Goal: Information Seeking & Learning: Learn about a topic

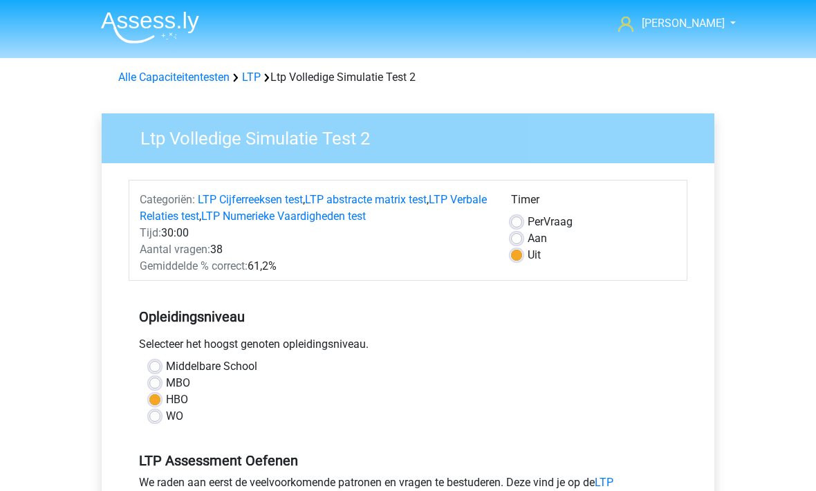
scroll to position [239, 0]
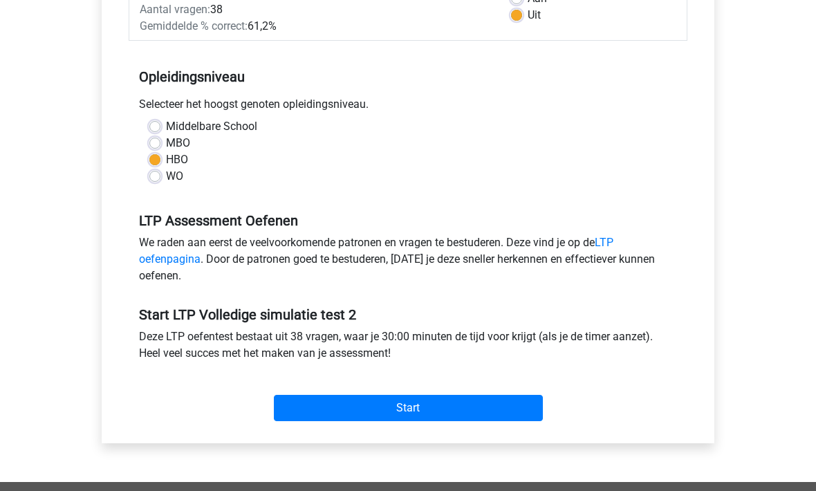
click at [315, 413] on input "Start" at bounding box center [408, 408] width 269 height 26
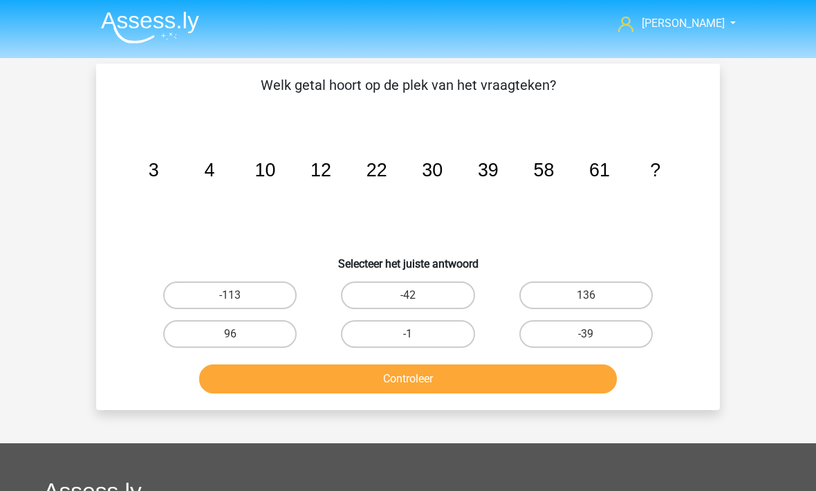
click at [206, 341] on label "96" at bounding box center [229, 334] width 133 height 28
click at [230, 341] on input "96" at bounding box center [234, 338] width 9 height 9
radio input "true"
click at [274, 385] on button "Controleer" at bounding box center [408, 378] width 418 height 29
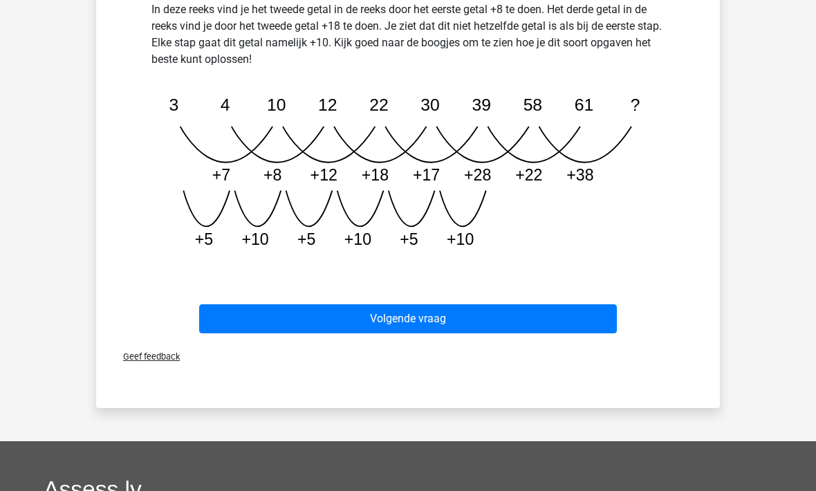
click at [262, 314] on button "Volgende vraag" at bounding box center [408, 319] width 418 height 29
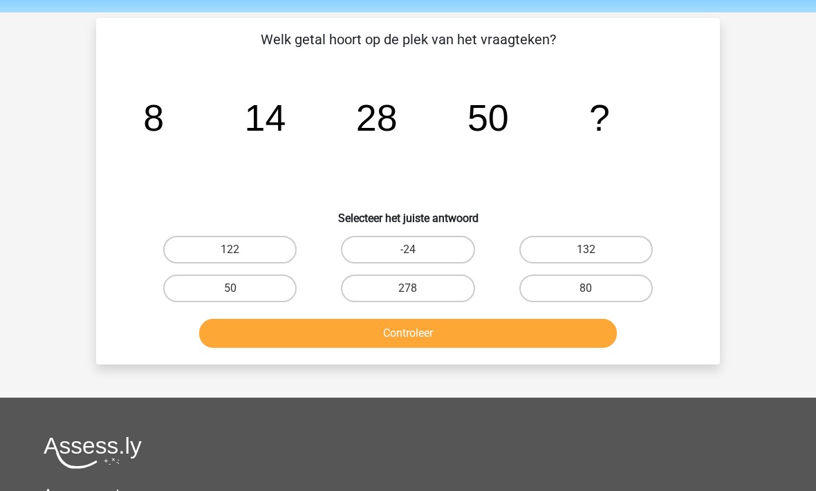
scroll to position [41, 0]
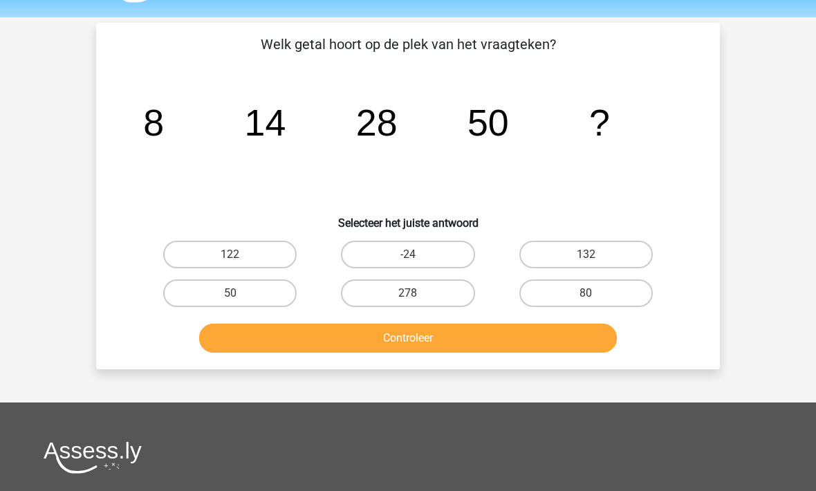
click at [564, 288] on label "80" at bounding box center [585, 293] width 133 height 28
click at [585, 293] on input "80" at bounding box center [589, 297] width 9 height 9
radio input "true"
click at [391, 339] on button "Controleer" at bounding box center [408, 337] width 418 height 29
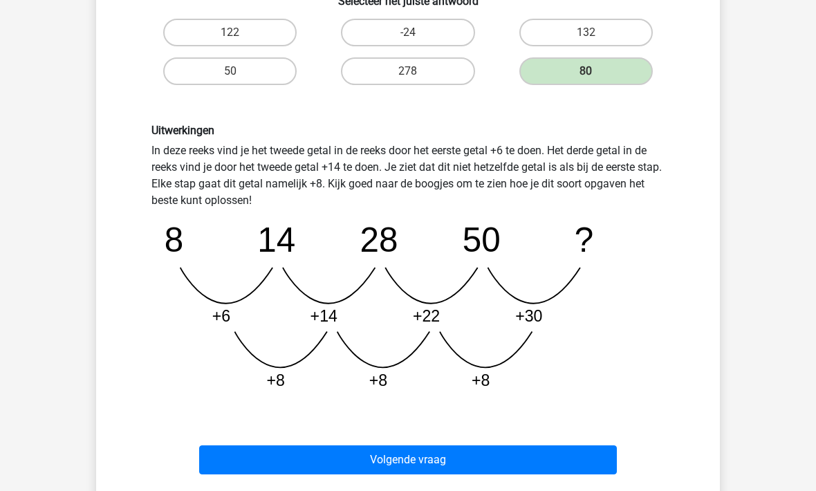
click at [356, 459] on button "Volgende vraag" at bounding box center [408, 460] width 418 height 29
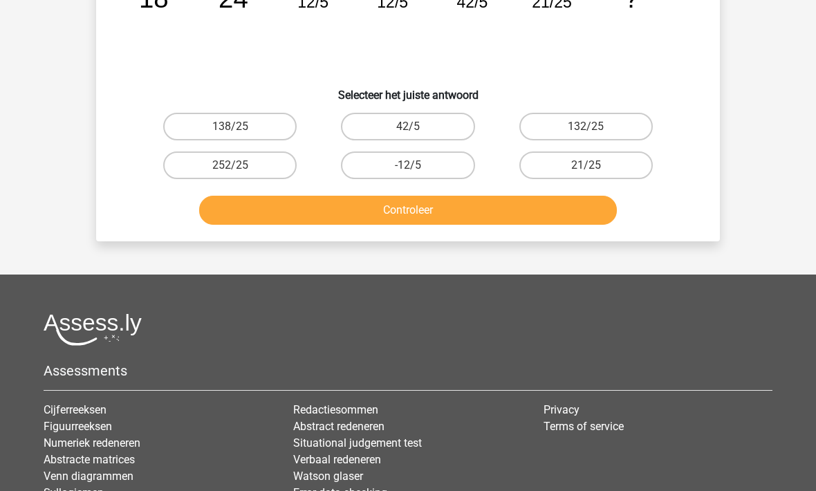
scroll to position [64, 0]
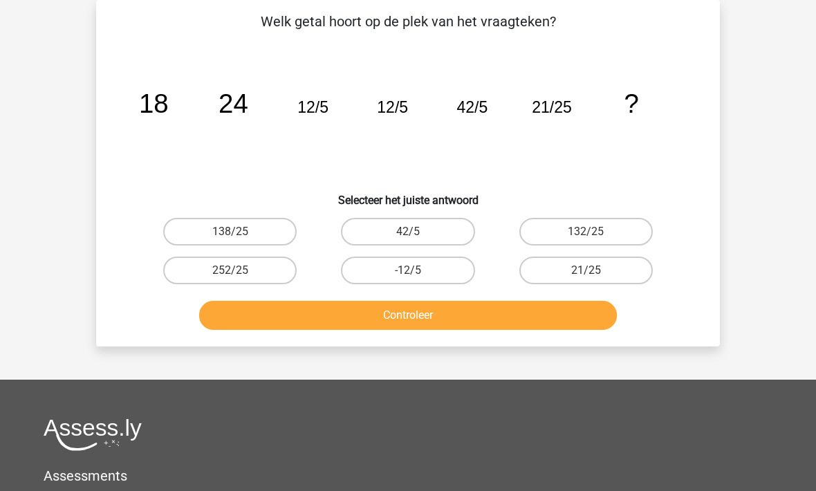
click at [369, 232] on label "42/5" at bounding box center [407, 232] width 133 height 28
click at [408, 232] on input "42/5" at bounding box center [412, 236] width 9 height 9
radio input "true"
click at [305, 328] on button "Controleer" at bounding box center [408, 315] width 418 height 29
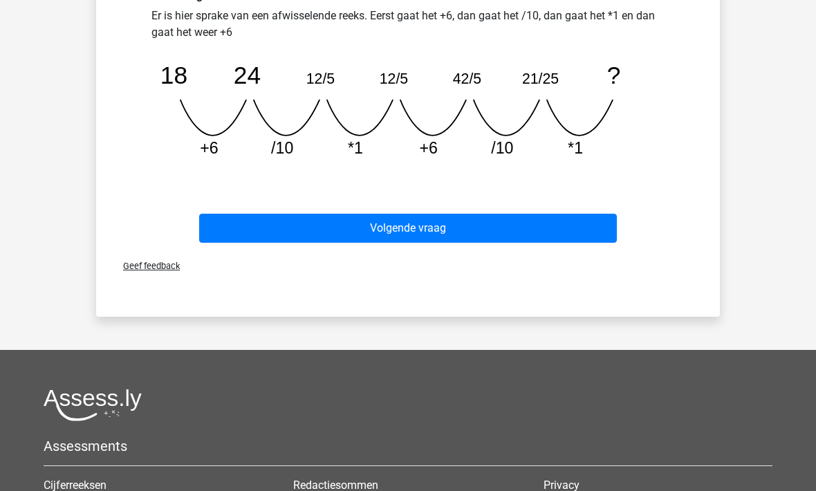
click at [259, 221] on button "Volgende vraag" at bounding box center [408, 228] width 418 height 29
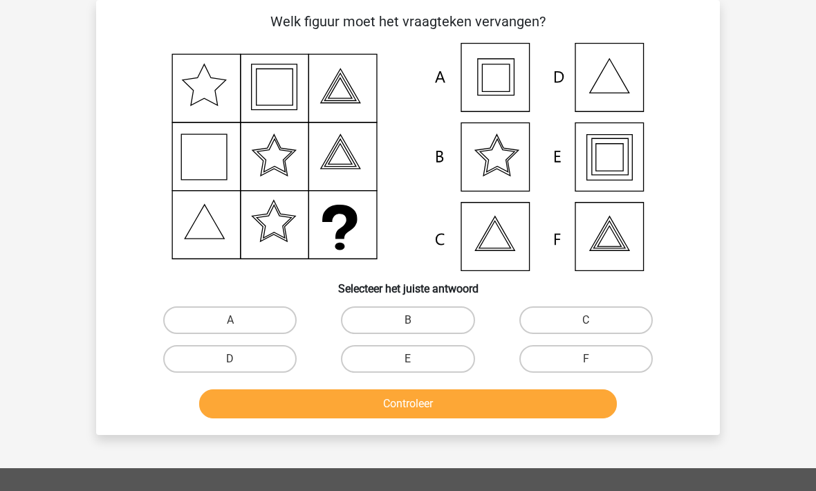
click at [388, 357] on label "E" at bounding box center [407, 359] width 133 height 28
click at [408, 359] on input "E" at bounding box center [412, 363] width 9 height 9
radio input "true"
click at [396, 399] on button "Controleer" at bounding box center [408, 403] width 418 height 29
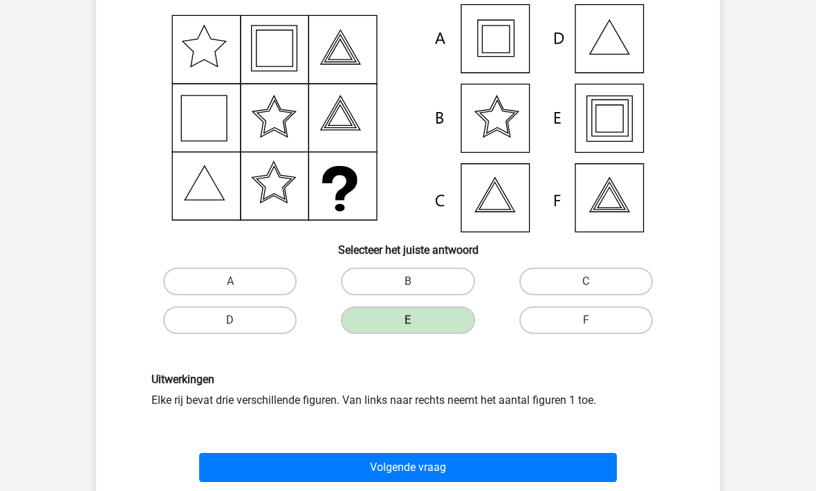
click at [322, 463] on button "Volgende vraag" at bounding box center [408, 467] width 418 height 29
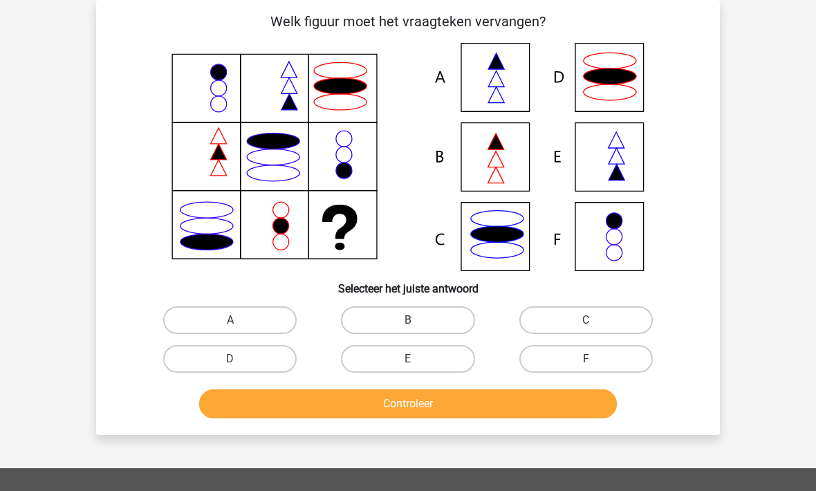
click at [384, 317] on label "B" at bounding box center [407, 320] width 133 height 28
click at [408, 320] on input "B" at bounding box center [412, 324] width 9 height 9
radio input "true"
click at [367, 392] on button "Controleer" at bounding box center [408, 403] width 418 height 29
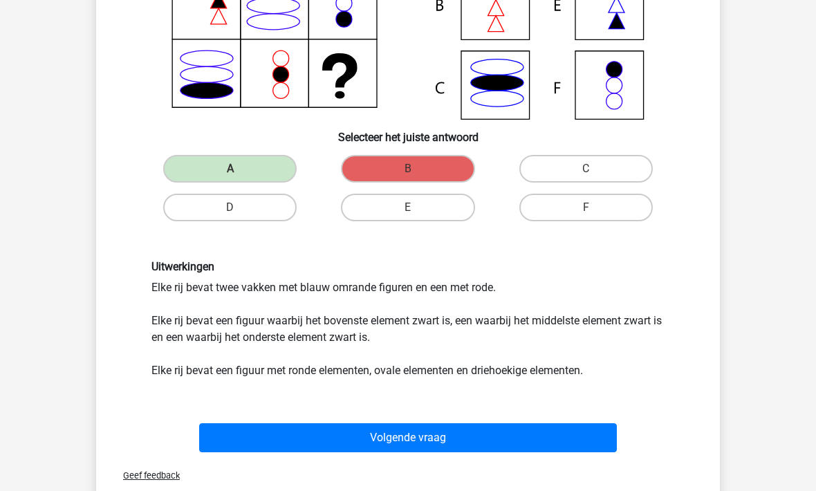
click at [269, 440] on button "Volgende vraag" at bounding box center [408, 438] width 418 height 29
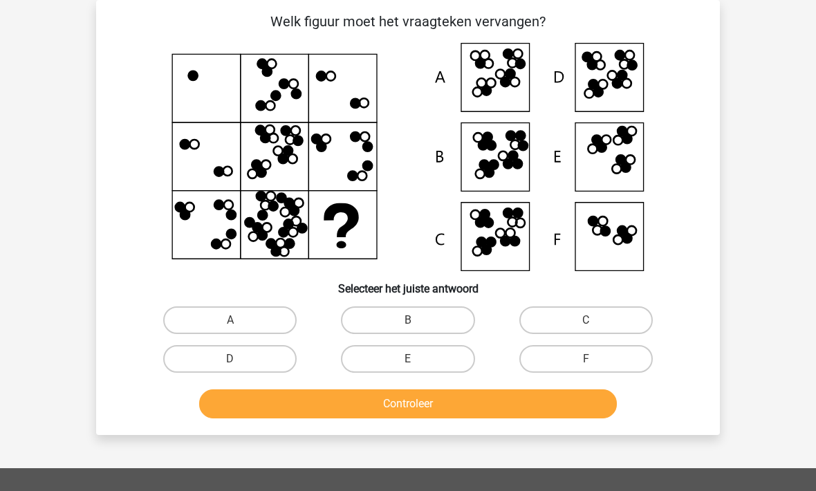
click at [227, 368] on label "D" at bounding box center [229, 359] width 133 height 28
click at [230, 368] on input "D" at bounding box center [234, 363] width 9 height 9
radio input "true"
click at [321, 407] on button "Controleer" at bounding box center [408, 403] width 418 height 29
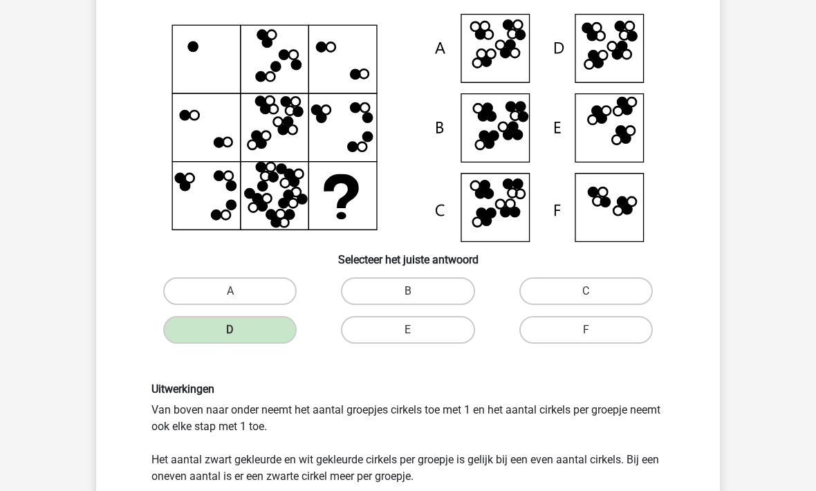
scroll to position [93, 0]
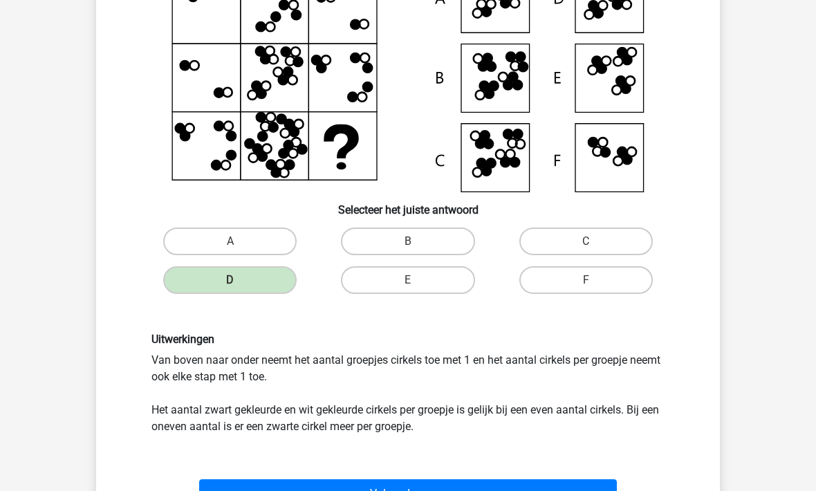
click at [262, 490] on button "Volgende vraag" at bounding box center [408, 493] width 418 height 29
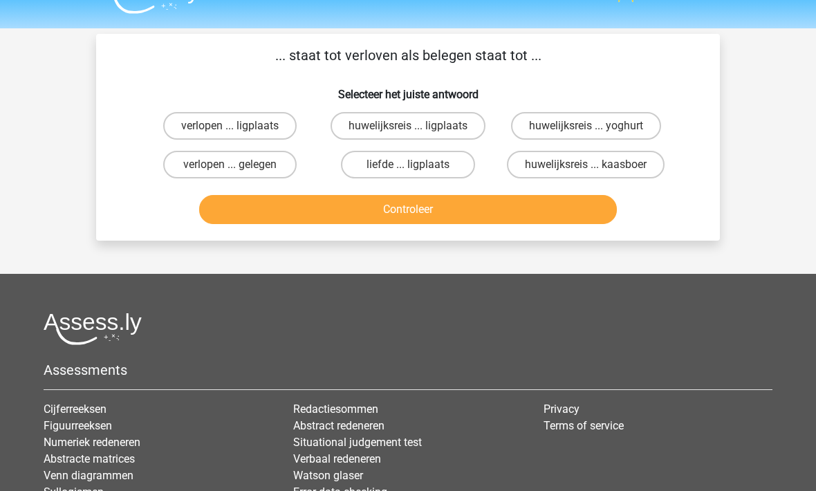
scroll to position [0, 0]
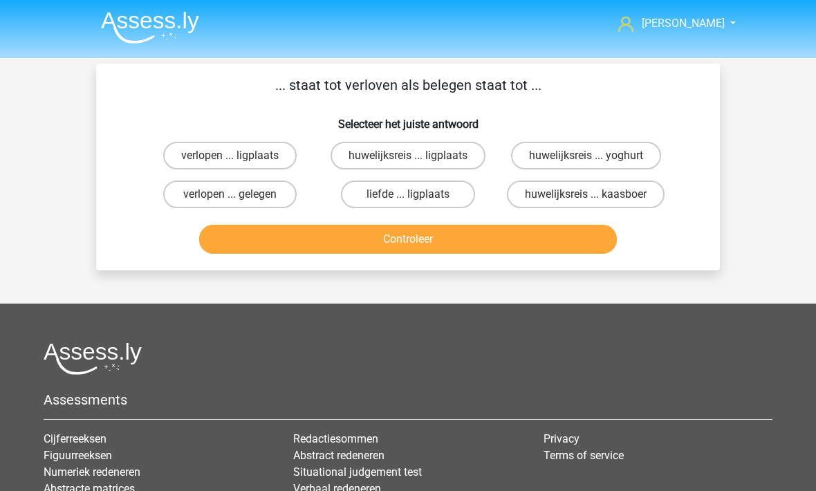
click at [267, 243] on button "Controleer" at bounding box center [408, 239] width 418 height 29
click at [324, 238] on button "Controleer" at bounding box center [408, 239] width 418 height 29
click at [229, 195] on label "verlopen ... gelegen" at bounding box center [229, 194] width 133 height 28
click at [230, 195] on input "verlopen ... gelegen" at bounding box center [234, 198] width 9 height 9
radio input "true"
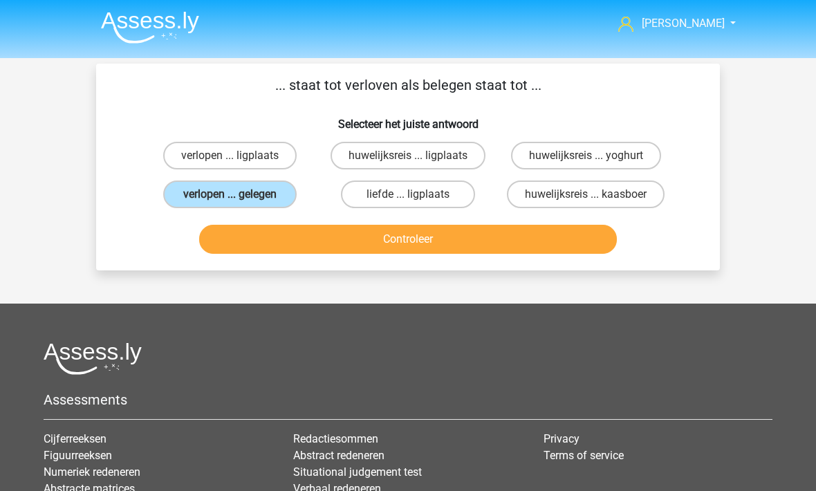
click at [294, 252] on button "Controleer" at bounding box center [408, 239] width 418 height 29
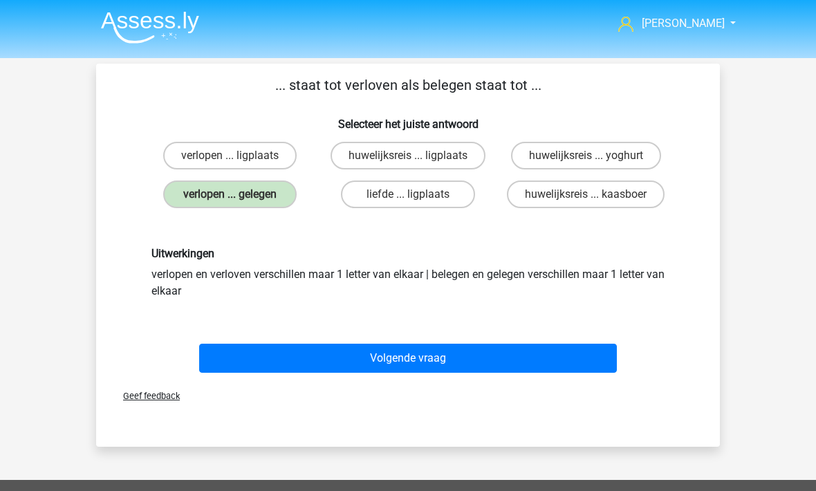
click at [308, 344] on button "Volgende vraag" at bounding box center [408, 358] width 418 height 29
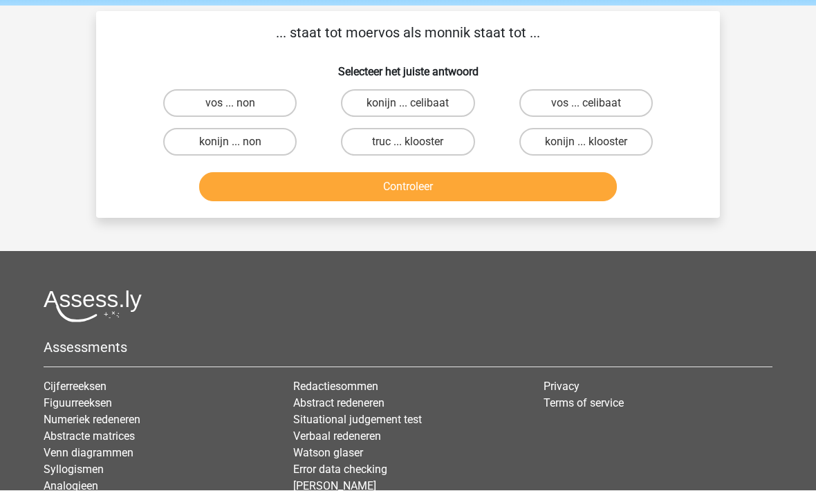
scroll to position [63, 0]
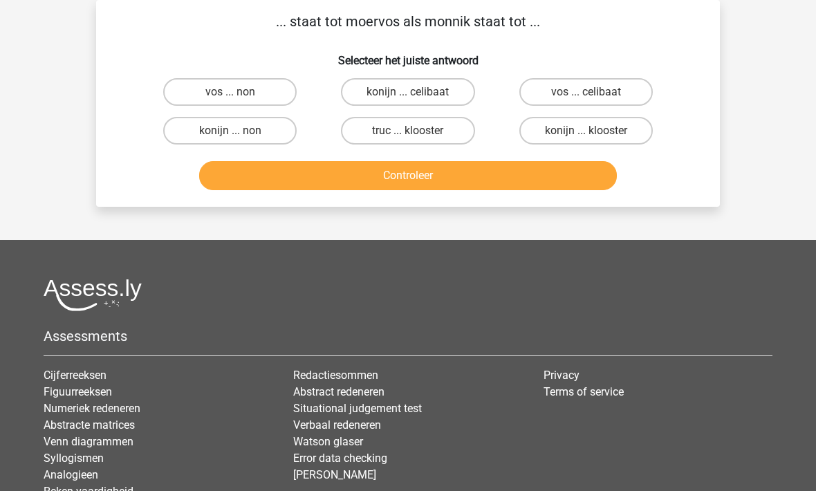
click at [191, 256] on footer "Assessments Cijferreeksen Figuurreeksen Numeriek redeneren Abstracte matrices V…" at bounding box center [408, 423] width 816 height 365
click at [189, 98] on label "vos ... non" at bounding box center [229, 93] width 133 height 28
click at [230, 98] on input "vos ... non" at bounding box center [234, 97] width 9 height 9
radio input "true"
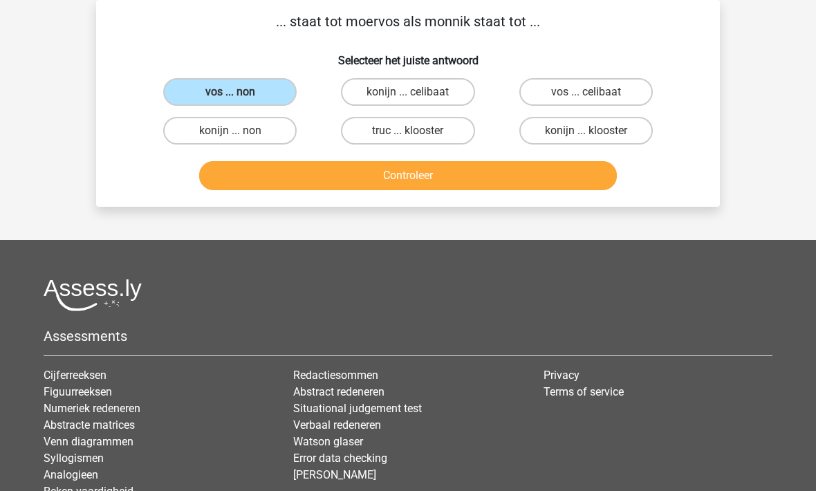
click at [277, 176] on button "Controleer" at bounding box center [408, 175] width 418 height 29
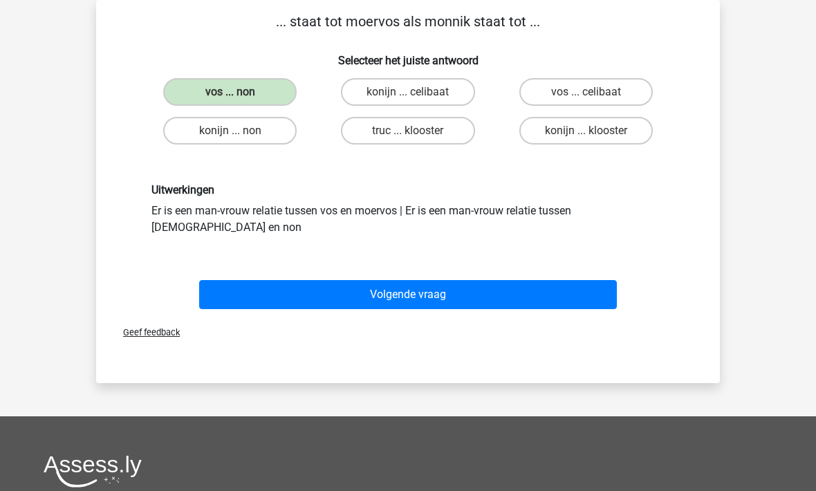
click at [301, 292] on button "Volgende vraag" at bounding box center [408, 294] width 418 height 29
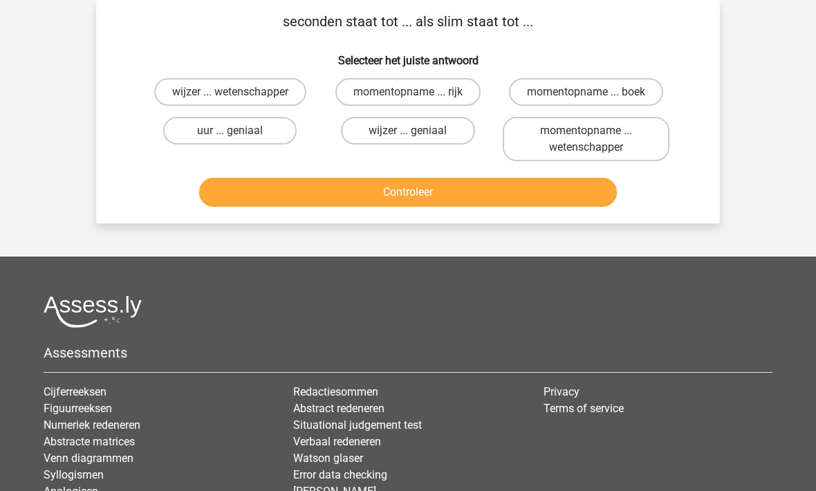
click at [179, 135] on label "uur ... geniaal" at bounding box center [229, 131] width 133 height 28
click at [230, 135] on input "uur ... geniaal" at bounding box center [234, 135] width 9 height 9
radio input "true"
click at [279, 192] on button "Controleer" at bounding box center [408, 192] width 418 height 29
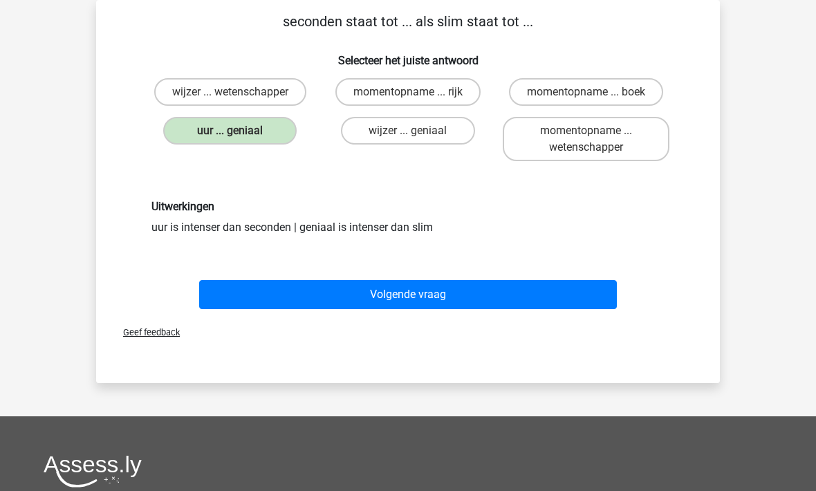
click at [307, 288] on button "Volgende vraag" at bounding box center [408, 294] width 418 height 29
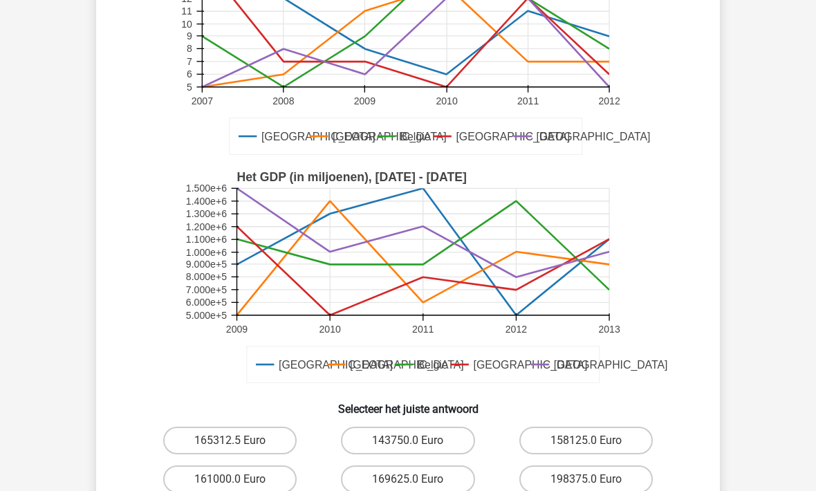
click at [463, 427] on label "143750.0 Euro" at bounding box center [407, 441] width 133 height 28
click at [417, 441] on input "143750.0 Euro" at bounding box center [412, 445] width 9 height 9
radio input "true"
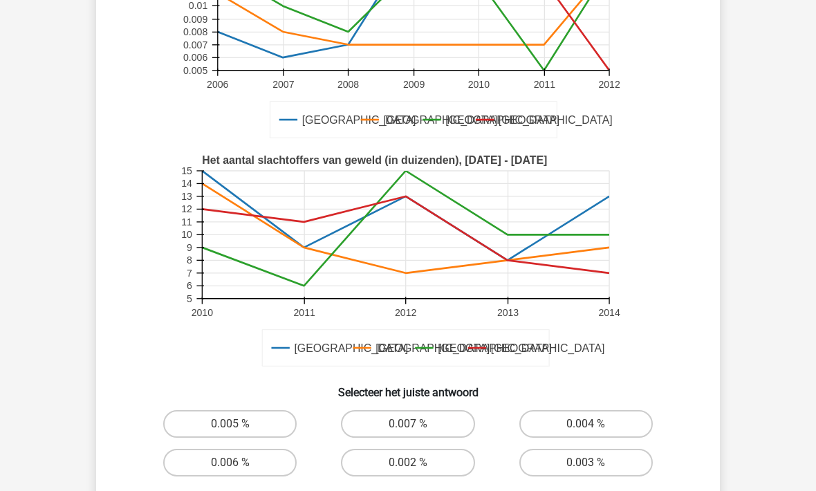
click at [456, 426] on label "0.007 %" at bounding box center [407, 425] width 133 height 28
click at [417, 426] on input "0.007 %" at bounding box center [412, 428] width 9 height 9
radio input "true"
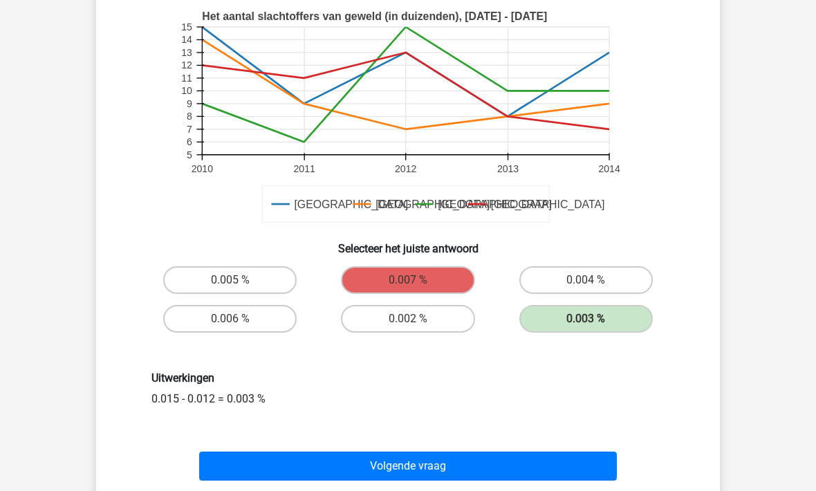
click at [447, 467] on button "Volgende vraag" at bounding box center [408, 466] width 418 height 29
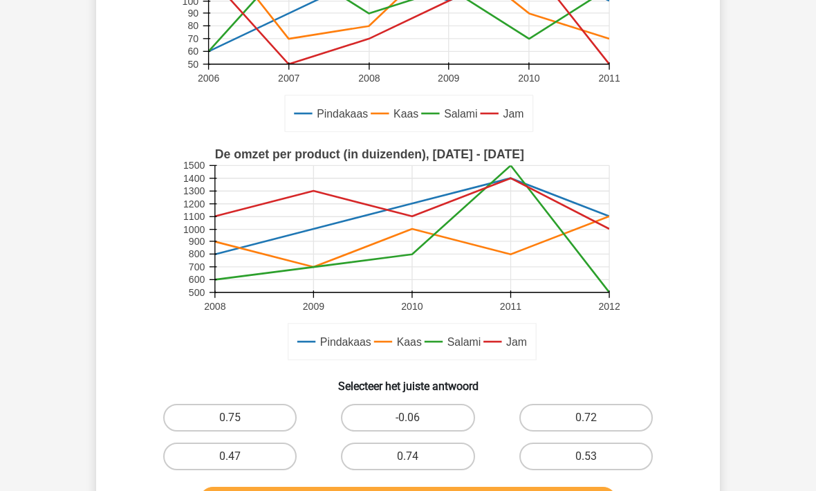
click at [449, 426] on label "-0.06" at bounding box center [407, 418] width 133 height 28
click at [417, 426] on input "-0.06" at bounding box center [412, 422] width 9 height 9
radio input "true"
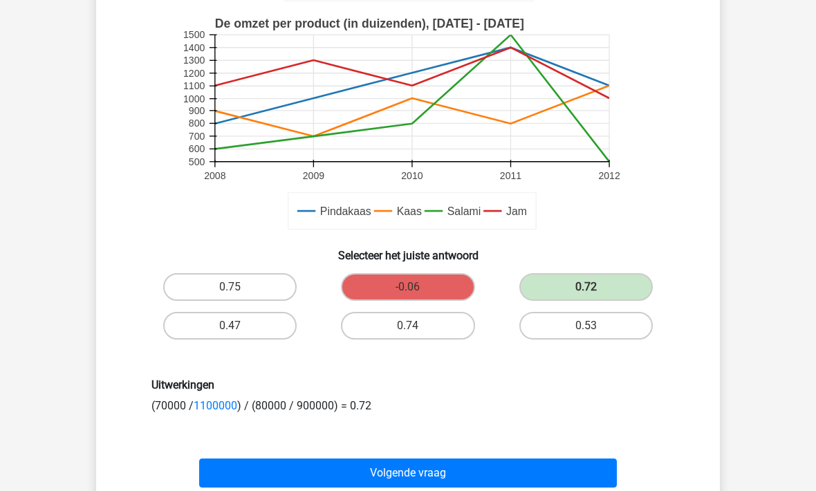
click at [388, 471] on button "Volgende vraag" at bounding box center [408, 472] width 418 height 29
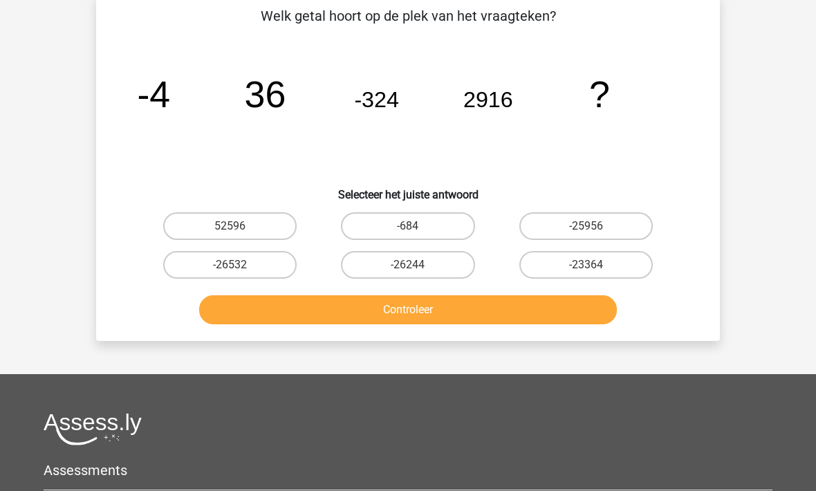
scroll to position [64, 0]
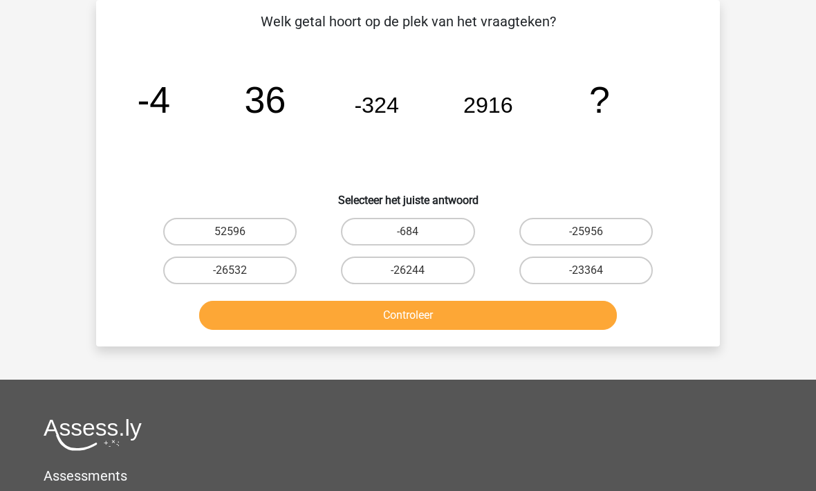
click at [383, 270] on label "-26244" at bounding box center [407, 270] width 133 height 28
click at [408, 270] on input "-26244" at bounding box center [412, 274] width 9 height 9
radio input "true"
click at [375, 318] on button "Controleer" at bounding box center [408, 315] width 418 height 29
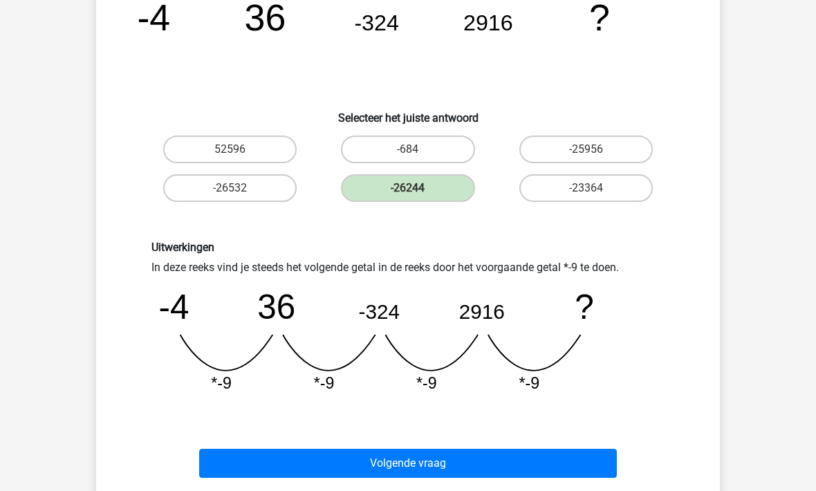
click at [321, 460] on button "Volgende vraag" at bounding box center [408, 463] width 418 height 29
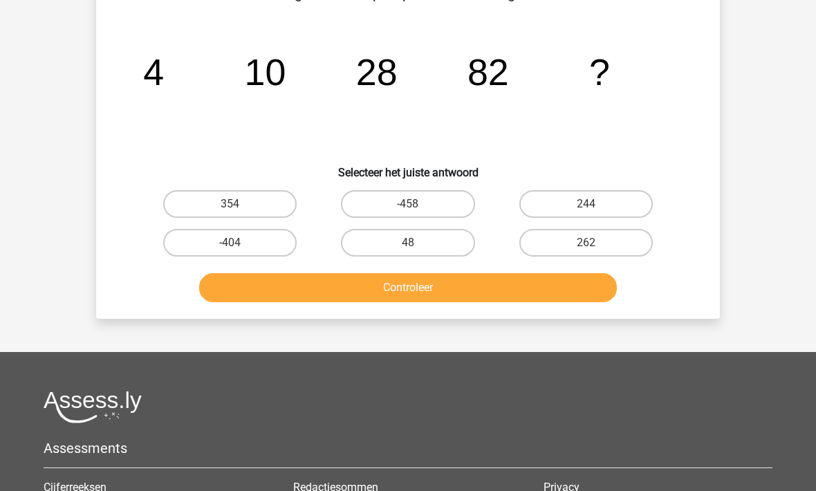
scroll to position [90, 0]
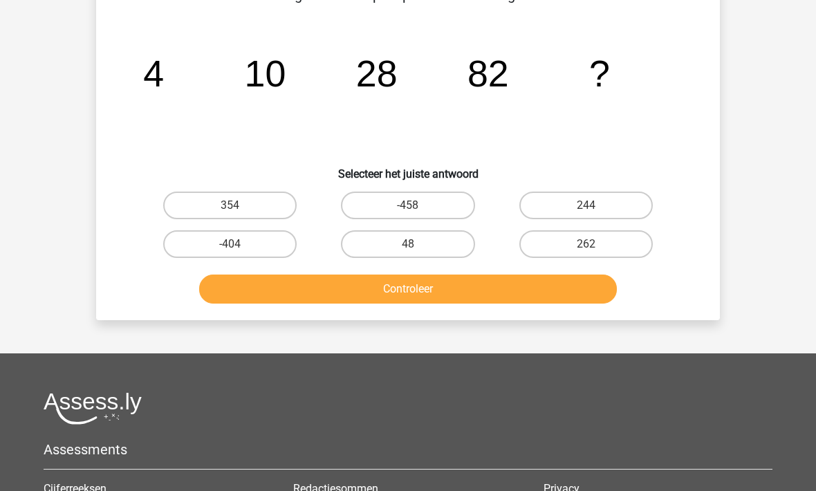
click at [554, 203] on label "244" at bounding box center [585, 205] width 133 height 28
click at [585, 205] on input "244" at bounding box center [589, 209] width 9 height 9
radio input "true"
click at [361, 288] on button "Controleer" at bounding box center [408, 288] width 418 height 29
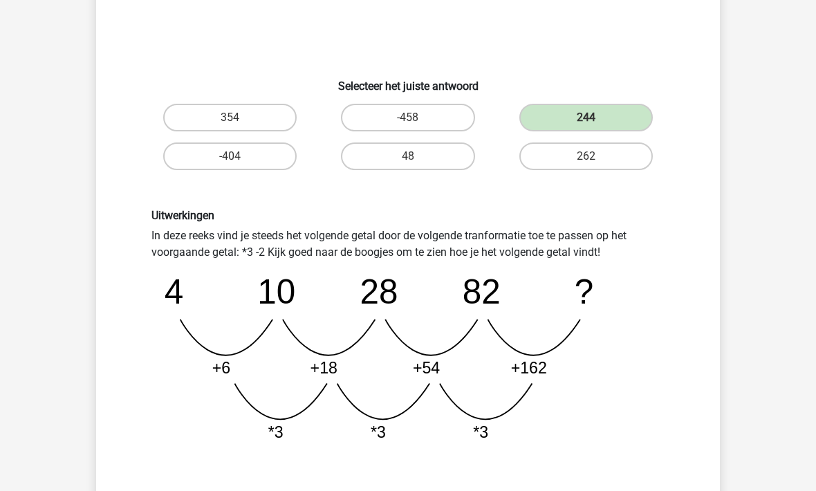
scroll to position [0, 0]
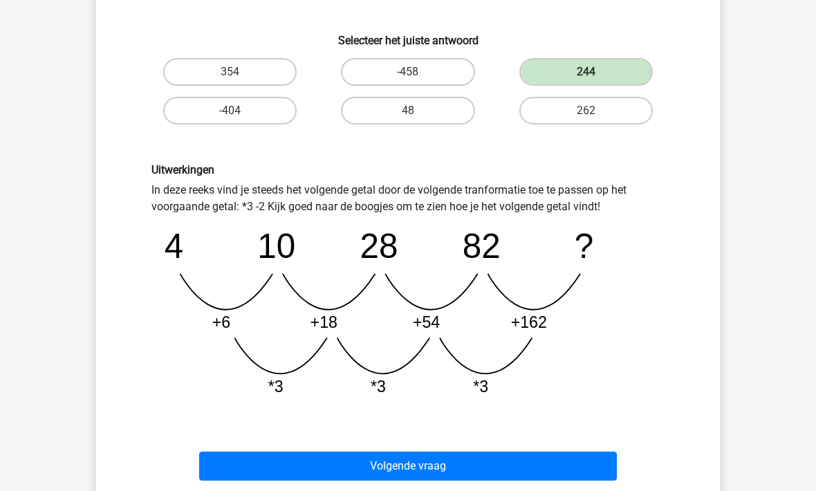
click at [271, 470] on button "Volgende vraag" at bounding box center [408, 465] width 418 height 29
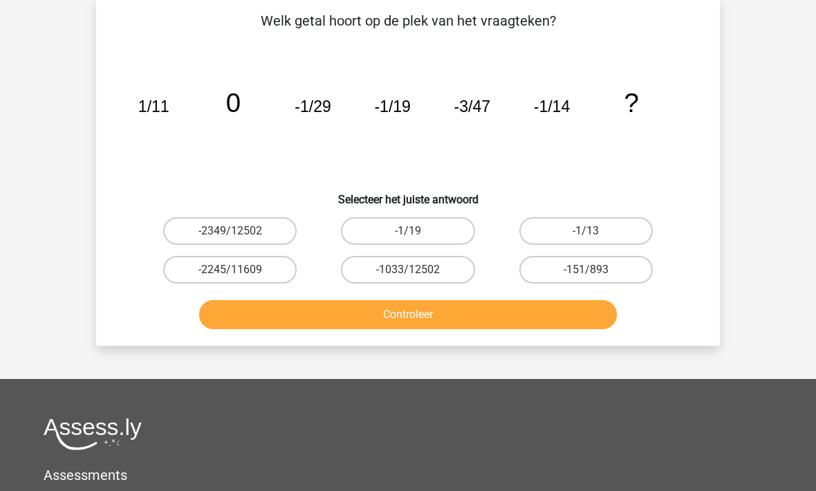
scroll to position [64, 0]
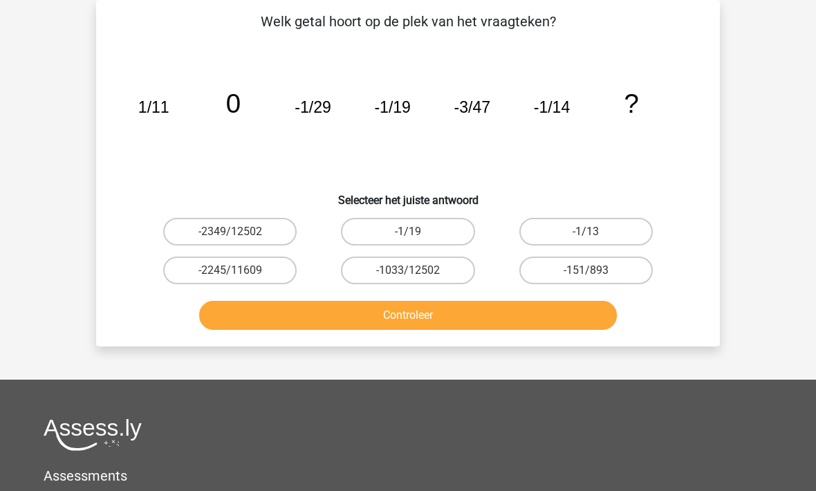
click at [210, 267] on label "-2245/11609" at bounding box center [229, 270] width 133 height 28
click at [230, 270] on input "-2245/11609" at bounding box center [234, 274] width 9 height 9
radio input "true"
click at [262, 314] on button "Controleer" at bounding box center [408, 315] width 418 height 29
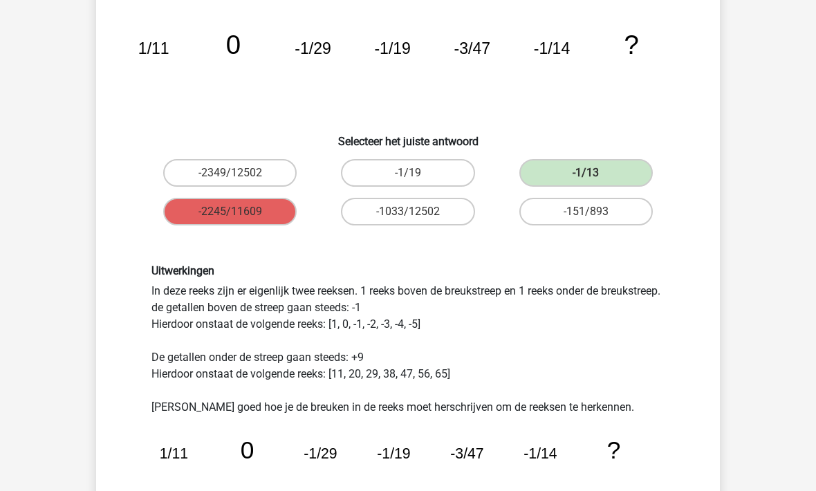
scroll to position [121, 0]
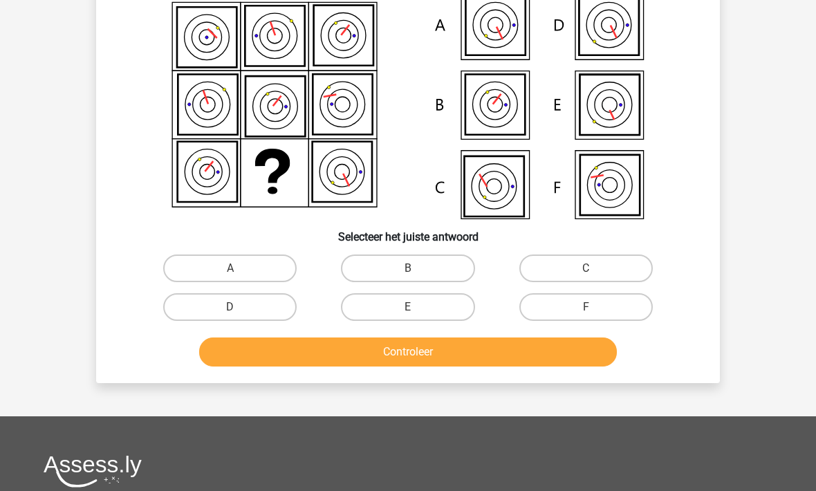
scroll to position [64, 0]
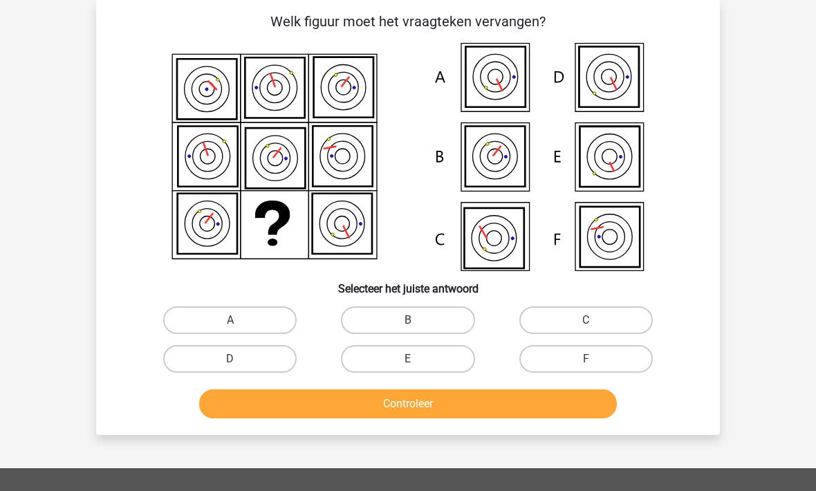
click at [558, 362] on label "F" at bounding box center [585, 359] width 133 height 28
click at [585, 362] on input "F" at bounding box center [589, 363] width 9 height 9
radio input "true"
click at [432, 414] on button "Controleer" at bounding box center [408, 403] width 418 height 29
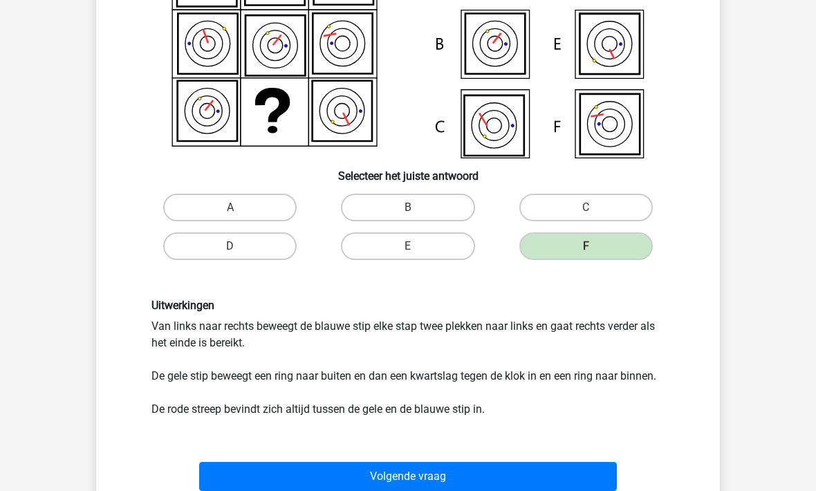
click at [350, 484] on button "Volgende vraag" at bounding box center [408, 476] width 418 height 29
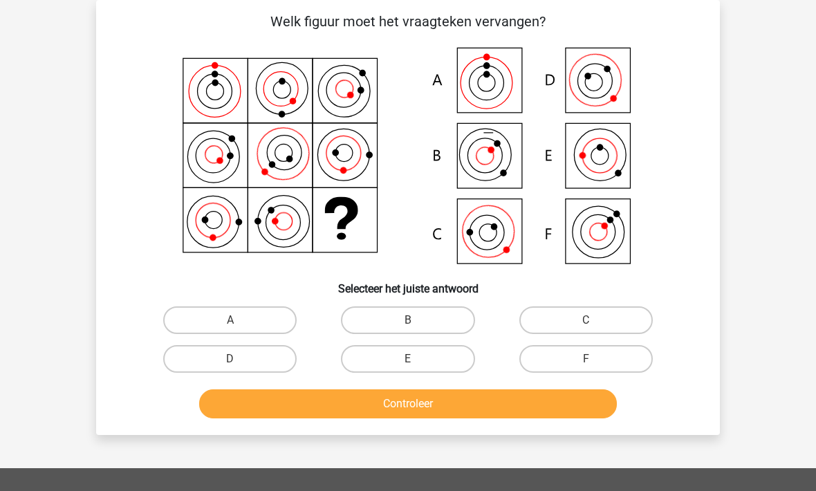
click at [556, 332] on label "C" at bounding box center [585, 320] width 133 height 28
click at [585, 329] on input "C" at bounding box center [589, 324] width 9 height 9
radio input "true"
click at [409, 413] on button "Controleer" at bounding box center [408, 403] width 418 height 29
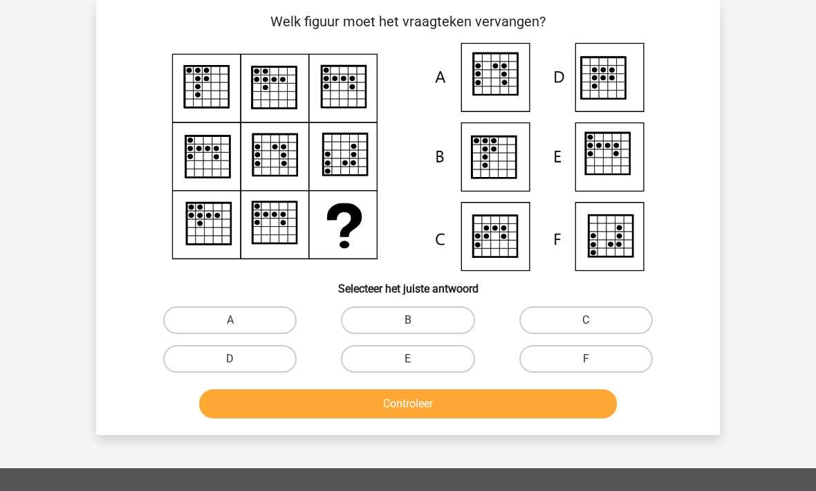
click at [208, 315] on label "A" at bounding box center [229, 320] width 133 height 28
click at [230, 320] on input "A" at bounding box center [234, 324] width 9 height 9
radio input "true"
click at [293, 414] on button "Controleer" at bounding box center [408, 403] width 418 height 29
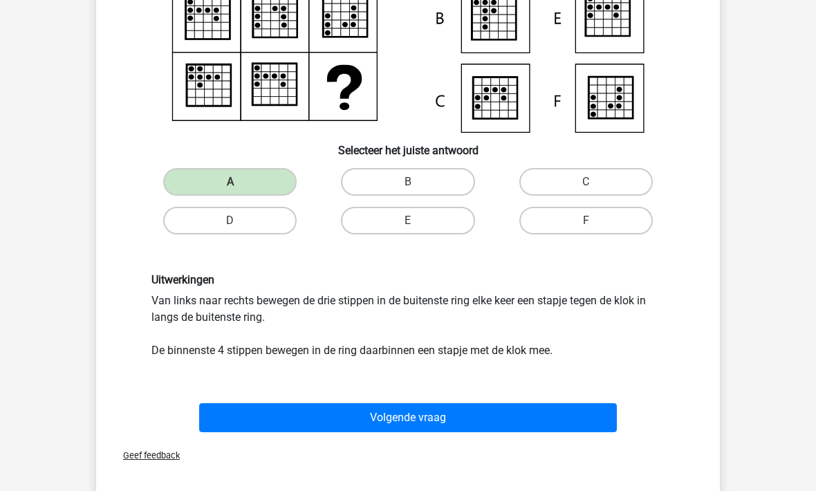
click at [308, 424] on button "Volgende vraag" at bounding box center [408, 418] width 418 height 29
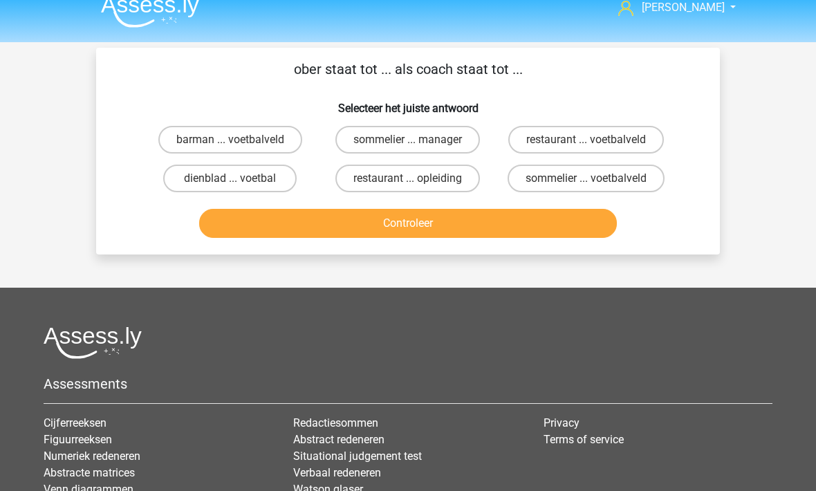
scroll to position [17, 0]
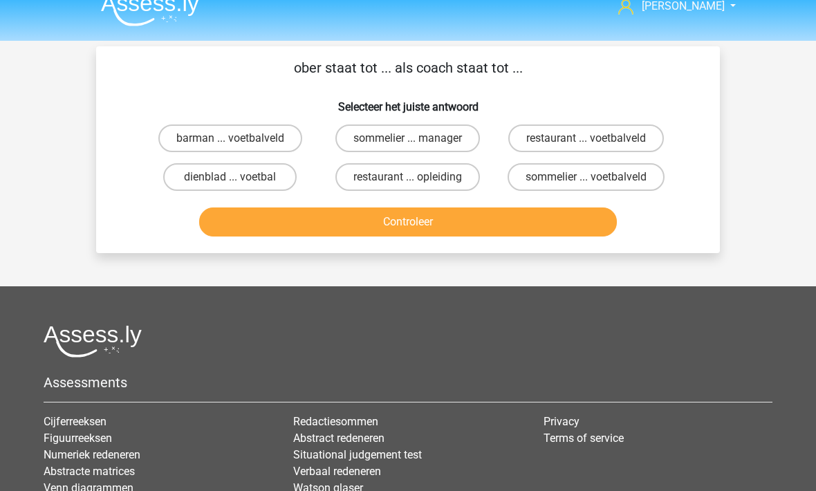
click at [543, 145] on label "restaurant ... voetbalveld" at bounding box center [586, 139] width 156 height 28
click at [585, 145] on input "restaurant ... voetbalveld" at bounding box center [589, 143] width 9 height 9
radio input "true"
click at [462, 229] on button "Controleer" at bounding box center [408, 221] width 418 height 29
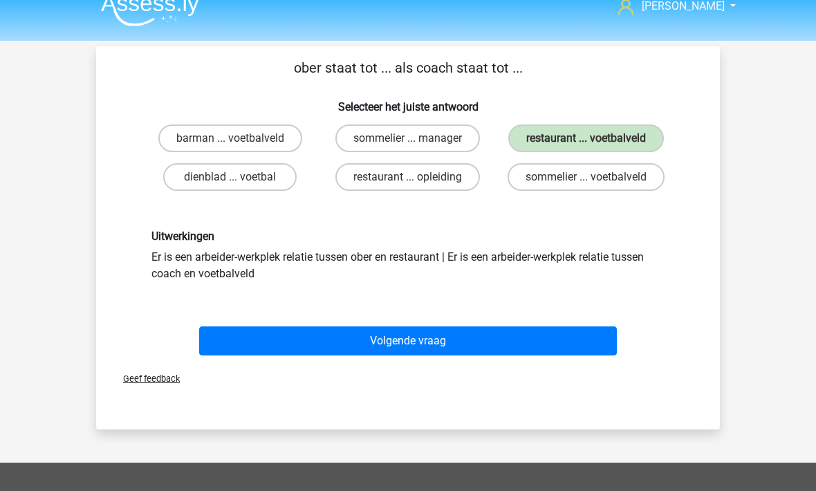
click at [396, 353] on button "Volgende vraag" at bounding box center [408, 340] width 418 height 29
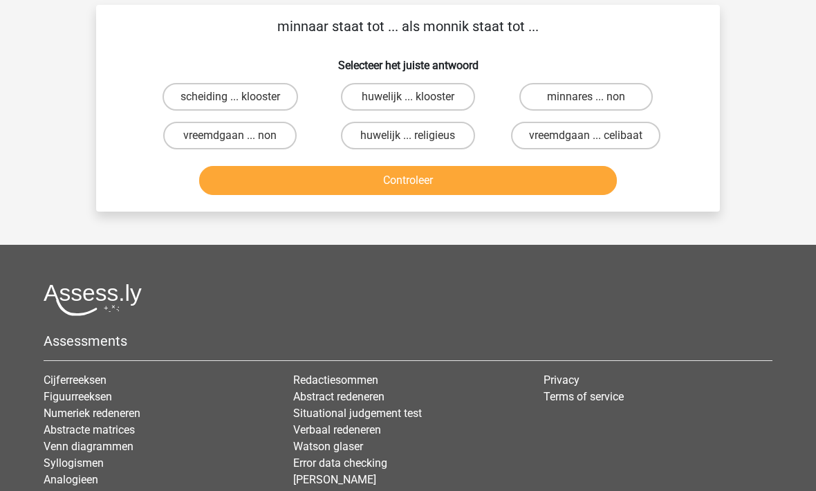
scroll to position [63, 0]
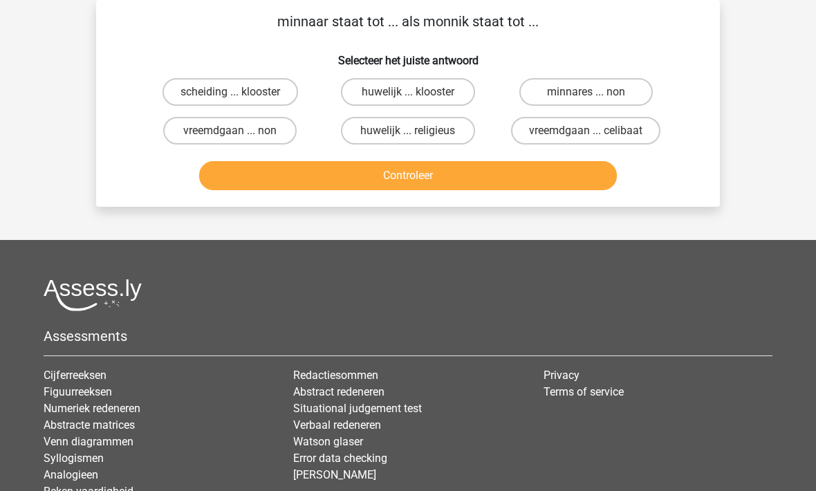
click at [185, 122] on label "vreemdgaan ... non" at bounding box center [229, 132] width 133 height 28
click at [230, 131] on input "vreemdgaan ... non" at bounding box center [234, 135] width 9 height 9
radio input "true"
click at [552, 103] on label "minnares ... non" at bounding box center [585, 92] width 133 height 28
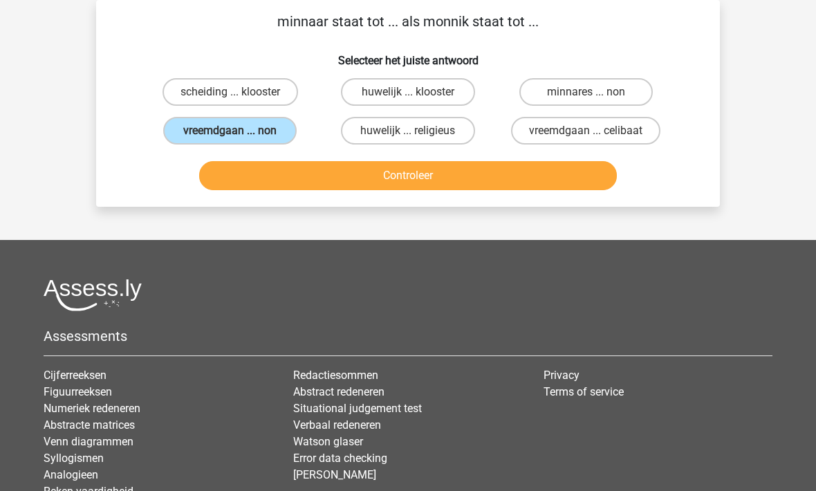
click at [585, 101] on input "minnares ... non" at bounding box center [589, 96] width 9 height 9
radio input "true"
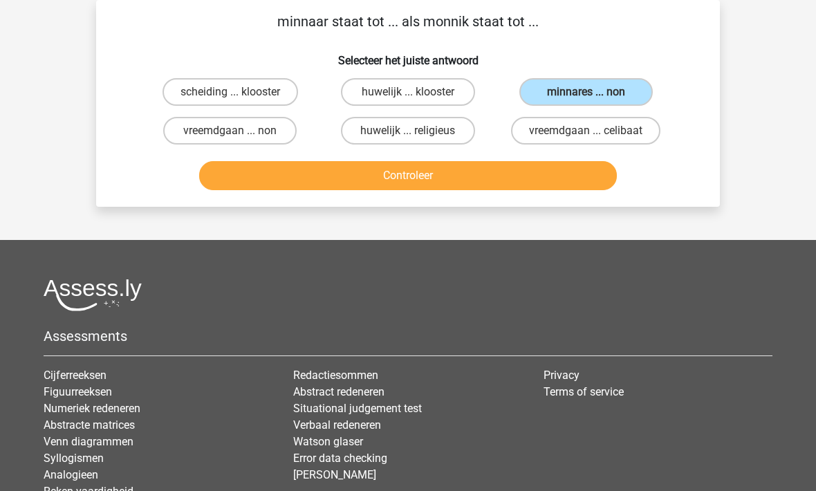
click at [431, 199] on div "minnaar staat tot ... als monnik staat tot ... Selecteer het juiste antwoord sc…" at bounding box center [407, 103] width 623 height 207
click at [354, 183] on button "Controleer" at bounding box center [408, 175] width 418 height 29
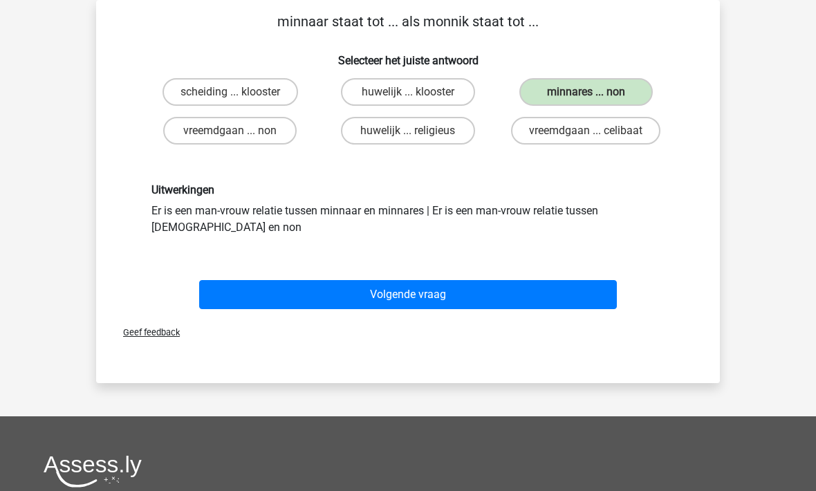
click at [353, 302] on button "Volgende vraag" at bounding box center [408, 294] width 418 height 29
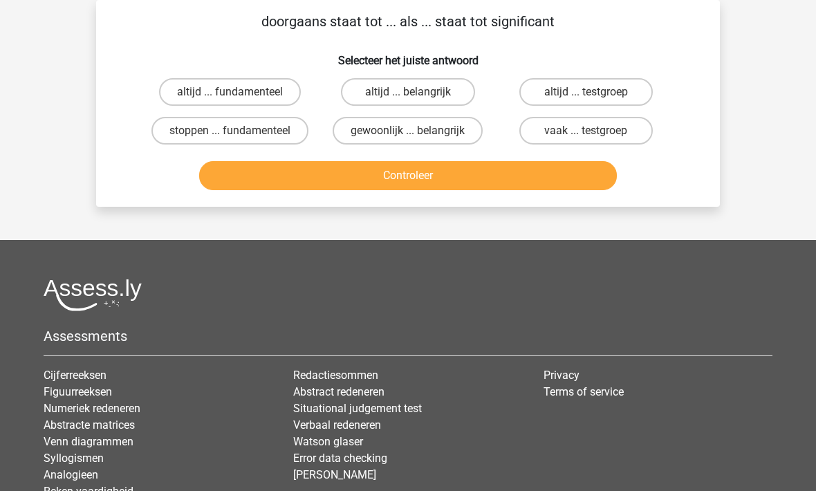
click at [365, 91] on label "altijd ... belangrijk" at bounding box center [407, 92] width 133 height 28
click at [408, 92] on input "altijd ... belangrijk" at bounding box center [412, 96] width 9 height 9
radio input "true"
click at [390, 182] on button "Controleer" at bounding box center [408, 175] width 418 height 29
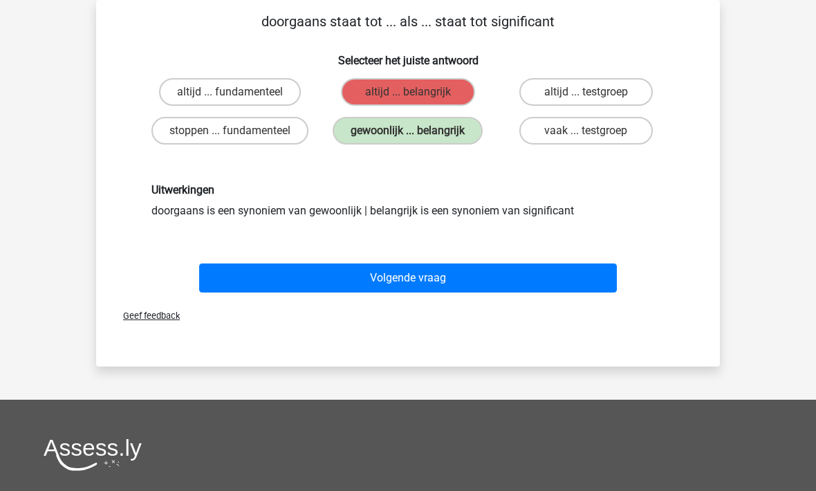
click at [415, 271] on button "Volgende vraag" at bounding box center [408, 277] width 418 height 29
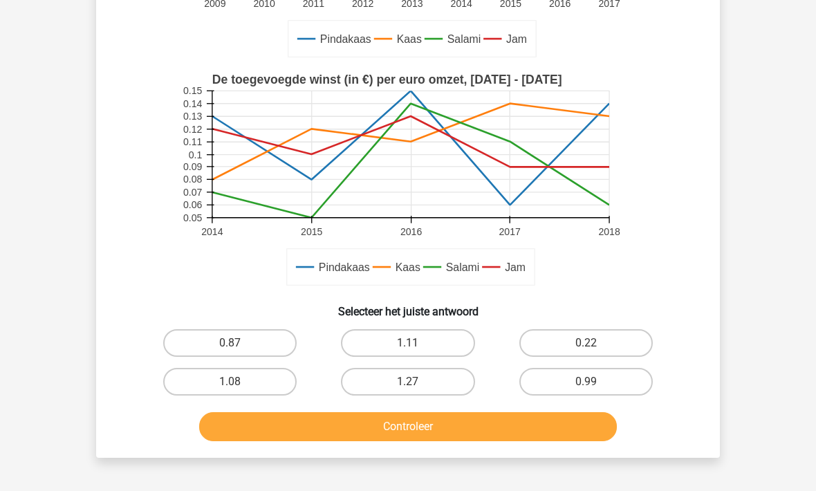
click at [636, 348] on label "0.22" at bounding box center [585, 344] width 133 height 28
click at [594, 348] on input "0.22" at bounding box center [589, 348] width 9 height 9
radio input "true"
click at [482, 429] on button "Controleer" at bounding box center [408, 426] width 418 height 29
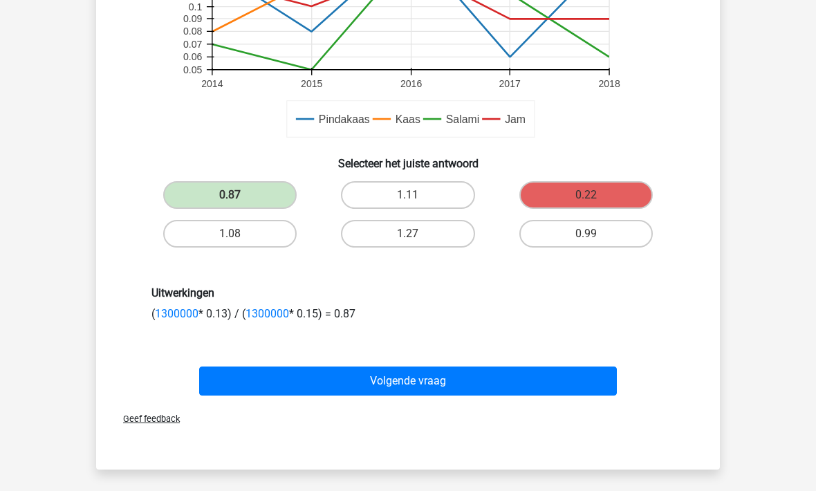
click at [525, 382] on button "Volgende vraag" at bounding box center [408, 381] width 418 height 29
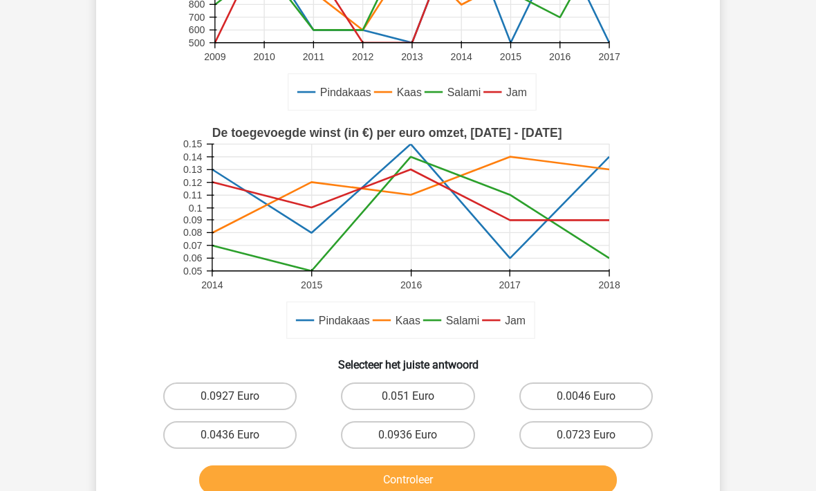
scroll to position [331, 0]
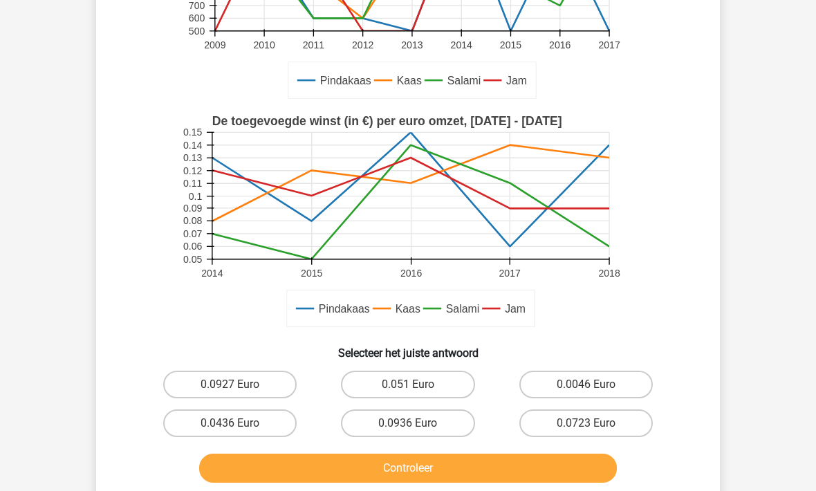
click at [643, 384] on label "0.0046 Euro" at bounding box center [585, 384] width 133 height 28
click at [594, 384] on input "0.0046 Euro" at bounding box center [589, 388] width 9 height 9
radio input "true"
click at [490, 478] on button "Controleer" at bounding box center [408, 467] width 418 height 29
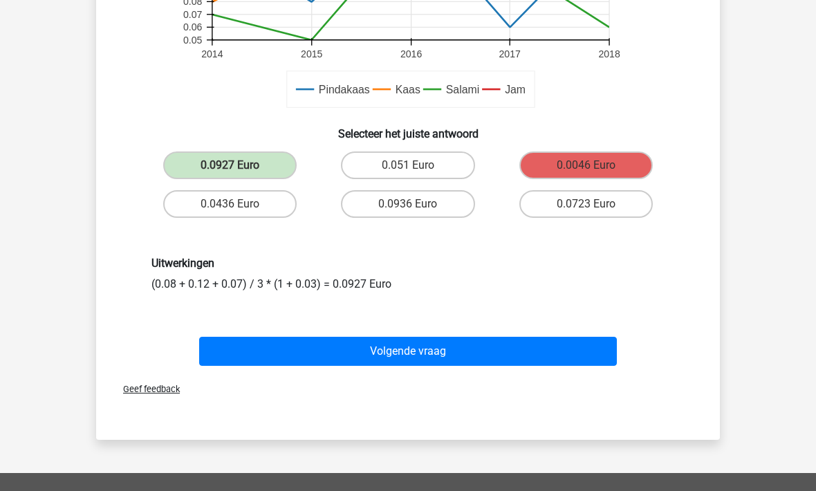
click at [505, 350] on button "Volgende vraag" at bounding box center [408, 351] width 418 height 29
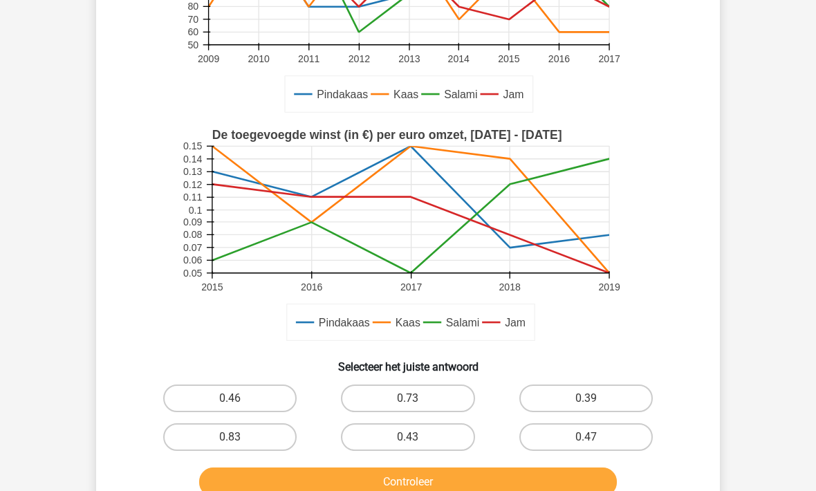
click at [627, 395] on label "0.39" at bounding box center [585, 399] width 133 height 28
click at [594, 399] on input "0.39" at bounding box center [589, 403] width 9 height 9
radio input "true"
click at [507, 479] on button "Controleer" at bounding box center [408, 481] width 418 height 29
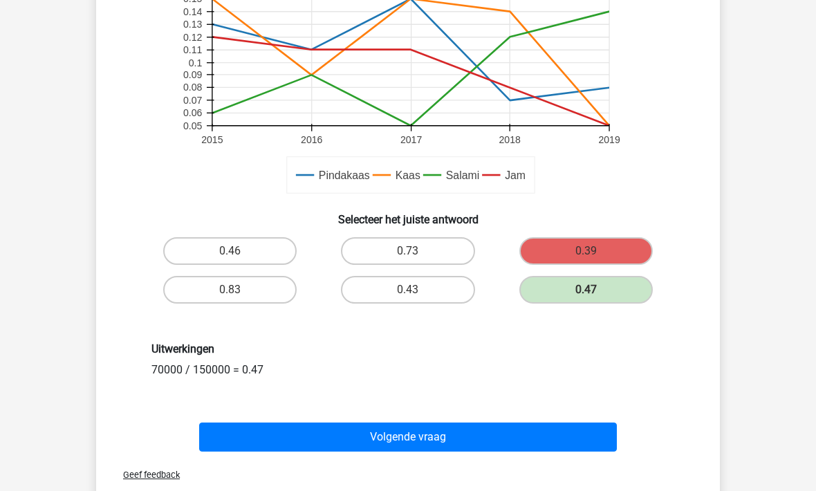
click at [520, 431] on button "Volgende vraag" at bounding box center [408, 436] width 418 height 29
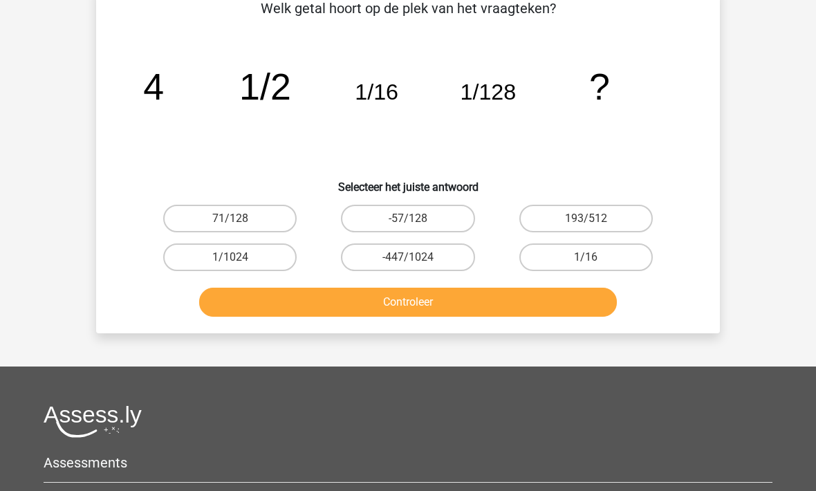
scroll to position [64, 0]
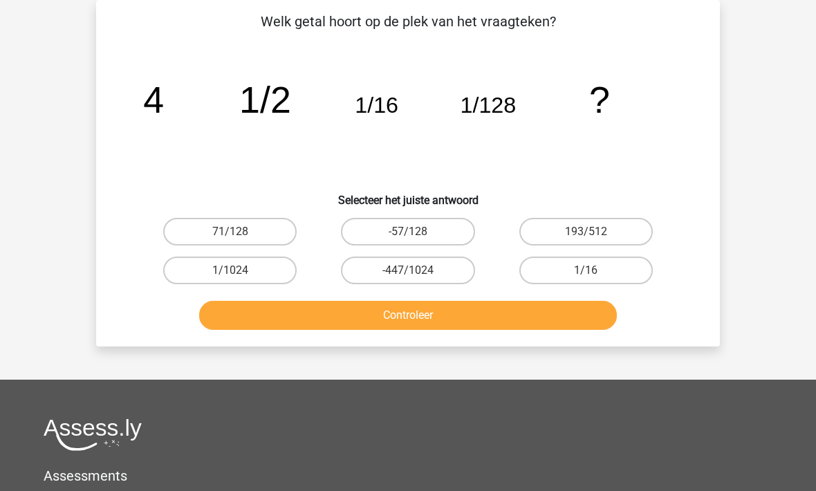
click at [220, 273] on label "1/1024" at bounding box center [229, 270] width 133 height 28
click at [230, 273] on input "1/1024" at bounding box center [234, 274] width 9 height 9
radio input "true"
click at [288, 328] on button "Controleer" at bounding box center [408, 315] width 418 height 29
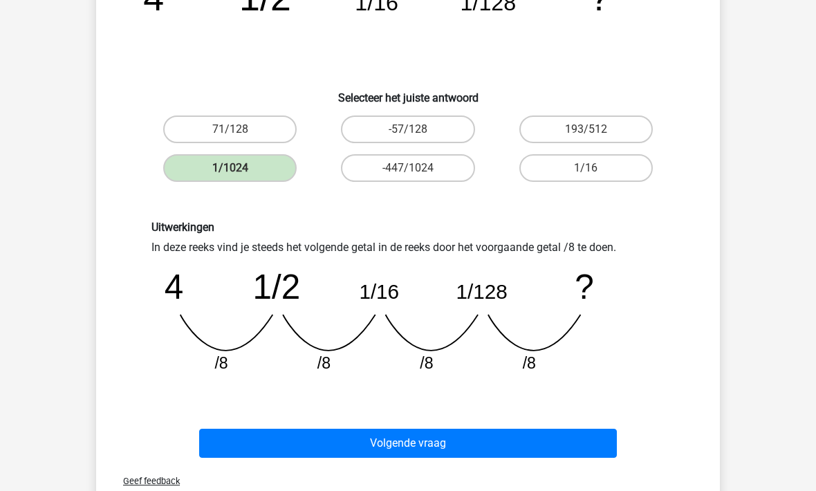
click at [376, 446] on button "Volgende vraag" at bounding box center [408, 443] width 418 height 29
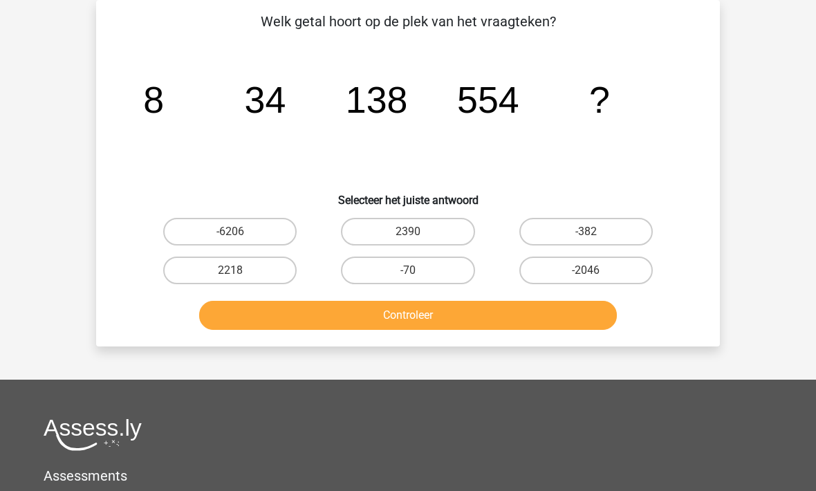
click at [193, 263] on label "2218" at bounding box center [229, 270] width 133 height 28
click at [230, 270] on input "2218" at bounding box center [234, 274] width 9 height 9
radio input "true"
click at [266, 313] on button "Controleer" at bounding box center [408, 315] width 418 height 29
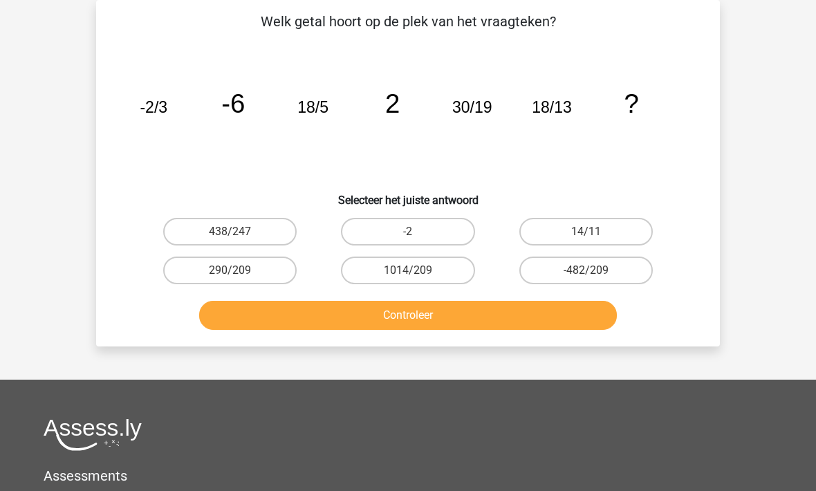
click at [543, 232] on label "14/11" at bounding box center [585, 232] width 133 height 28
click at [585, 232] on input "14/11" at bounding box center [589, 236] width 9 height 9
radio input "true"
click at [386, 306] on button "Controleer" at bounding box center [408, 315] width 418 height 29
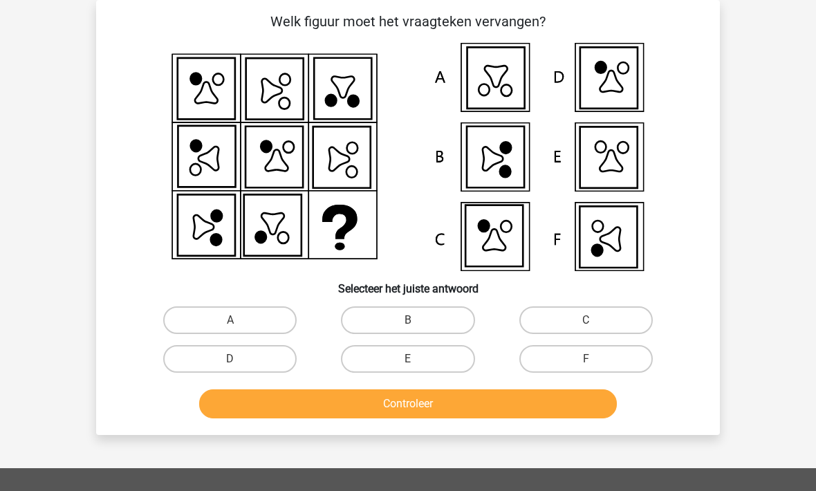
click at [122, 337] on div "A B C D E" at bounding box center [407, 339] width 579 height 77
click at [555, 365] on label "F" at bounding box center [585, 359] width 133 height 28
click at [585, 365] on input "F" at bounding box center [589, 363] width 9 height 9
radio input "true"
click at [386, 400] on button "Controleer" at bounding box center [408, 403] width 418 height 29
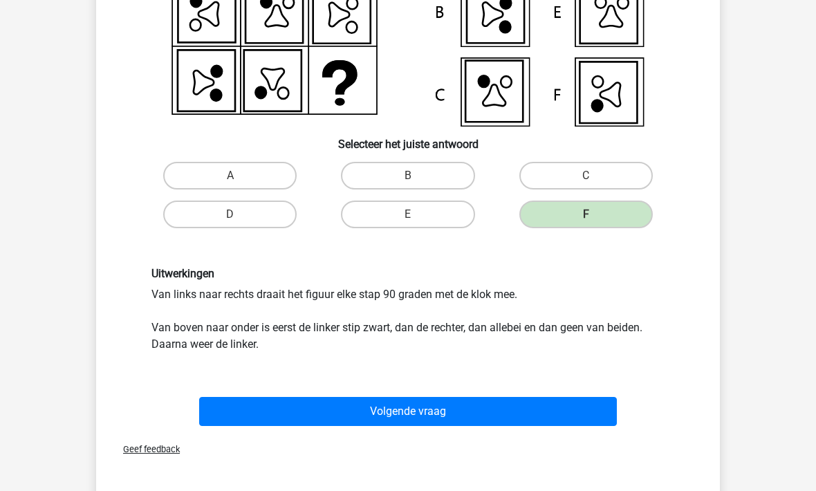
click at [293, 422] on button "Volgende vraag" at bounding box center [408, 411] width 418 height 29
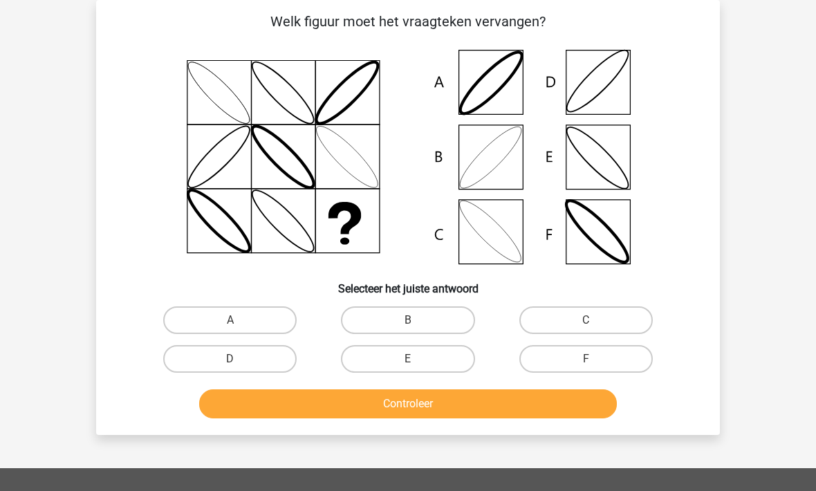
click at [214, 367] on label "D" at bounding box center [229, 359] width 133 height 28
click at [230, 367] on input "D" at bounding box center [234, 363] width 9 height 9
radio input "true"
click at [315, 410] on button "Controleer" at bounding box center [408, 403] width 418 height 29
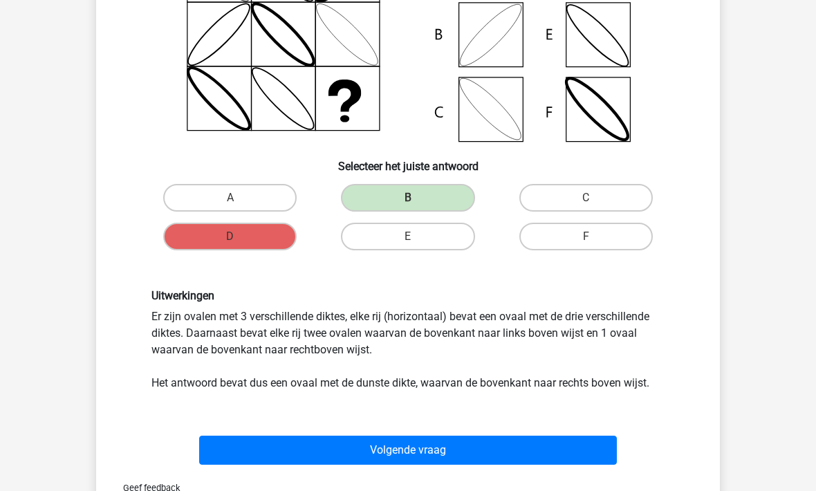
click at [362, 460] on button "Volgende vraag" at bounding box center [408, 449] width 418 height 29
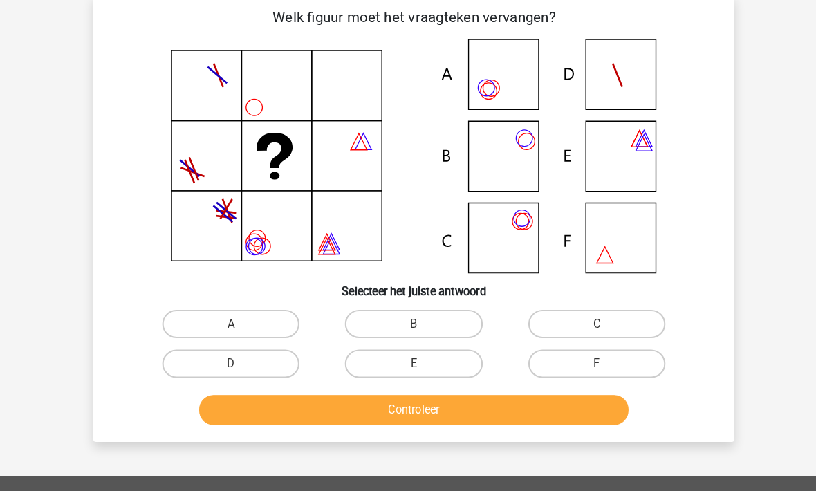
scroll to position [79, 0]
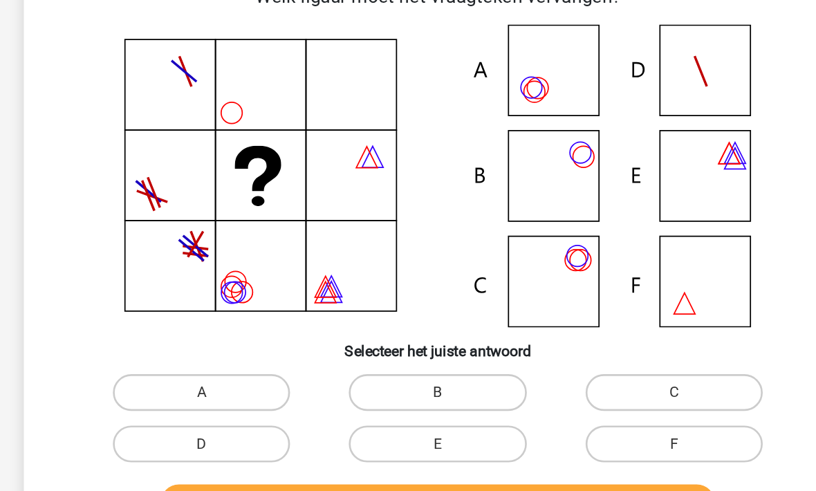
click at [341, 301] on label "B" at bounding box center [407, 305] width 133 height 28
click at [408, 305] on input "B" at bounding box center [412, 309] width 9 height 9
radio input "true"
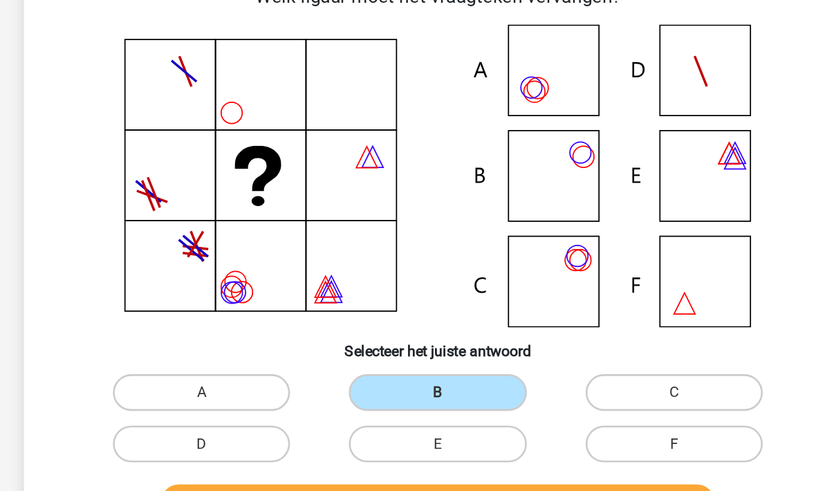
click at [317, 363] on div "Controleer" at bounding box center [407, 386] width 579 height 46
click at [279, 389] on button "Controleer" at bounding box center [408, 388] width 418 height 29
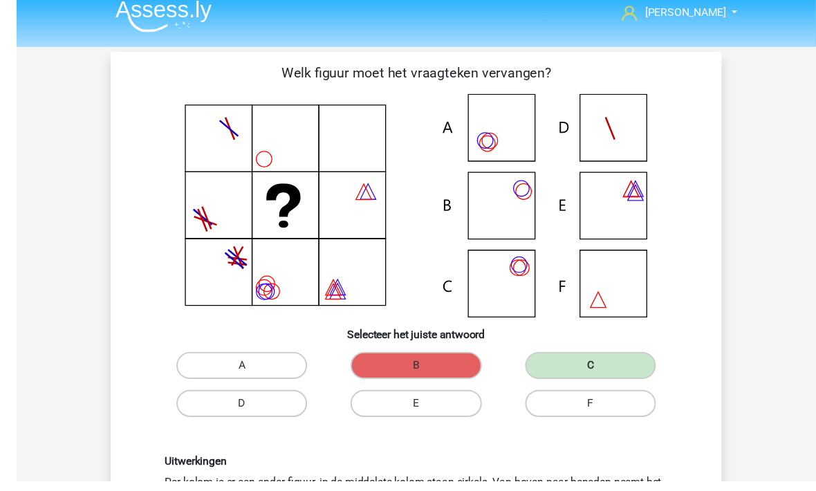
scroll to position [0, 0]
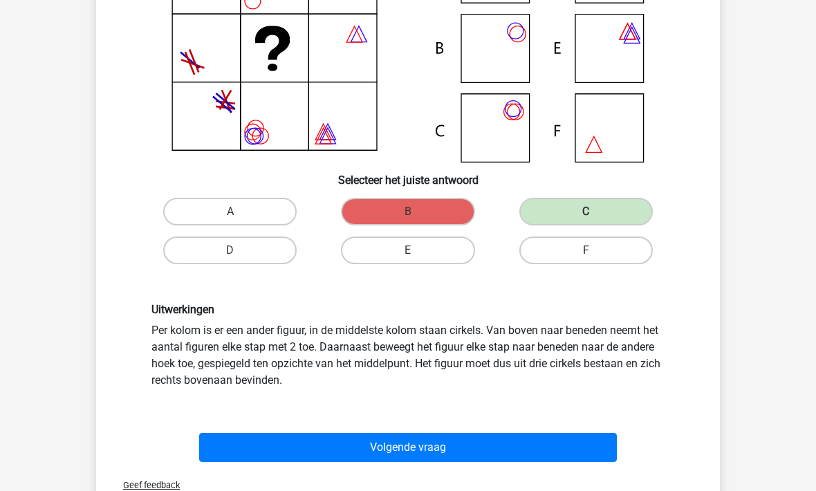
click at [373, 458] on button "Volgende vraag" at bounding box center [408, 447] width 418 height 29
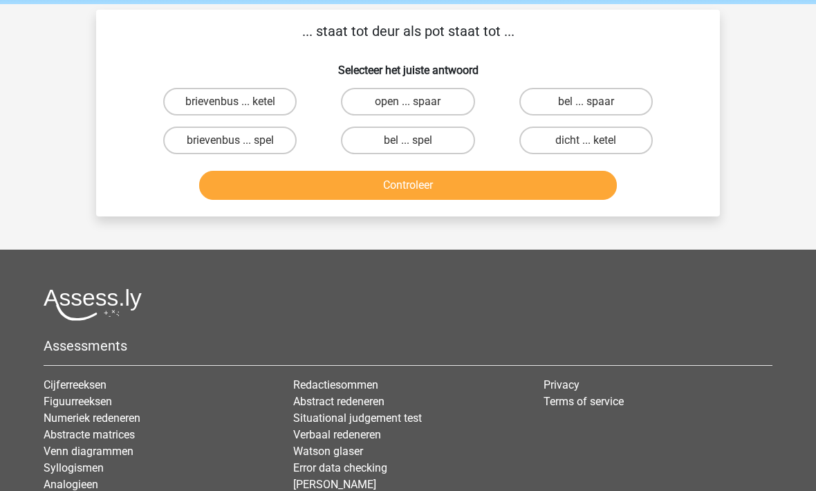
scroll to position [12, 0]
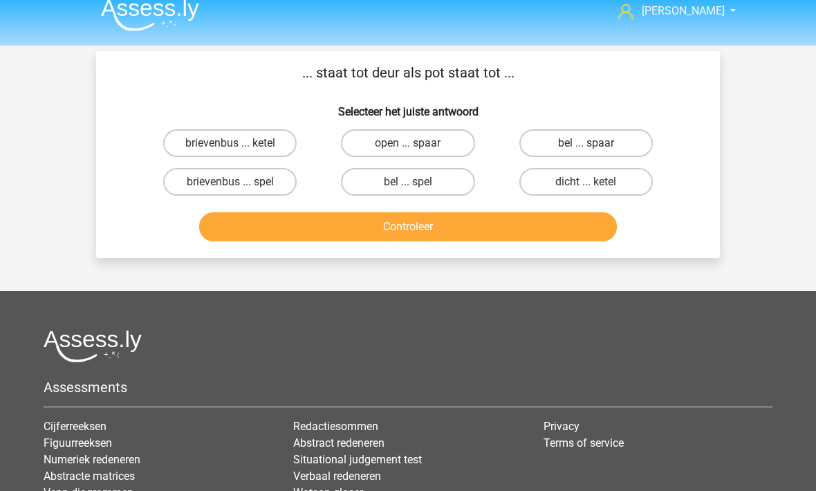
click at [219, 185] on label "brievenbus ... spel" at bounding box center [229, 182] width 133 height 28
click at [230, 185] on input "brievenbus ... spel" at bounding box center [234, 186] width 9 height 9
radio input "true"
click at [308, 232] on button "Controleer" at bounding box center [408, 226] width 418 height 29
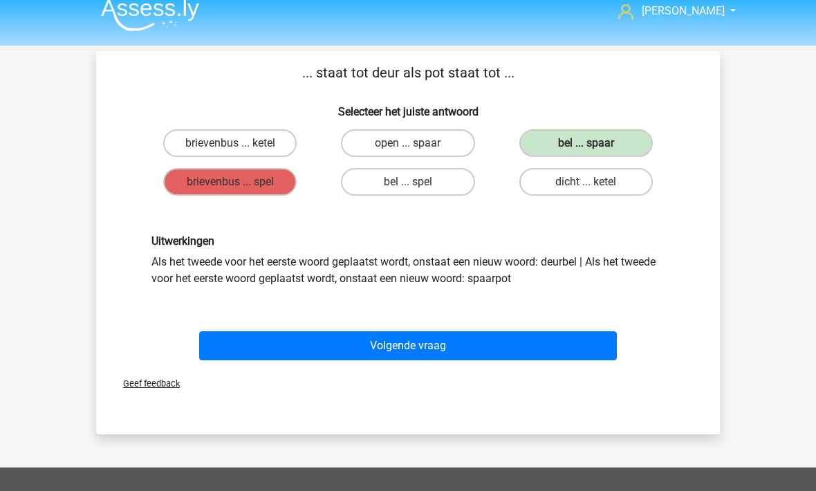
click at [335, 344] on button "Volgende vraag" at bounding box center [408, 345] width 418 height 29
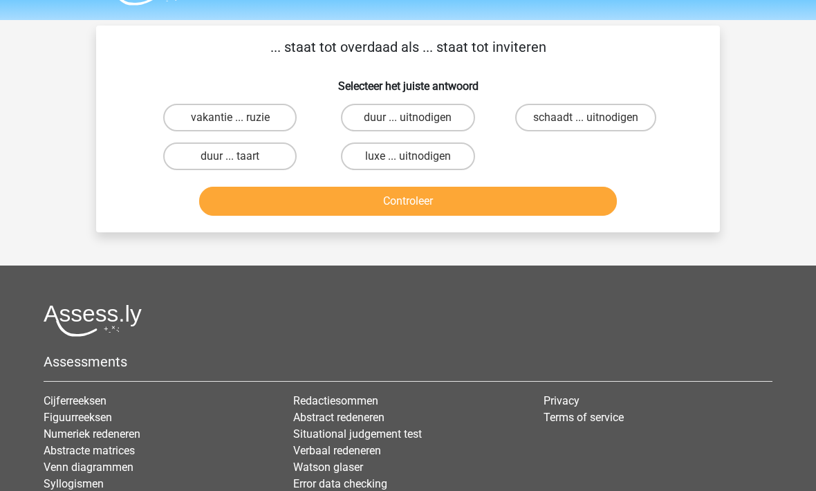
scroll to position [32, 0]
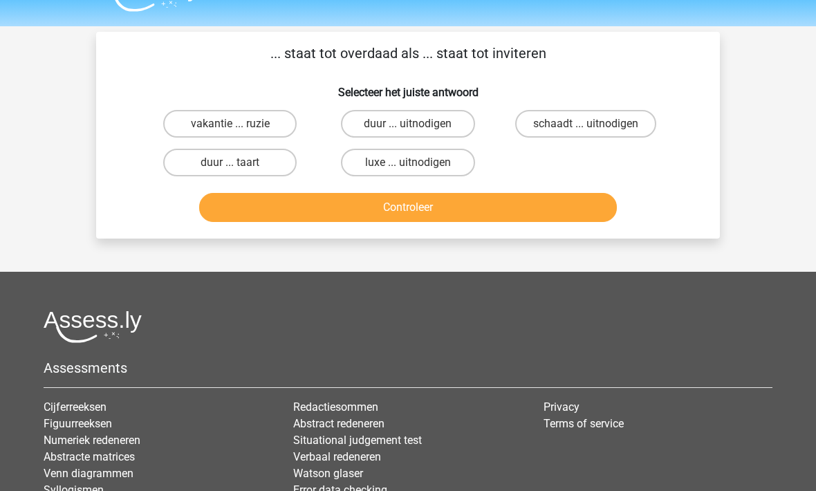
click at [388, 168] on label "luxe ... uitnodigen" at bounding box center [407, 163] width 133 height 28
click at [408, 168] on input "luxe ... uitnodigen" at bounding box center [412, 166] width 9 height 9
radio input "true"
click at [391, 220] on button "Controleer" at bounding box center [408, 207] width 418 height 29
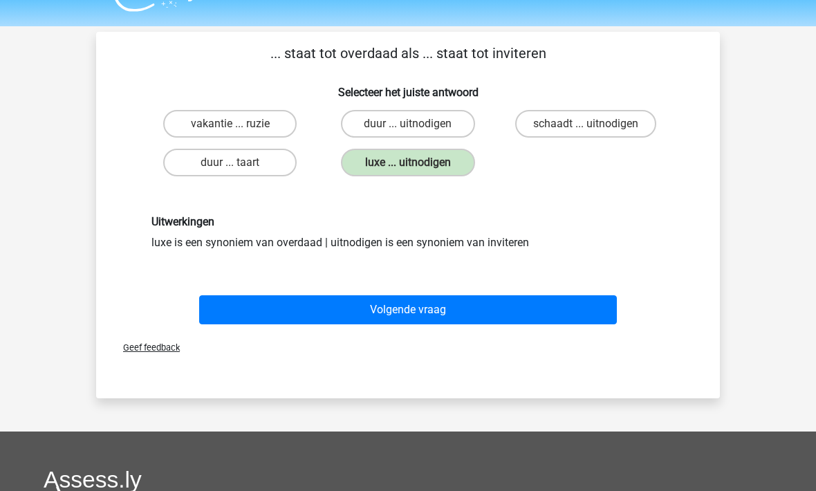
click at [330, 310] on button "Volgende vraag" at bounding box center [408, 309] width 418 height 29
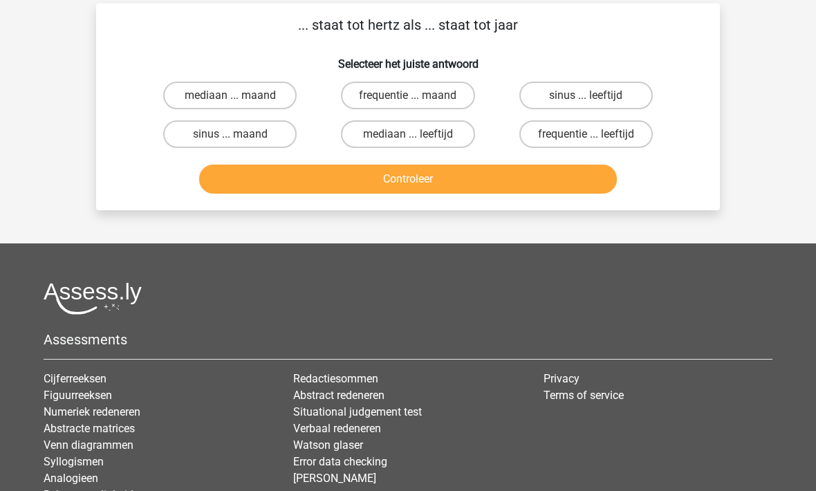
scroll to position [64, 0]
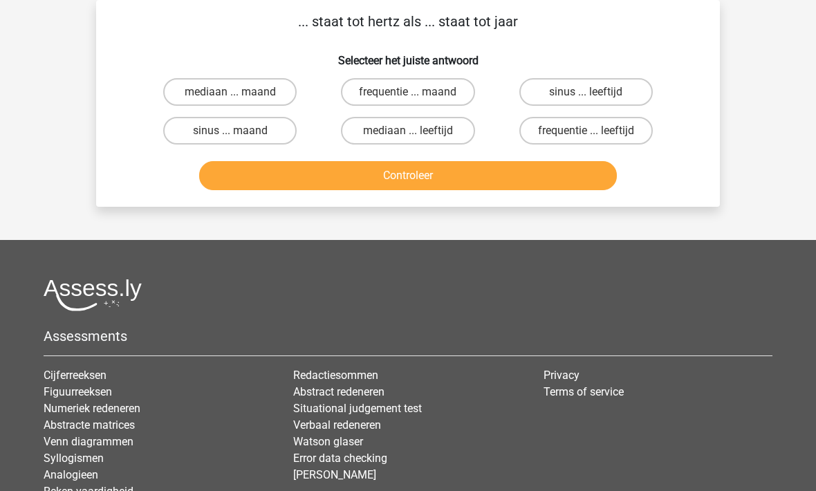
click at [383, 93] on label "frequentie ... maand" at bounding box center [407, 92] width 133 height 28
click at [408, 93] on input "frequentie ... maand" at bounding box center [412, 96] width 9 height 9
radio input "true"
click at [371, 190] on button "Controleer" at bounding box center [408, 175] width 418 height 29
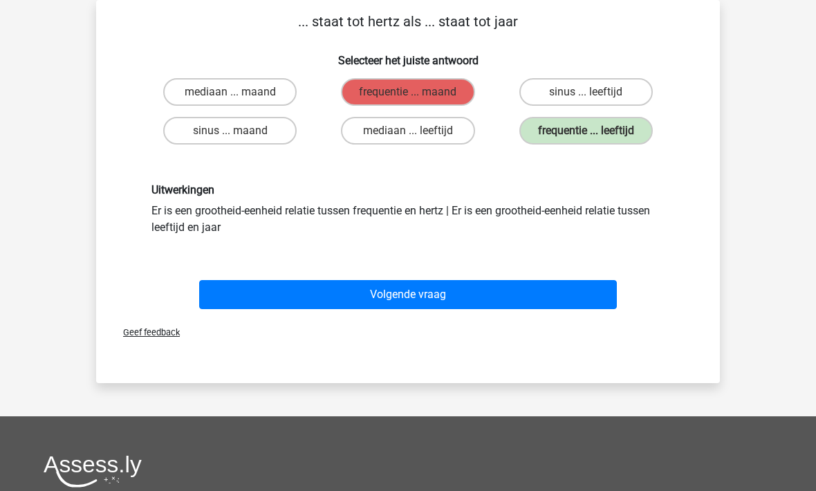
click at [306, 305] on button "Volgende vraag" at bounding box center [408, 294] width 418 height 29
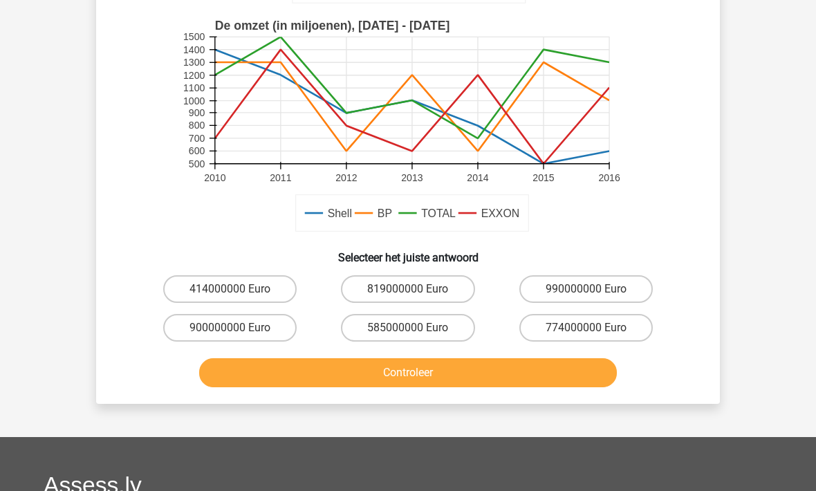
scroll to position [322, 0]
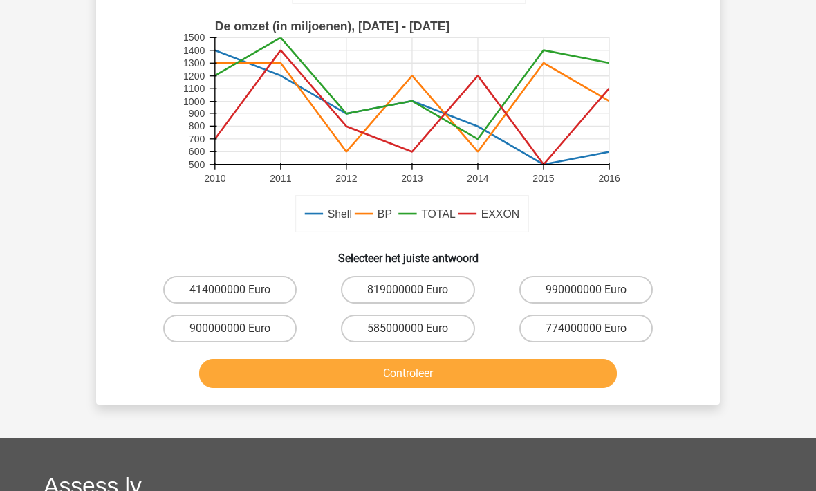
click at [626, 331] on label "774000000 Euro" at bounding box center [585, 329] width 133 height 28
click at [594, 331] on input "774000000 Euro" at bounding box center [589, 332] width 9 height 9
radio input "true"
click at [502, 377] on button "Controleer" at bounding box center [408, 373] width 418 height 29
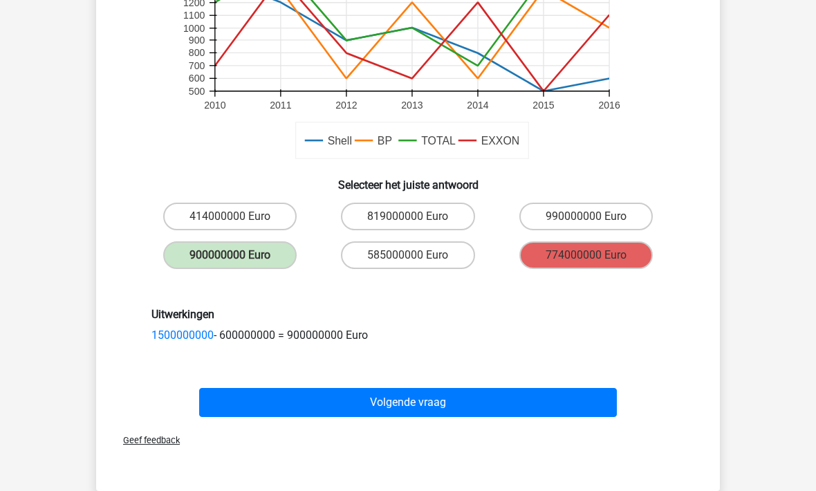
click at [552, 408] on button "Volgende vraag" at bounding box center [408, 402] width 418 height 29
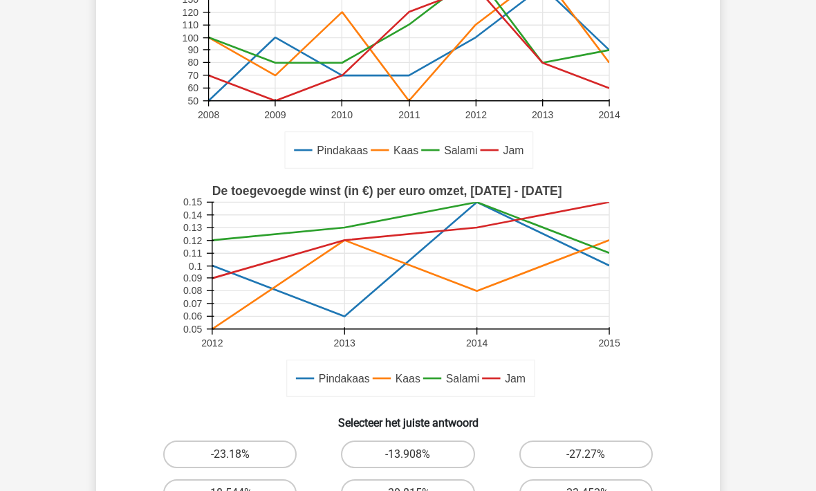
click at [619, 456] on label "-27.27%" at bounding box center [585, 454] width 133 height 28
click at [594, 456] on input "-27.27%" at bounding box center [589, 458] width 9 height 9
radio input "true"
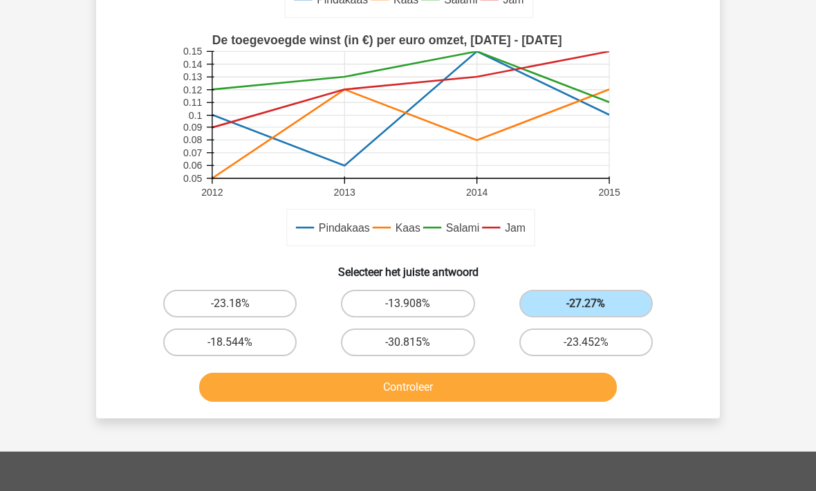
click at [532, 388] on button "Controleer" at bounding box center [408, 387] width 418 height 29
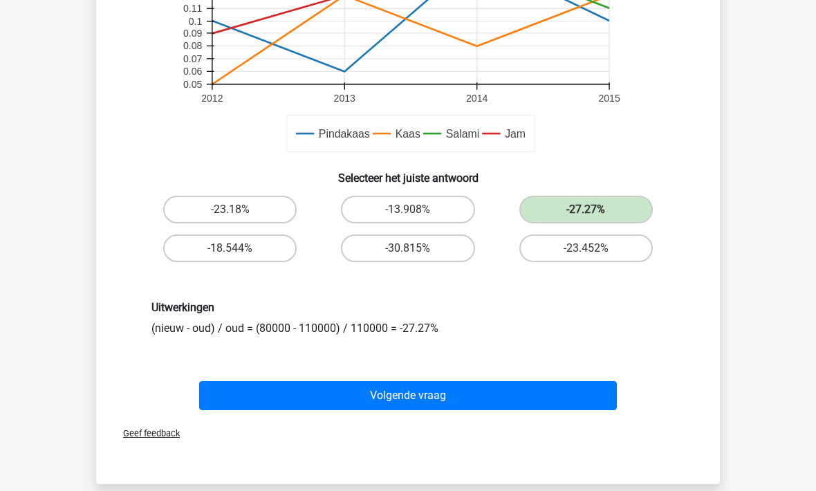
click at [536, 392] on button "Volgende vraag" at bounding box center [408, 395] width 418 height 29
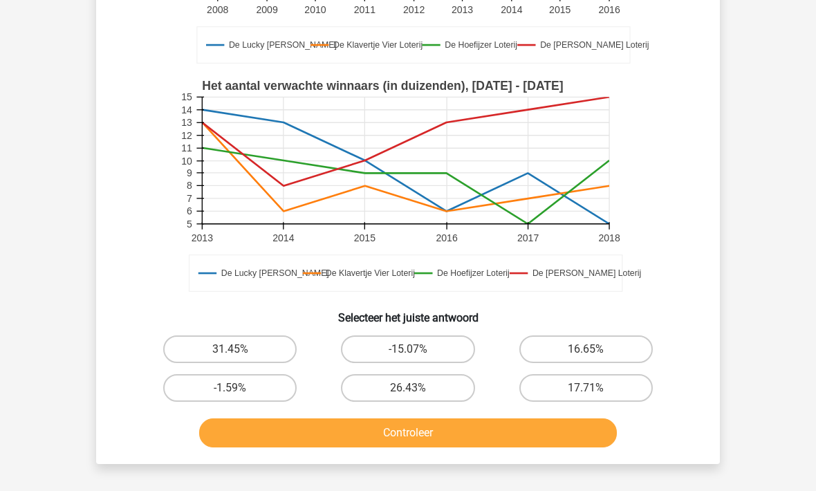
scroll to position [391, 0]
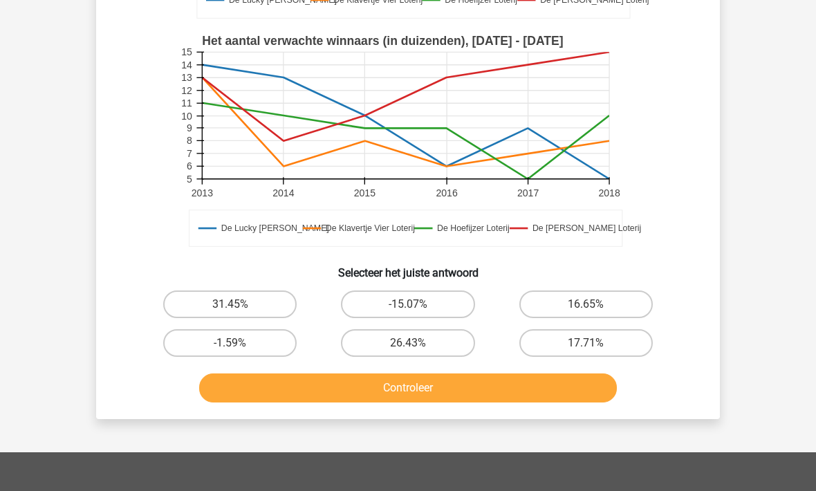
click at [619, 304] on label "16.65%" at bounding box center [585, 304] width 133 height 28
click at [594, 304] on input "16.65%" at bounding box center [589, 308] width 9 height 9
radio input "true"
click at [511, 387] on button "Controleer" at bounding box center [408, 387] width 418 height 29
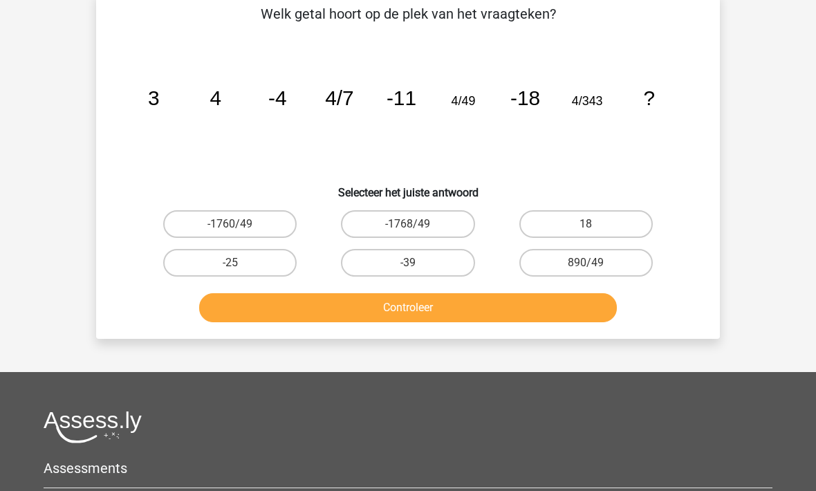
scroll to position [64, 0]
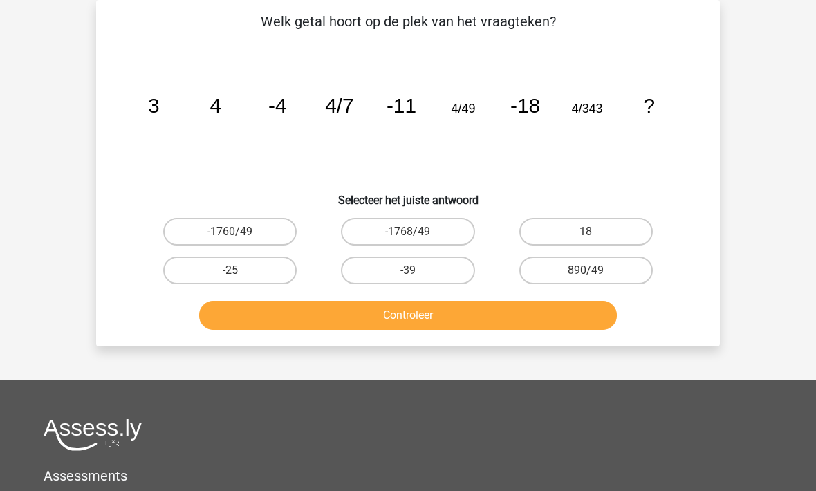
click at [744, 434] on div at bounding box center [408, 434] width 729 height 32
click at [200, 276] on label "-25" at bounding box center [229, 270] width 133 height 28
click at [230, 276] on input "-25" at bounding box center [234, 274] width 9 height 9
radio input "true"
click at [278, 321] on button "Controleer" at bounding box center [408, 315] width 418 height 29
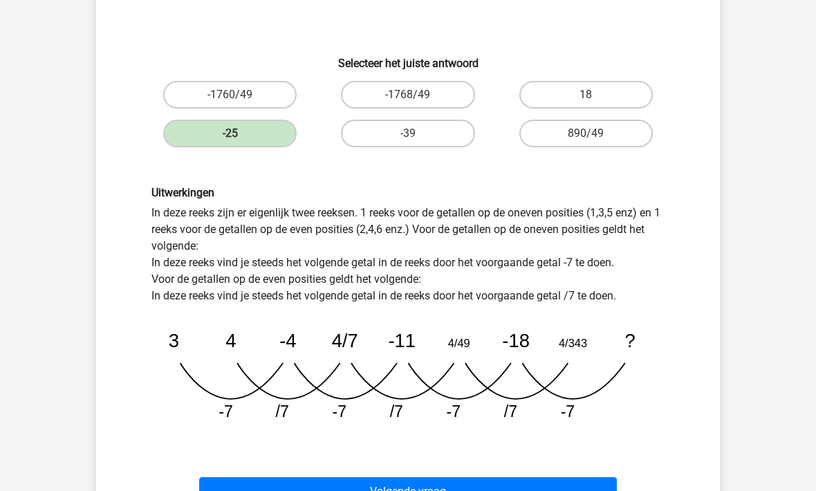
click at [259, 490] on button "Volgende vraag" at bounding box center [408, 491] width 418 height 29
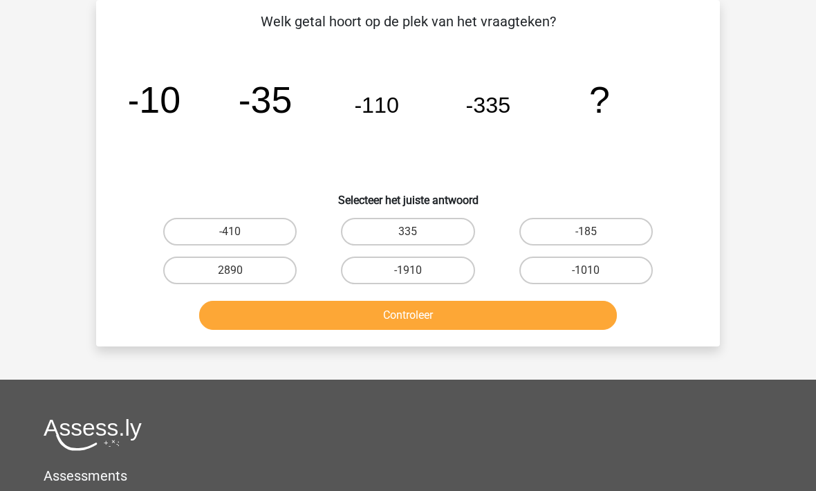
click at [538, 280] on label "-1010" at bounding box center [585, 270] width 133 height 28
click at [585, 279] on input "-1010" at bounding box center [589, 274] width 9 height 9
radio input "true"
click at [411, 319] on button "Controleer" at bounding box center [408, 315] width 418 height 29
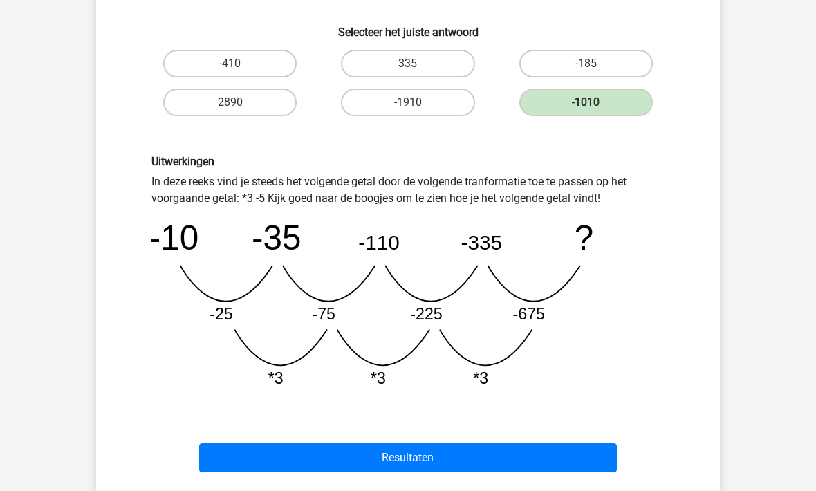
scroll to position [243, 0]
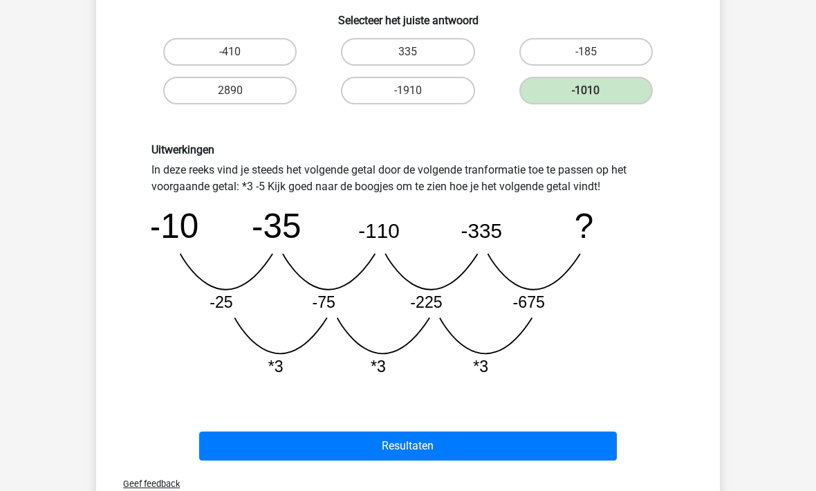
click at [292, 453] on button "Resultaten" at bounding box center [408, 446] width 418 height 29
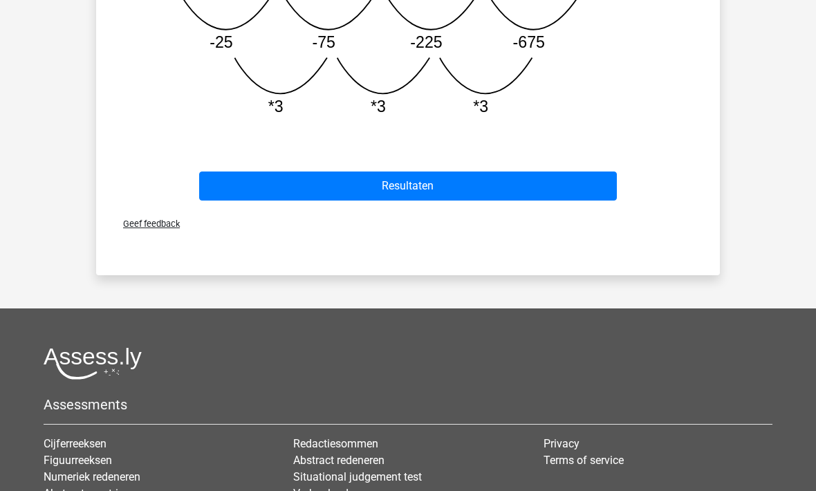
scroll to position [639, 0]
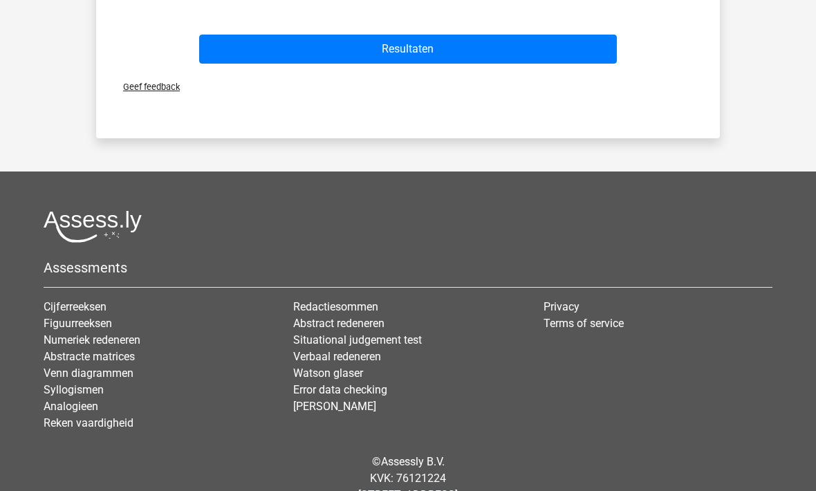
click at [63, 269] on h5 "Assessments" at bounding box center [408, 268] width 729 height 17
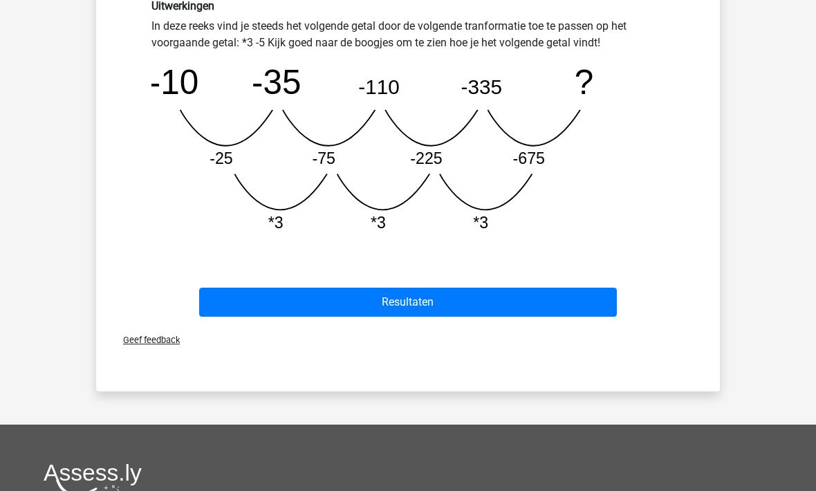
scroll to position [450, 0]
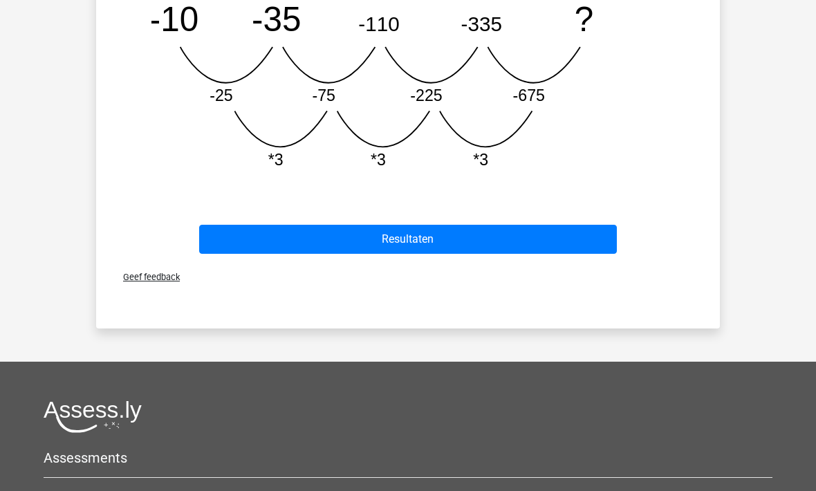
click at [260, 234] on button "Resultaten" at bounding box center [408, 239] width 418 height 29
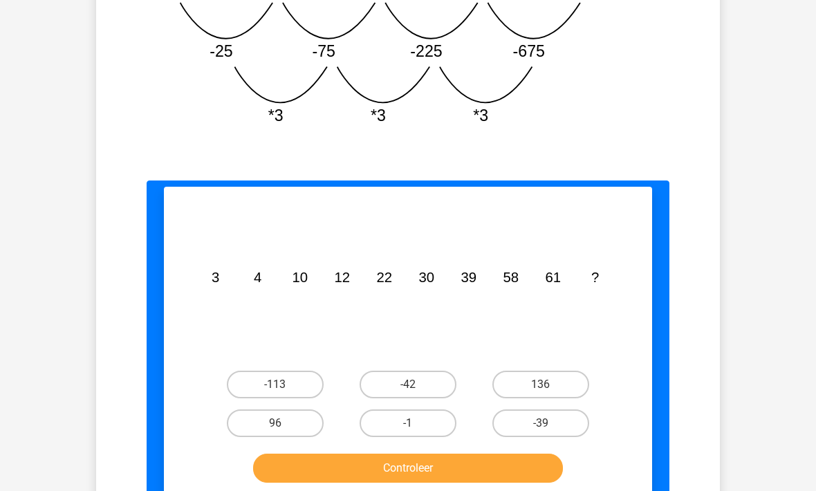
scroll to position [795, 0]
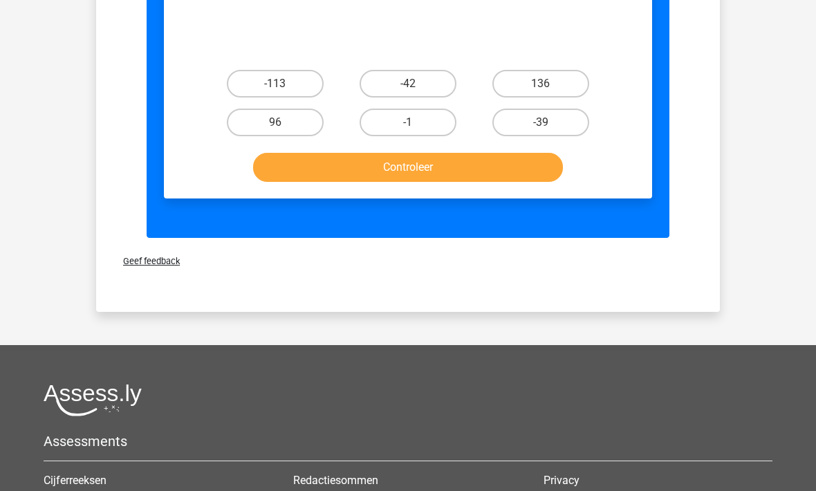
click at [329, 158] on button "Controleer" at bounding box center [408, 167] width 310 height 29
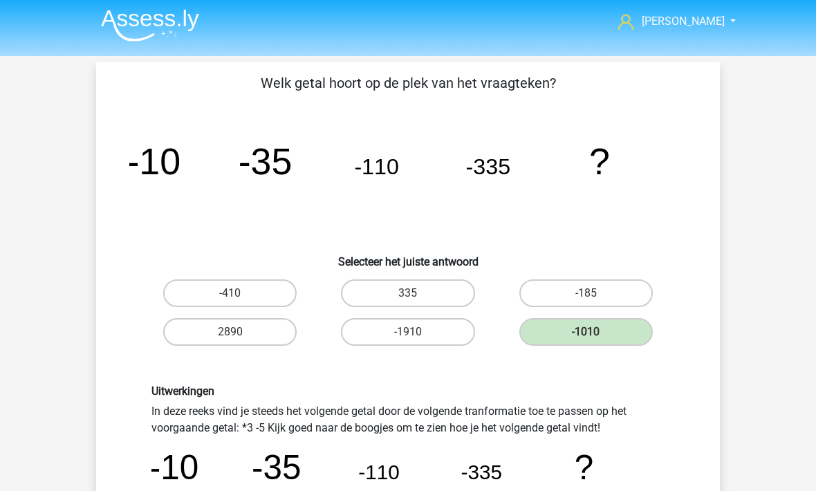
scroll to position [0, 0]
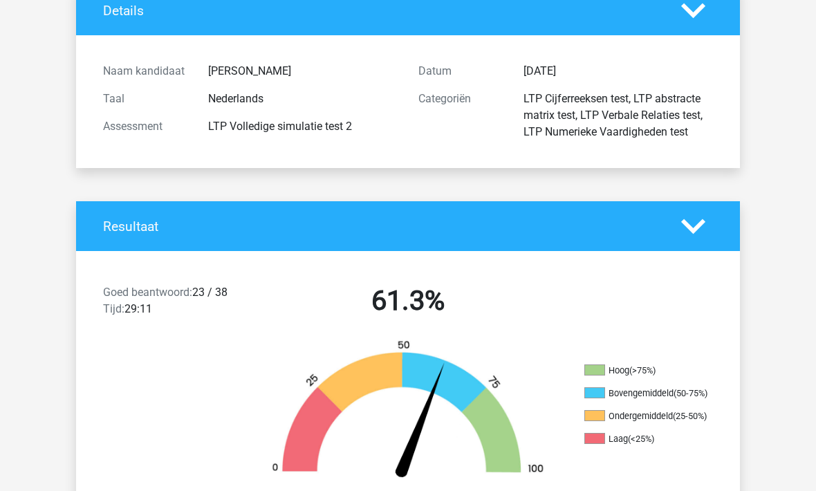
scroll to position [48, 0]
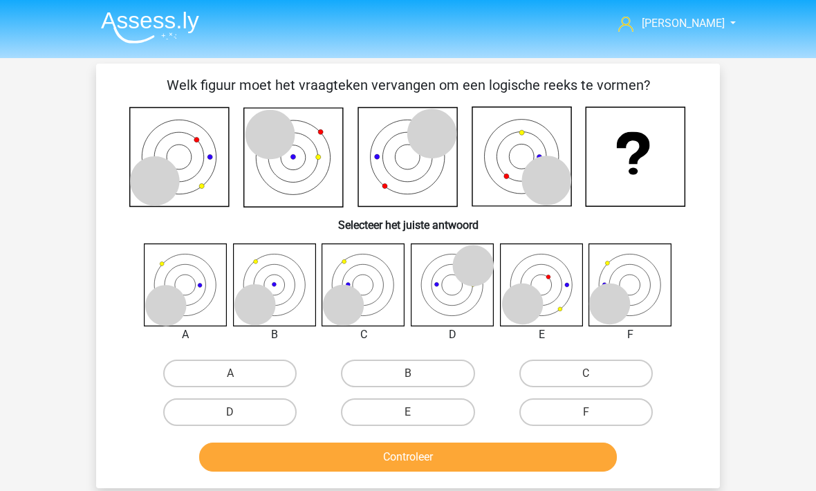
scroll to position [406, 0]
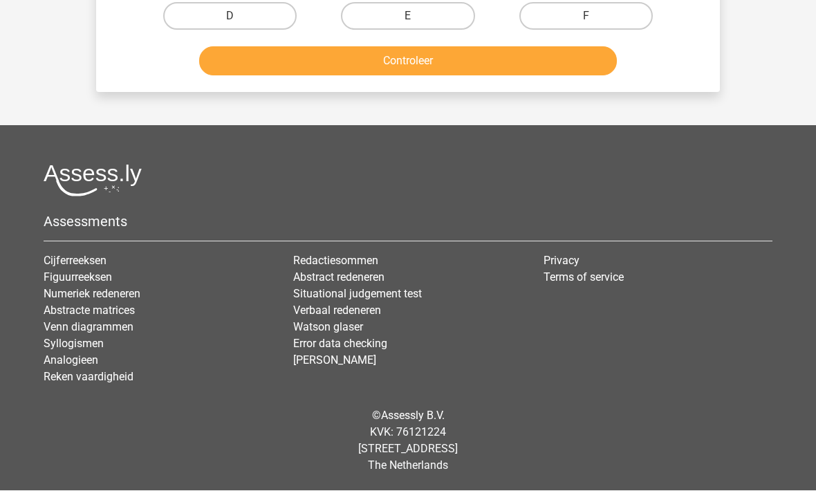
click at [65, 267] on link "Cijferreeksen" at bounding box center [75, 260] width 63 height 13
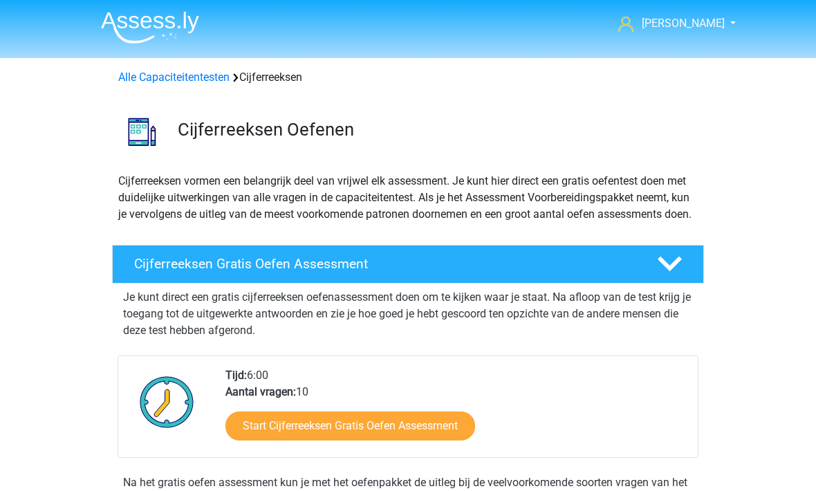
click at [158, 74] on link "Alle Capaciteitentesten" at bounding box center [173, 77] width 111 height 13
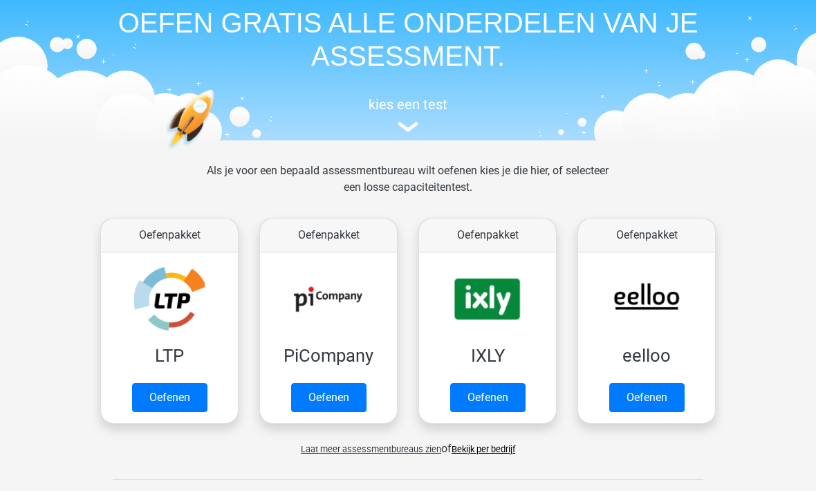
scroll to position [56, 0]
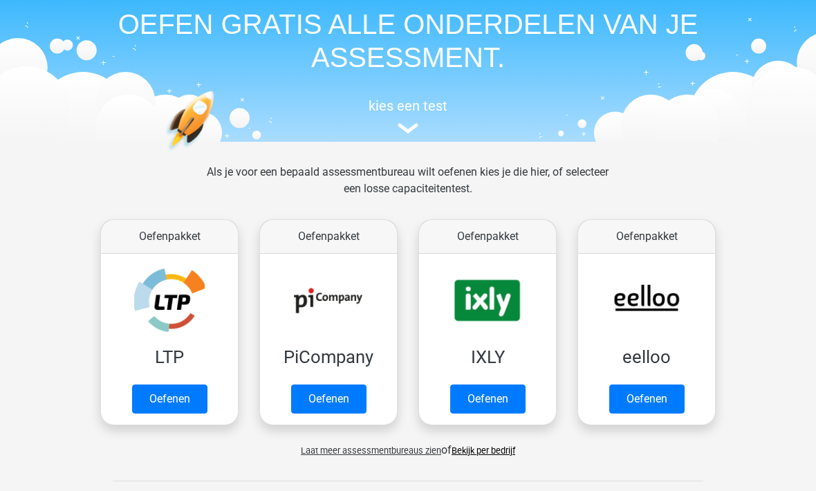
click at [151, 395] on link "Oefenen" at bounding box center [169, 398] width 75 height 29
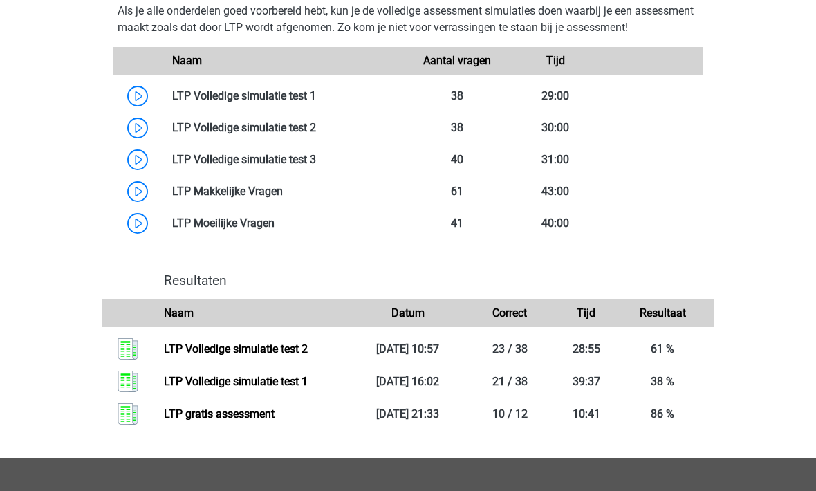
scroll to position [835, 0]
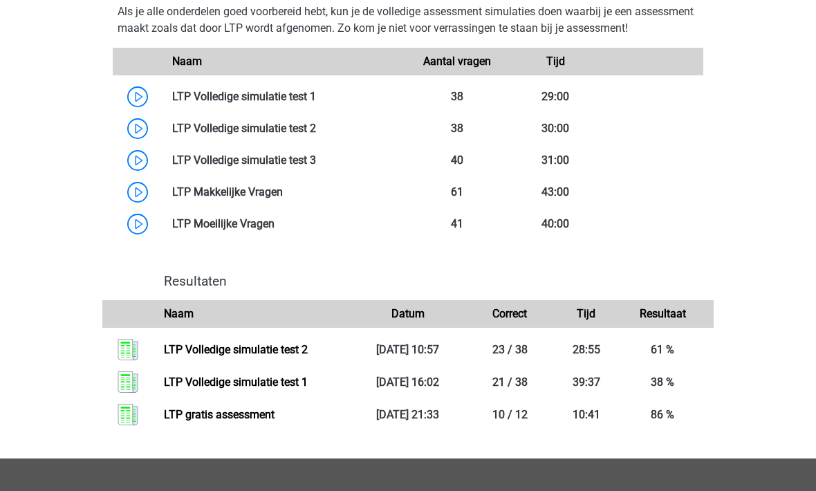
click at [316, 167] on link at bounding box center [316, 159] width 0 height 13
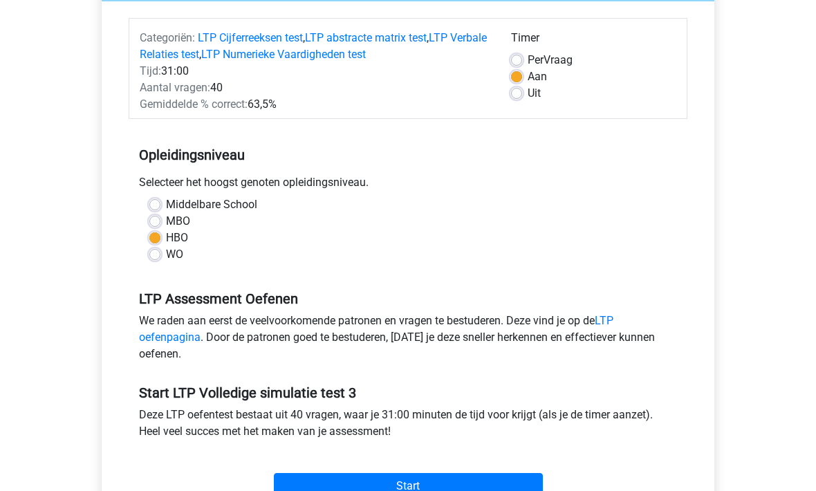
scroll to position [169, 0]
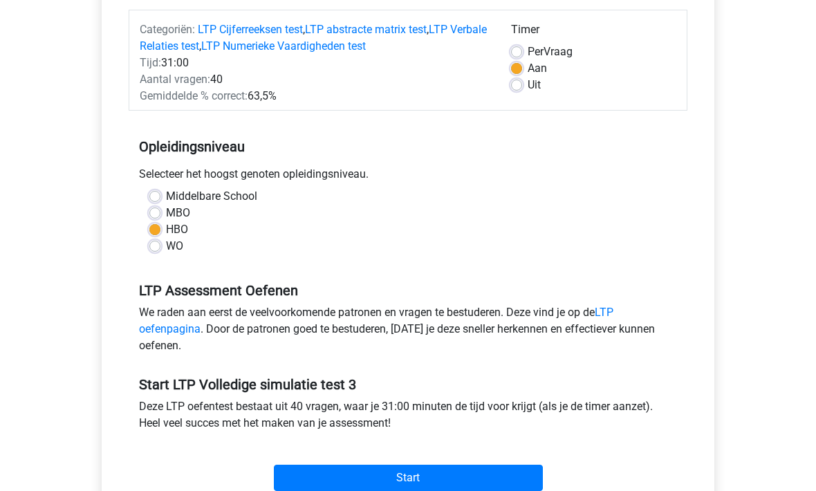
click at [527, 88] on label "Uit" at bounding box center [533, 85] width 13 height 17
click at [515, 88] on input "Uit" at bounding box center [516, 84] width 11 height 14
radio input "true"
click at [282, 474] on input "Start" at bounding box center [408, 478] width 269 height 26
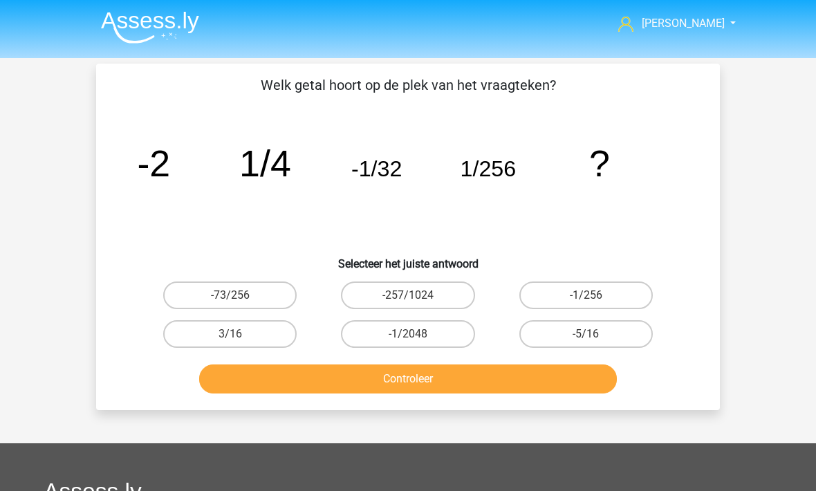
click at [376, 344] on label "-1/2048" at bounding box center [407, 334] width 133 height 28
click at [408, 343] on input "-1/2048" at bounding box center [412, 338] width 9 height 9
radio input "true"
click at [342, 392] on button "Controleer" at bounding box center [408, 378] width 418 height 29
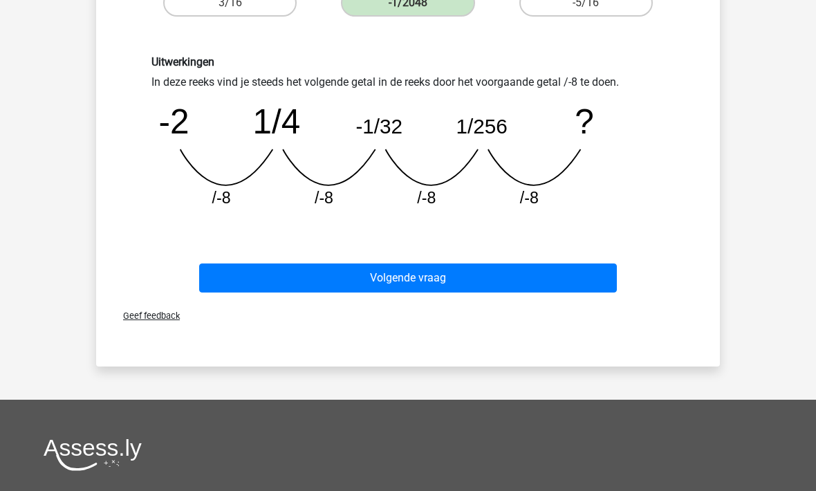
click at [308, 283] on button "Volgende vraag" at bounding box center [408, 278] width 418 height 29
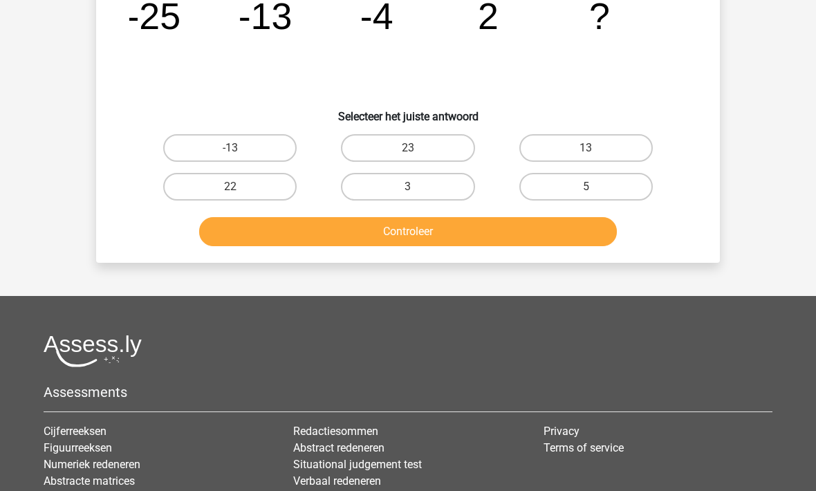
scroll to position [64, 0]
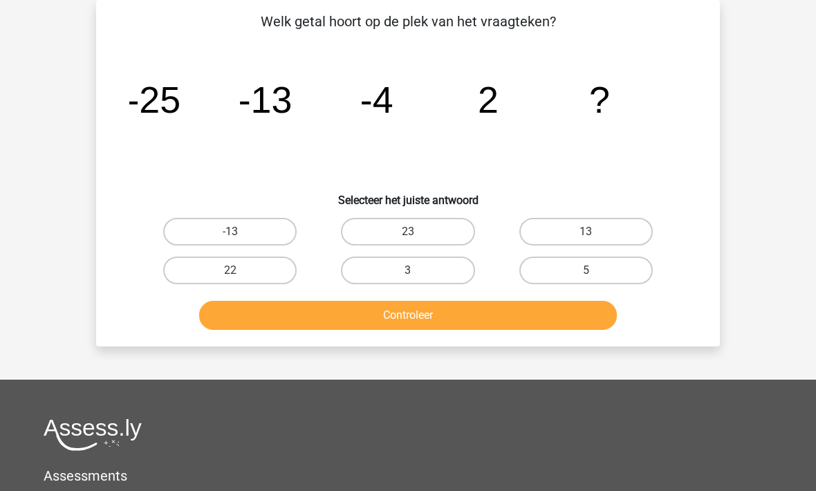
click at [554, 270] on label "5" at bounding box center [585, 270] width 133 height 28
click at [585, 270] on input "5" at bounding box center [589, 274] width 9 height 9
radio input "true"
click at [408, 318] on button "Controleer" at bounding box center [408, 315] width 418 height 29
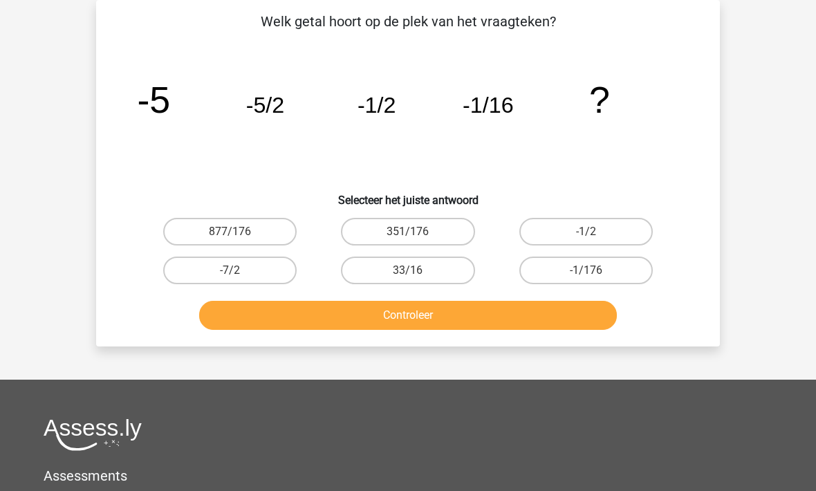
click at [552, 270] on label "-1/176" at bounding box center [585, 270] width 133 height 28
click at [585, 270] on input "-1/176" at bounding box center [589, 274] width 9 height 9
radio input "true"
click at [392, 321] on button "Controleer" at bounding box center [408, 315] width 418 height 29
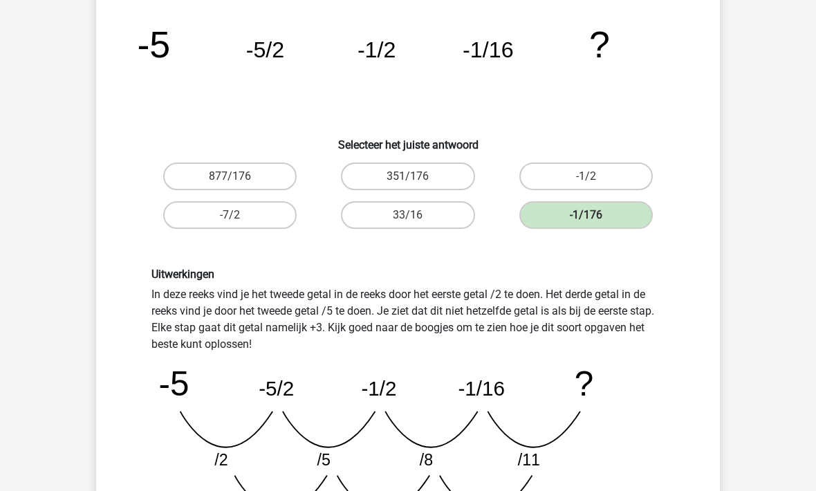
scroll to position [124, 0]
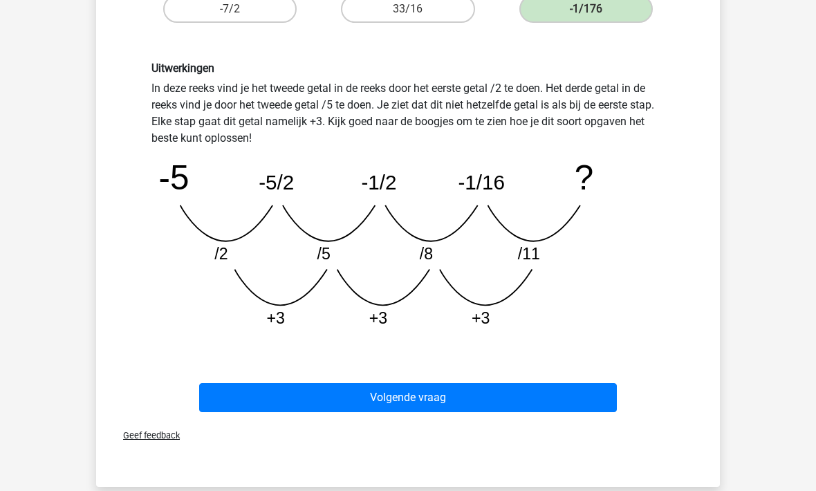
click at [329, 400] on button "Volgende vraag" at bounding box center [408, 397] width 418 height 29
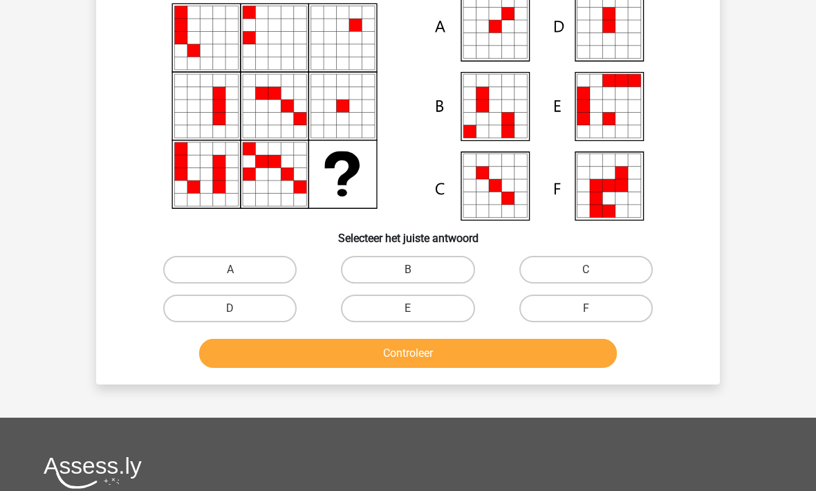
scroll to position [64, 0]
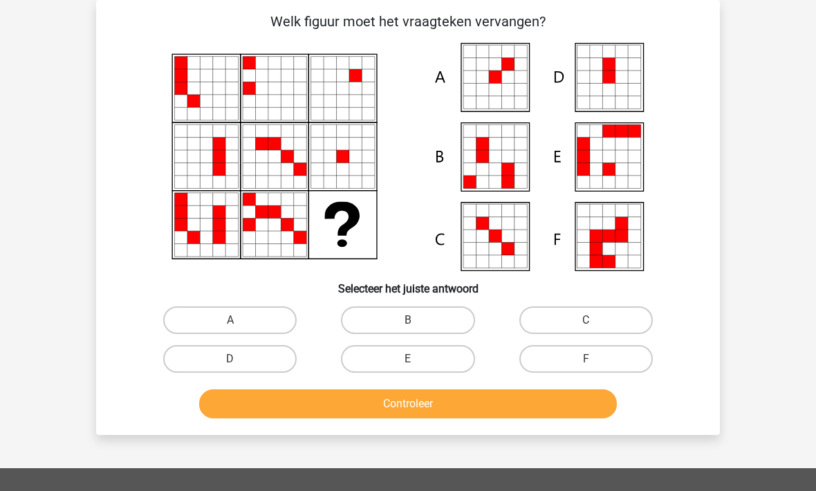
click at [205, 319] on label "A" at bounding box center [229, 320] width 133 height 28
click at [230, 320] on input "A" at bounding box center [234, 324] width 9 height 9
radio input "true"
click at [300, 407] on button "Controleer" at bounding box center [408, 403] width 418 height 29
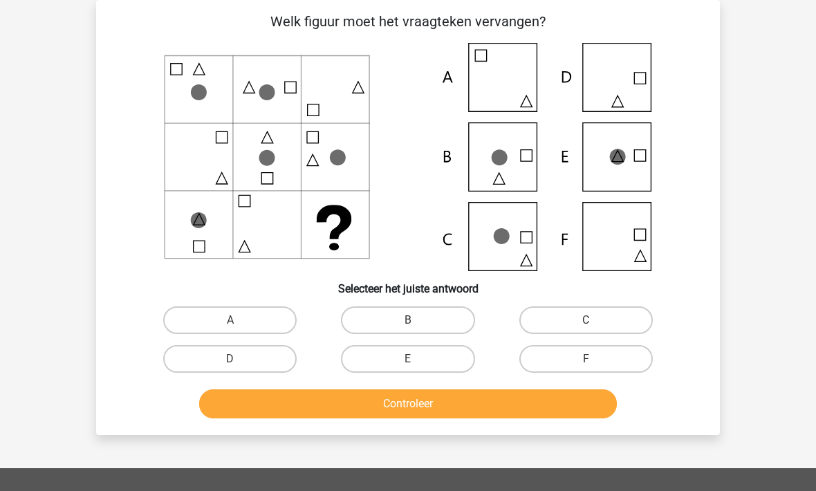
click at [547, 319] on label "C" at bounding box center [585, 320] width 133 height 28
click at [585, 320] on input "C" at bounding box center [589, 324] width 9 height 9
radio input "true"
click at [366, 400] on button "Controleer" at bounding box center [408, 403] width 418 height 29
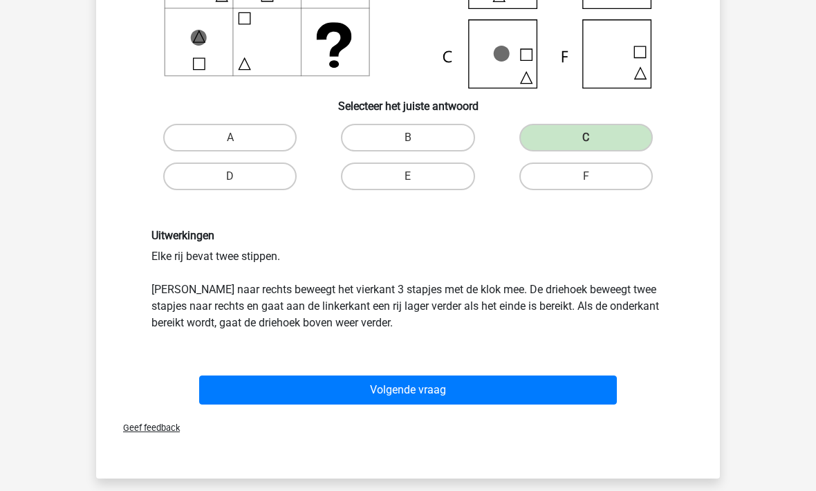
click at [294, 399] on button "Volgende vraag" at bounding box center [408, 389] width 418 height 29
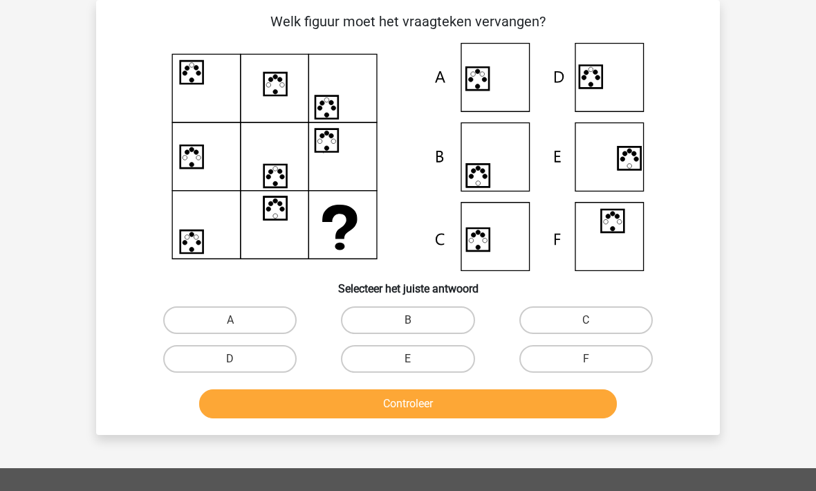
click at [203, 315] on label "A" at bounding box center [229, 320] width 133 height 28
click at [230, 320] on input "A" at bounding box center [234, 324] width 9 height 9
radio input "true"
click at [279, 409] on button "Controleer" at bounding box center [408, 403] width 418 height 29
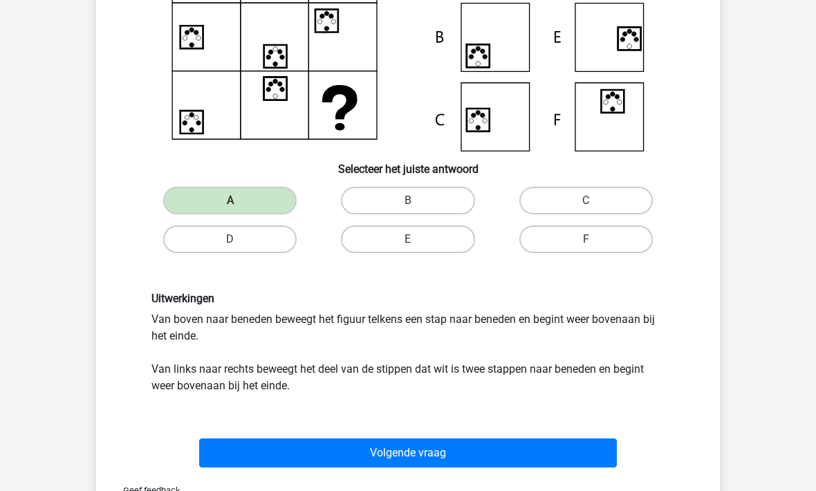
click at [295, 453] on button "Volgende vraag" at bounding box center [408, 452] width 418 height 29
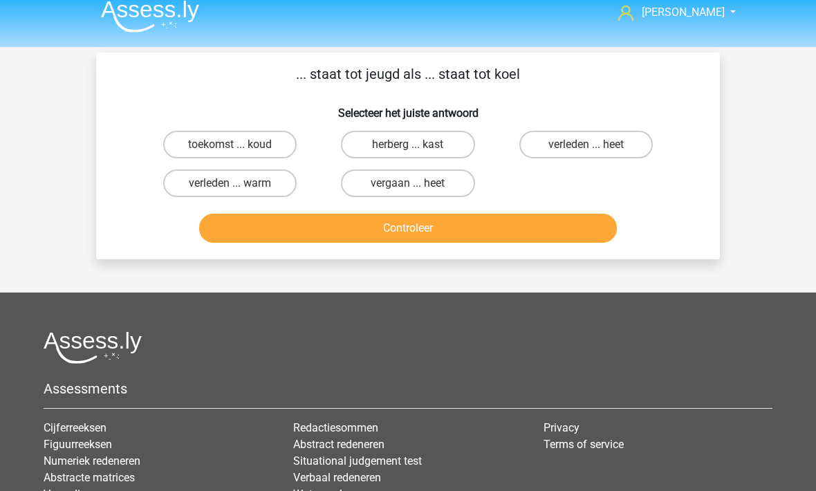
scroll to position [0, 0]
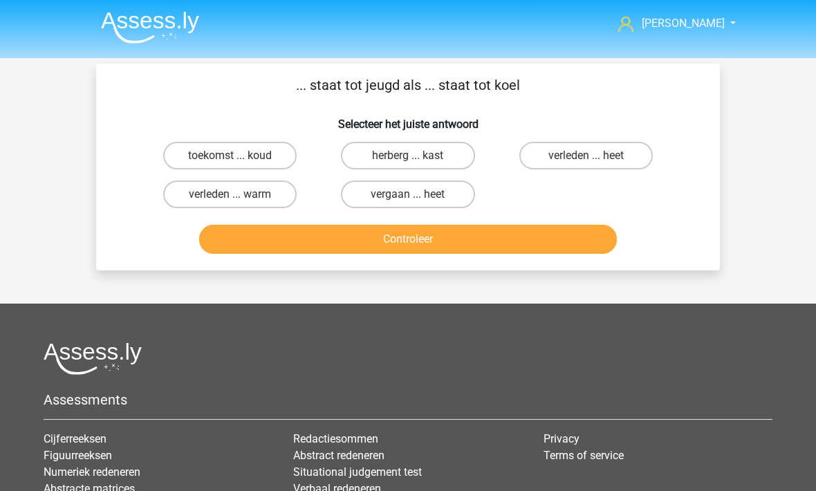
click at [388, 162] on label "herberg ... kast" at bounding box center [407, 156] width 133 height 28
click at [408, 162] on input "herberg ... kast" at bounding box center [412, 160] width 9 height 9
radio input "true"
click at [388, 236] on button "Controleer" at bounding box center [408, 239] width 418 height 29
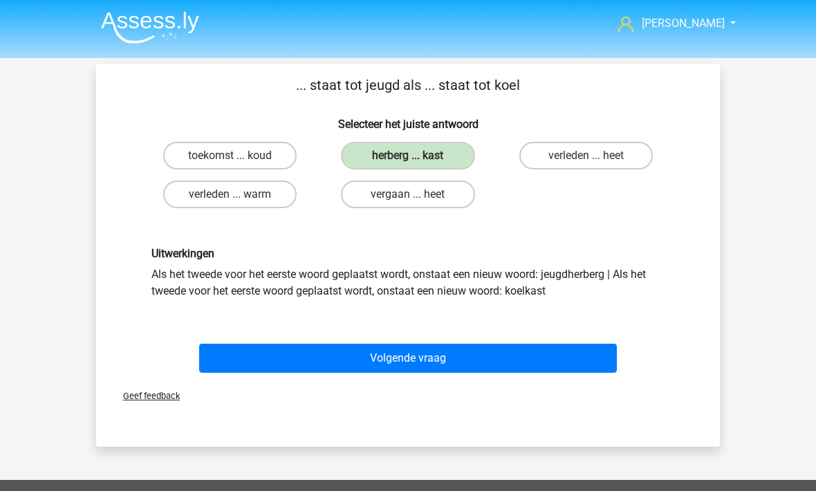
click at [364, 383] on div "Geef feedback" at bounding box center [408, 395] width 612 height 35
click at [349, 366] on button "Volgende vraag" at bounding box center [408, 358] width 418 height 29
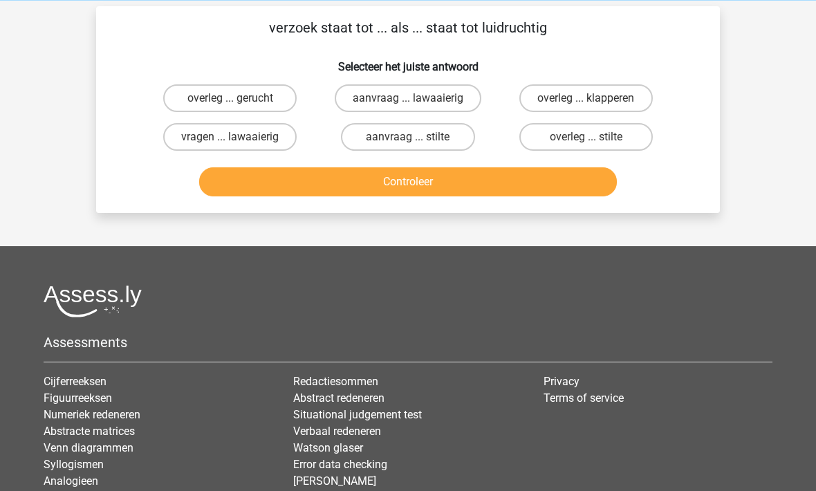
scroll to position [63, 0]
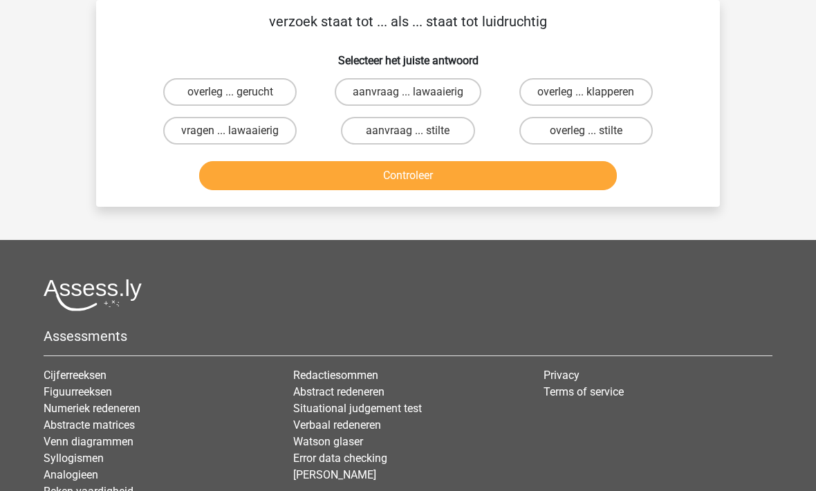
click at [368, 94] on label "aanvraag ... lawaaierig" at bounding box center [408, 93] width 147 height 28
click at [408, 94] on input "aanvraag ... lawaaierig" at bounding box center [412, 97] width 9 height 9
radio input "true"
click at [400, 178] on button "Controleer" at bounding box center [408, 175] width 418 height 29
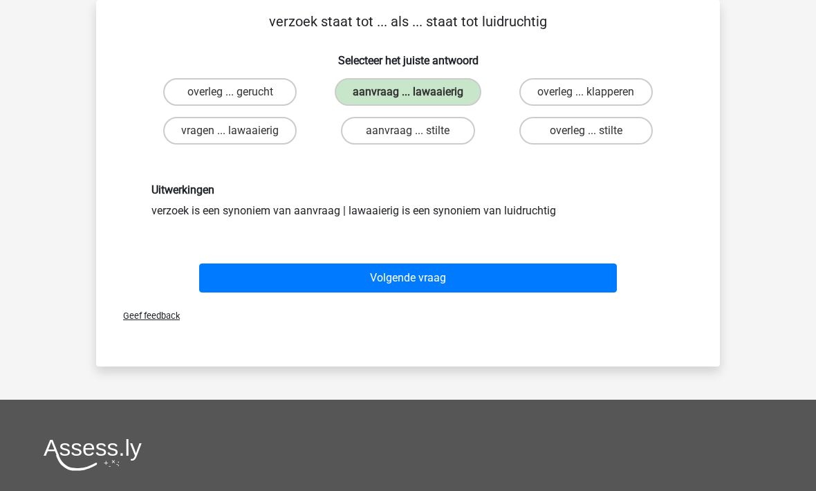
click at [359, 278] on button "Volgende vraag" at bounding box center [408, 277] width 418 height 29
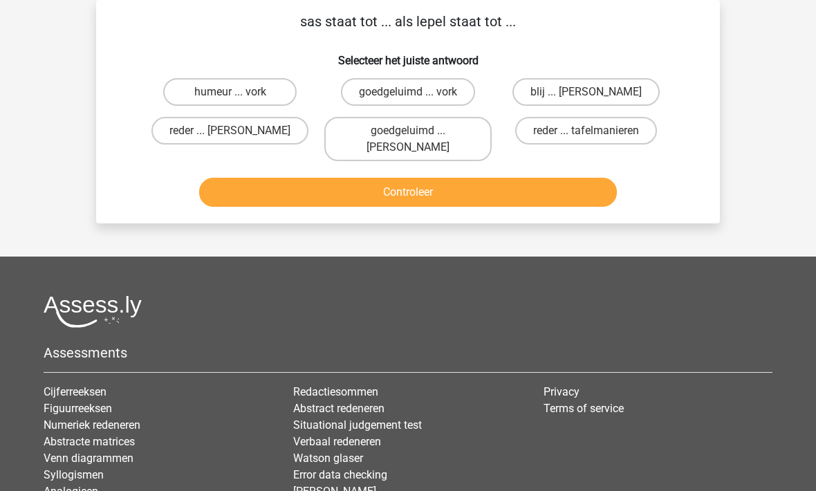
click at [194, 137] on label "reder ... anna" at bounding box center [229, 131] width 157 height 28
click at [230, 137] on input "reder ... anna" at bounding box center [234, 135] width 9 height 9
radio input "true"
click at [262, 181] on button "Controleer" at bounding box center [408, 192] width 418 height 29
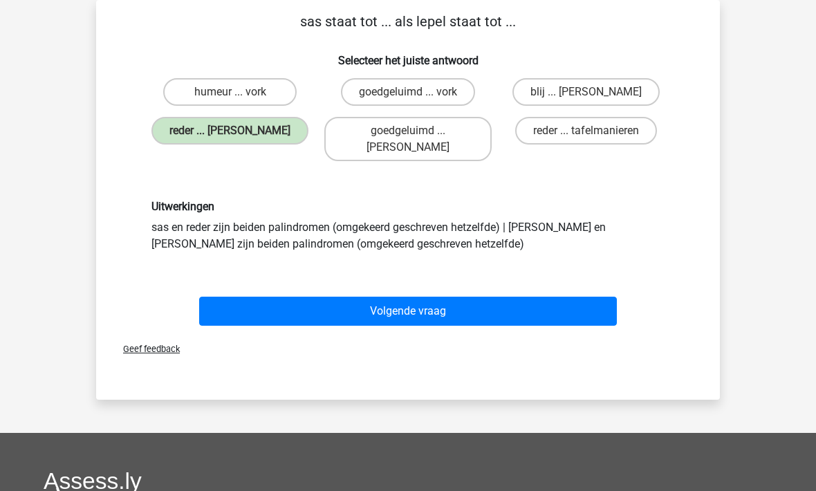
click at [331, 301] on button "Volgende vraag" at bounding box center [408, 311] width 418 height 29
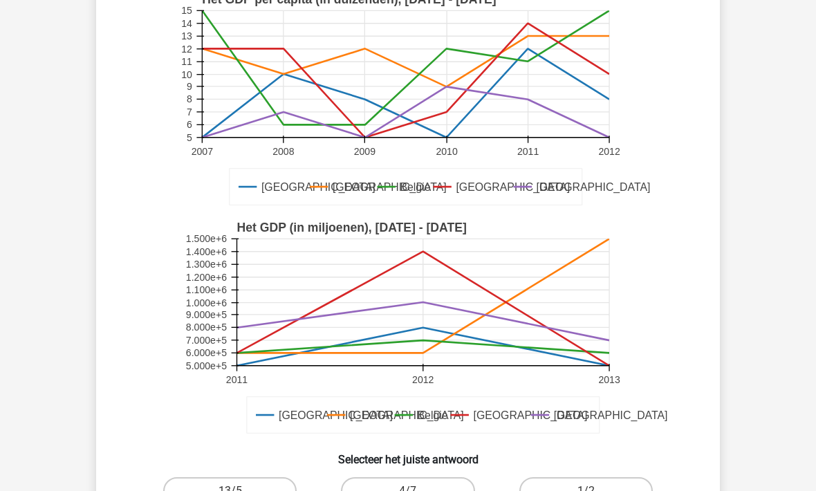
click at [554, 487] on label "1/2" at bounding box center [585, 492] width 133 height 28
click at [585, 490] on input "1/2" at bounding box center [589, 495] width 9 height 9
radio input "true"
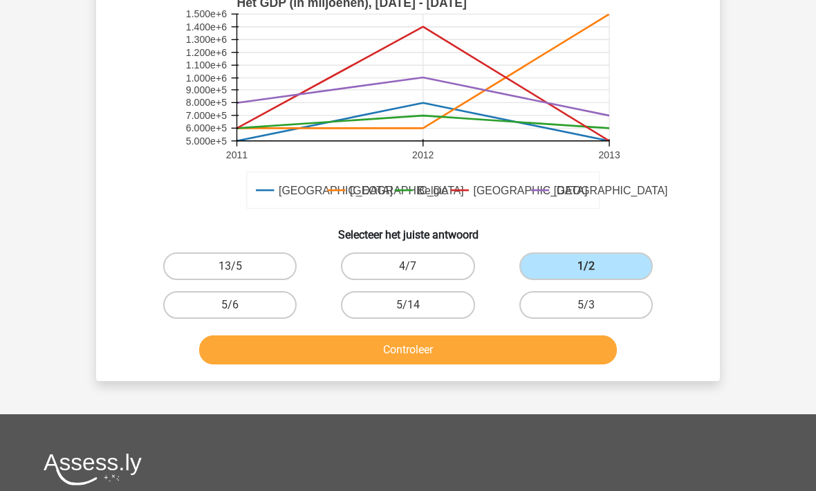
click at [516, 344] on button "Controleer" at bounding box center [408, 349] width 418 height 29
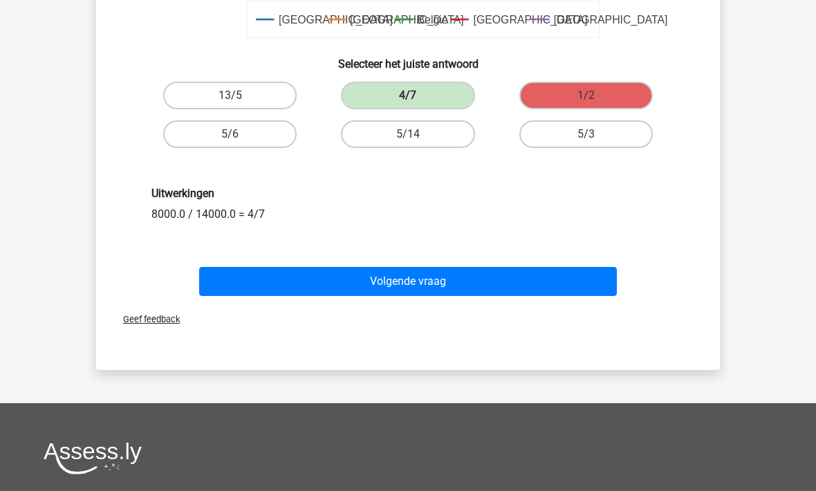
click at [430, 280] on button "Volgende vraag" at bounding box center [408, 281] width 418 height 29
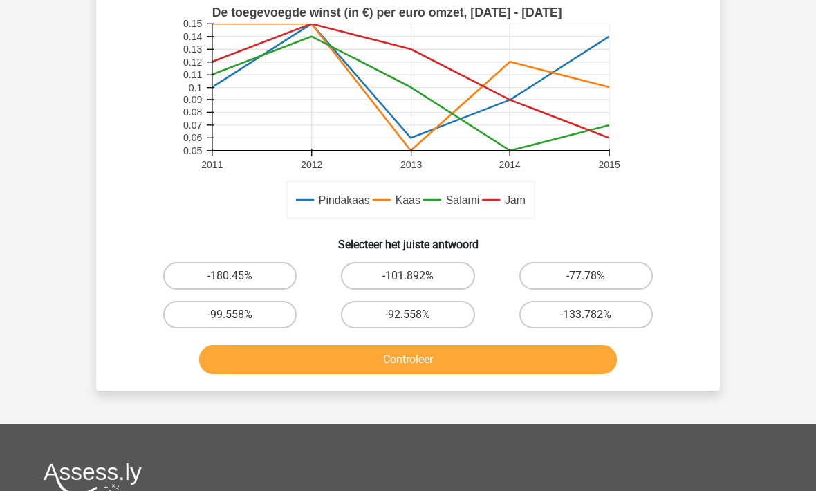
click at [547, 279] on label "-77.78%" at bounding box center [585, 277] width 133 height 28
click at [585, 279] on input "-77.78%" at bounding box center [589, 280] width 9 height 9
radio input "true"
click at [468, 366] on button "Controleer" at bounding box center [408, 359] width 418 height 29
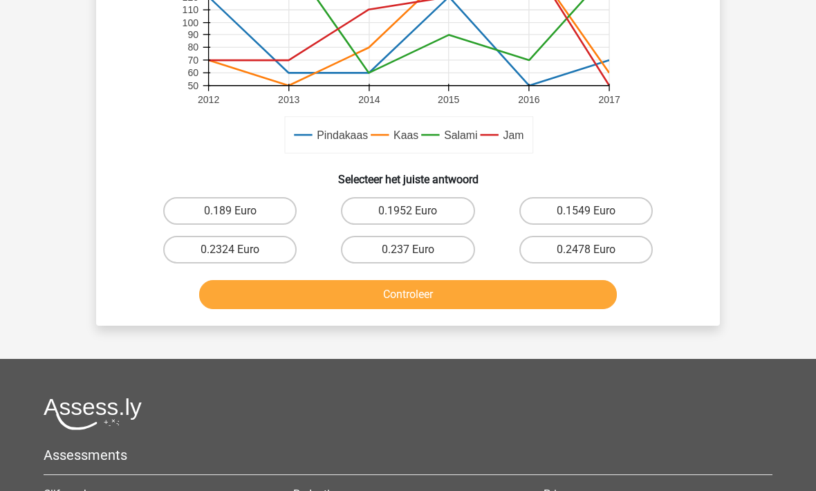
click at [530, 217] on label "0.1549 Euro" at bounding box center [585, 212] width 133 height 28
click at [585, 217] on input "0.1549 Euro" at bounding box center [589, 216] width 9 height 9
radio input "true"
click at [415, 293] on button "Controleer" at bounding box center [408, 294] width 418 height 29
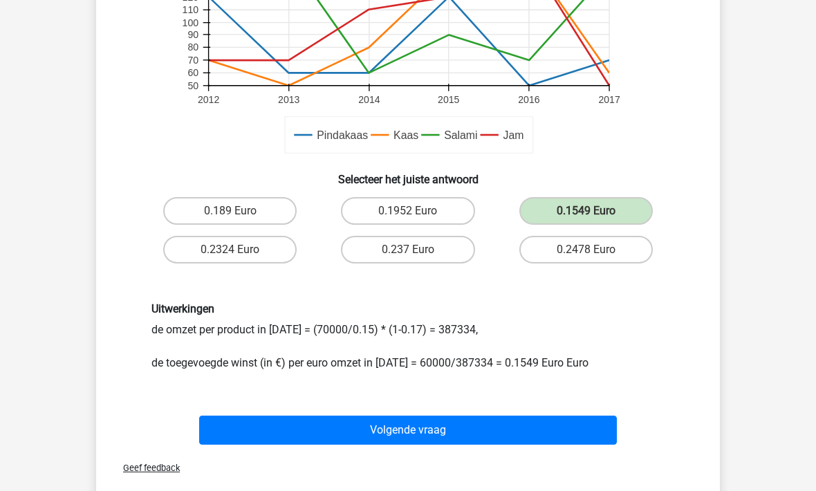
click at [457, 427] on button "Volgende vraag" at bounding box center [408, 429] width 418 height 29
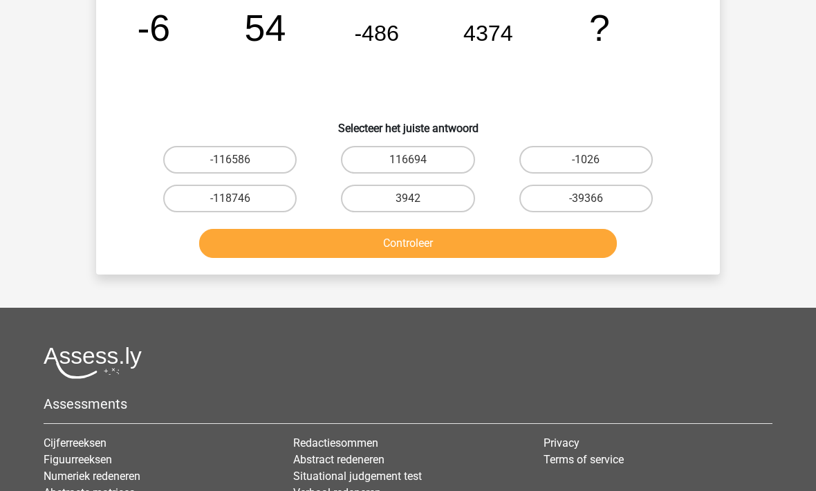
scroll to position [64, 0]
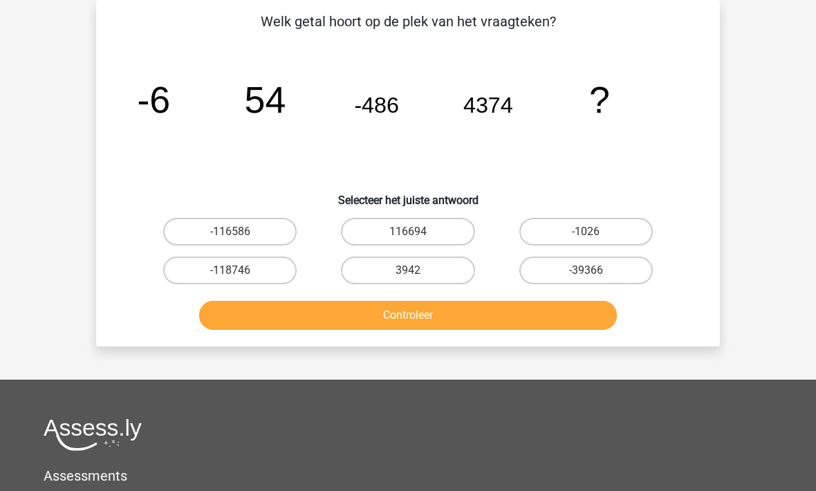
click at [570, 275] on label "-39366" at bounding box center [585, 270] width 133 height 28
click at [585, 275] on input "-39366" at bounding box center [589, 274] width 9 height 9
radio input "true"
click at [384, 328] on button "Controleer" at bounding box center [408, 315] width 418 height 29
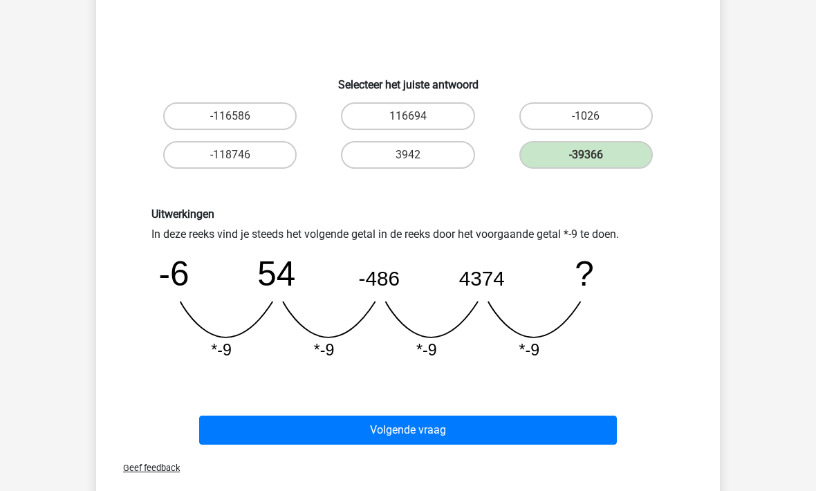
click at [330, 426] on button "Volgende vraag" at bounding box center [408, 430] width 418 height 29
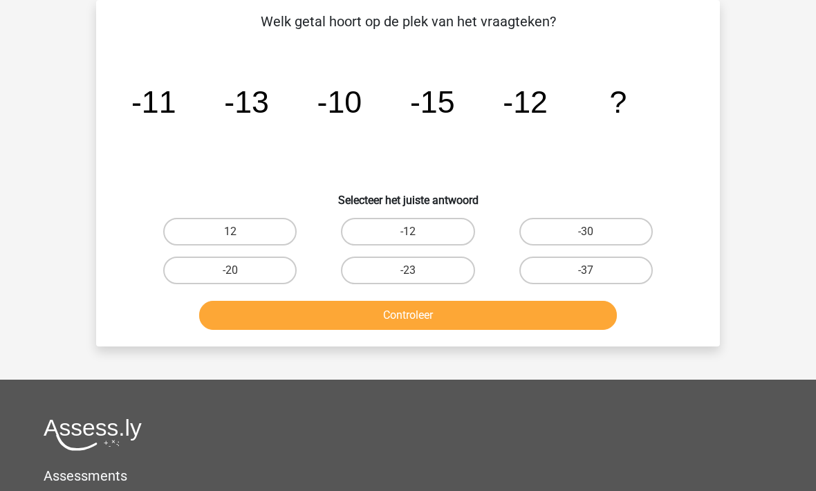
click at [243, 279] on label "-20" at bounding box center [229, 270] width 133 height 28
click at [239, 279] on input "-20" at bounding box center [234, 274] width 9 height 9
radio input "true"
click at [303, 326] on button "Controleer" at bounding box center [408, 315] width 418 height 29
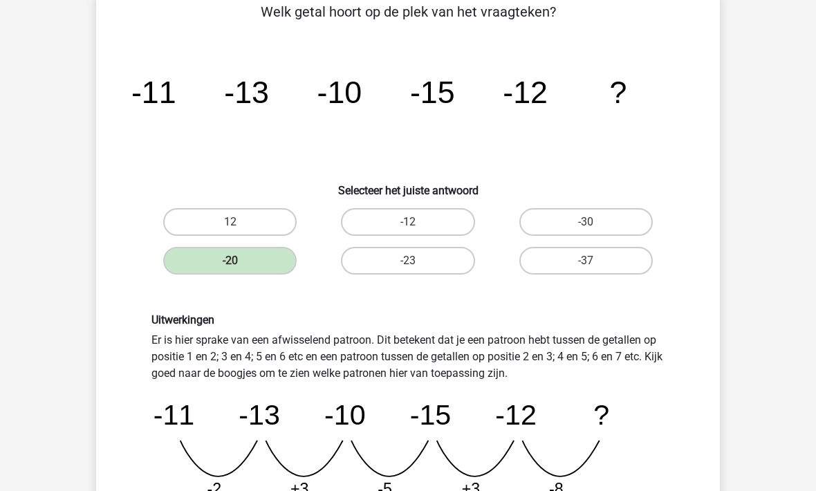
scroll to position [73, 0]
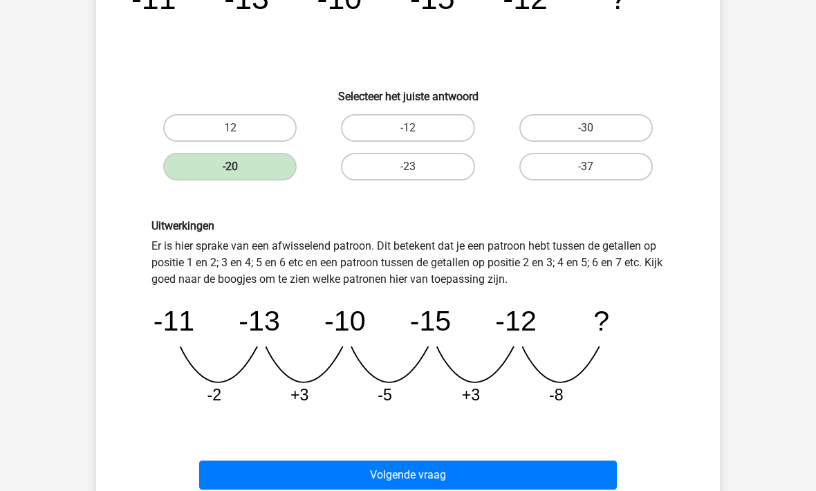
click at [295, 479] on button "Volgende vraag" at bounding box center [408, 475] width 418 height 29
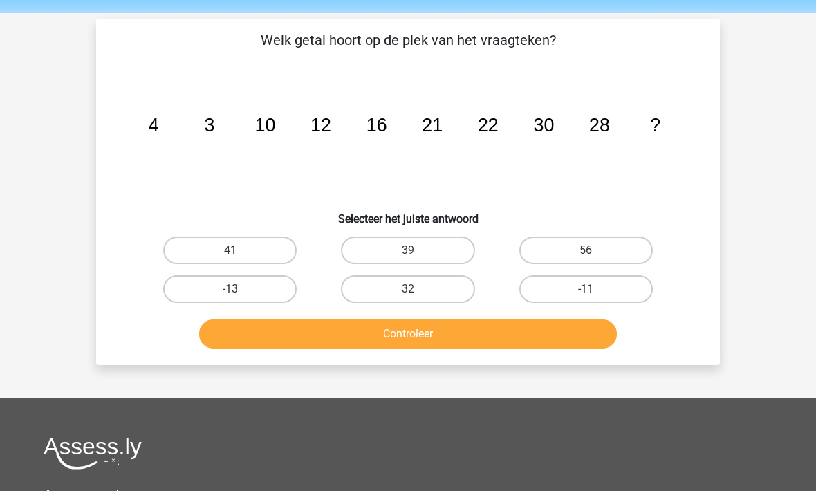
scroll to position [44, 0]
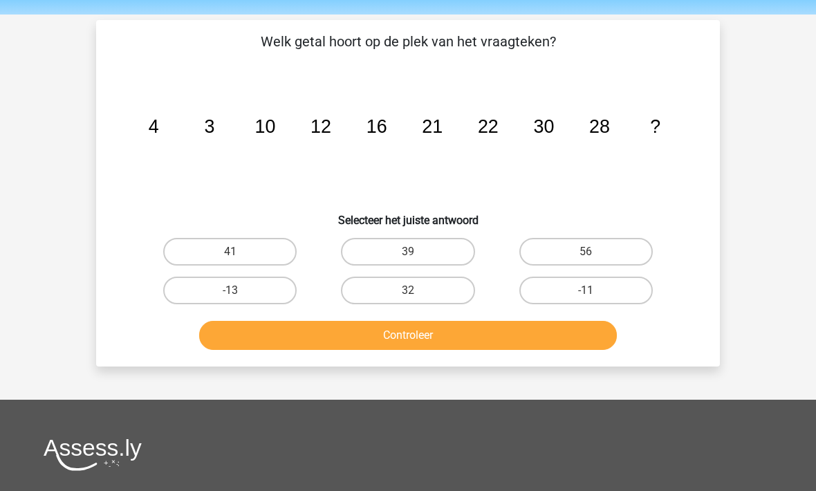
click at [364, 255] on label "39" at bounding box center [407, 252] width 133 height 28
click at [408, 255] on input "39" at bounding box center [412, 256] width 9 height 9
radio input "true"
click at [359, 336] on button "Controleer" at bounding box center [408, 335] width 418 height 29
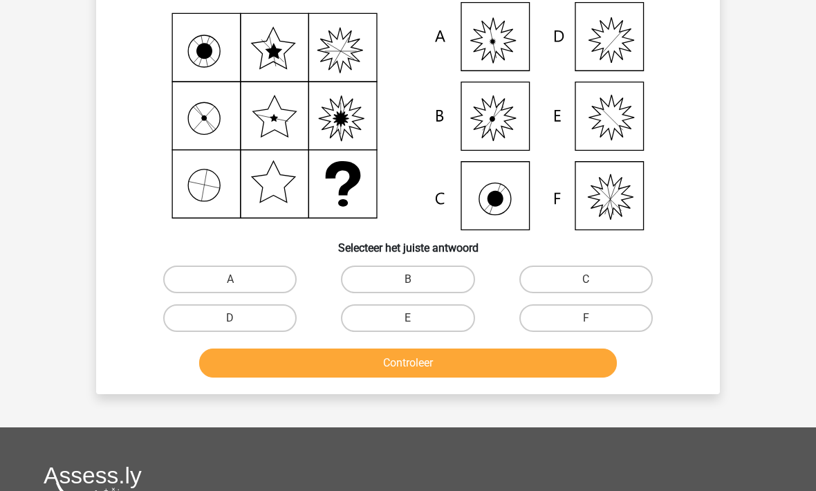
scroll to position [64, 0]
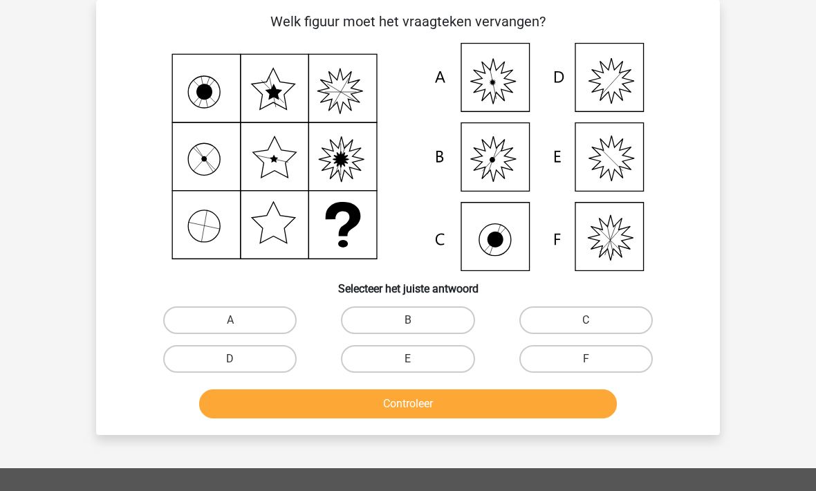
click at [205, 315] on label "A" at bounding box center [229, 320] width 133 height 28
click at [230, 320] on input "A" at bounding box center [234, 324] width 9 height 9
radio input "true"
click at [283, 413] on button "Controleer" at bounding box center [408, 403] width 418 height 29
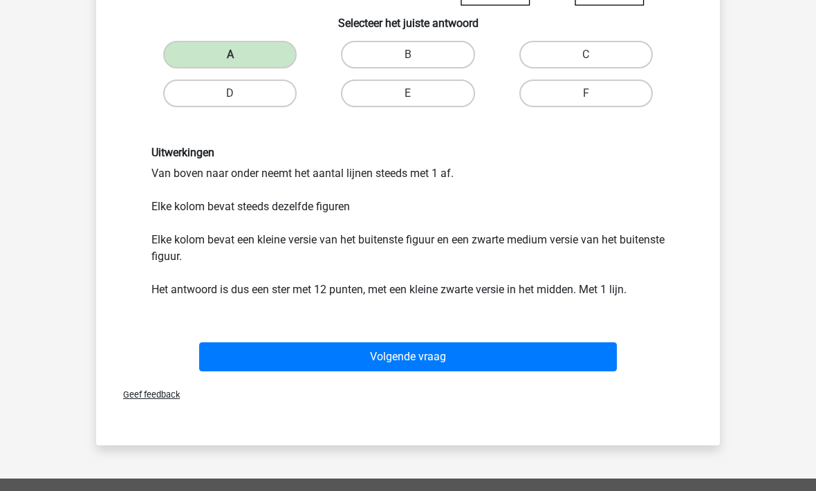
click at [278, 358] on button "Volgende vraag" at bounding box center [408, 357] width 418 height 29
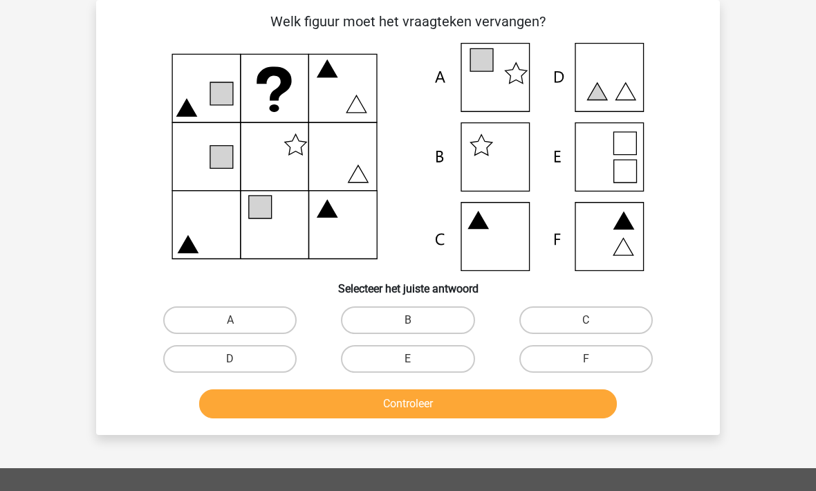
click at [191, 323] on label "A" at bounding box center [229, 320] width 133 height 28
click at [230, 323] on input "A" at bounding box center [234, 324] width 9 height 9
radio input "true"
click at [254, 417] on button "Controleer" at bounding box center [408, 403] width 418 height 29
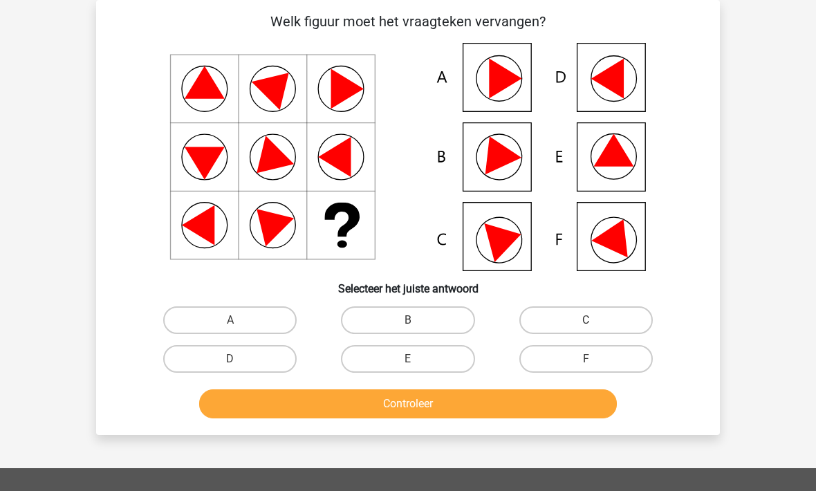
click at [563, 362] on label "F" at bounding box center [585, 359] width 133 height 28
click at [585, 362] on input "F" at bounding box center [589, 363] width 9 height 9
radio input "true"
click at [429, 413] on button "Controleer" at bounding box center [408, 403] width 418 height 29
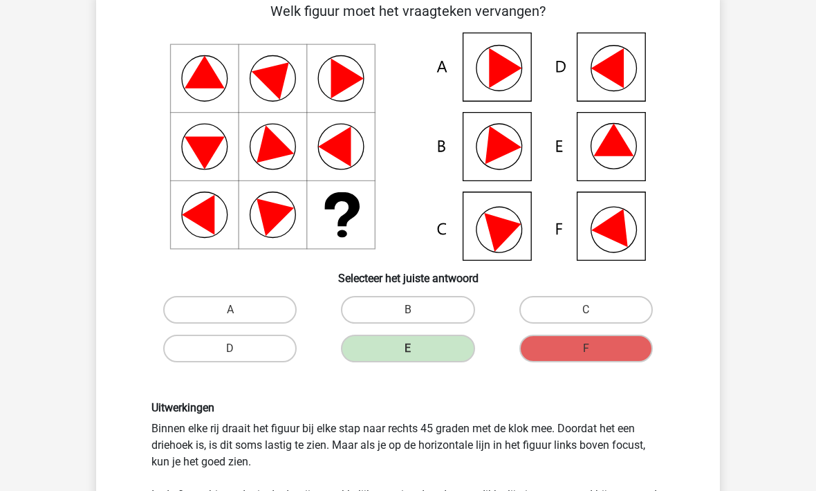
scroll to position [69, 0]
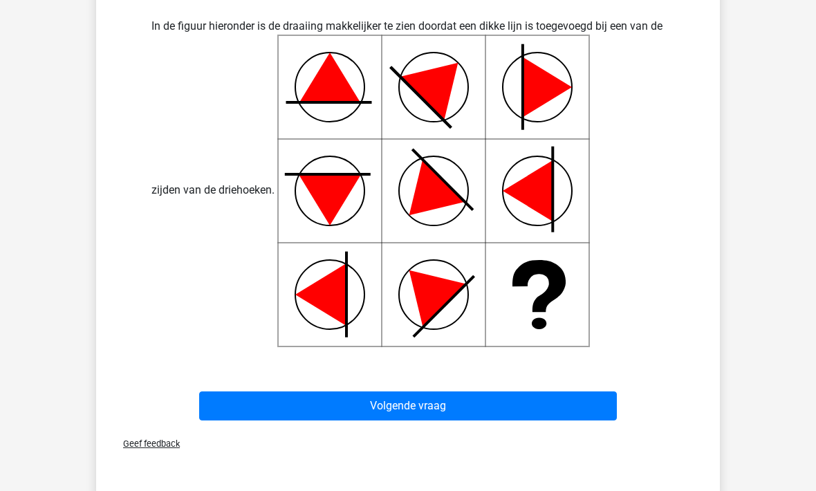
click at [259, 408] on button "Volgende vraag" at bounding box center [408, 406] width 418 height 29
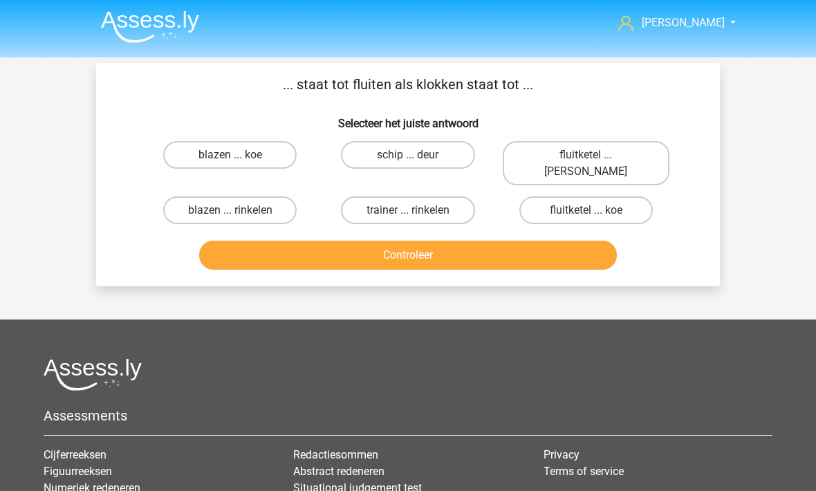
scroll to position [0, 0]
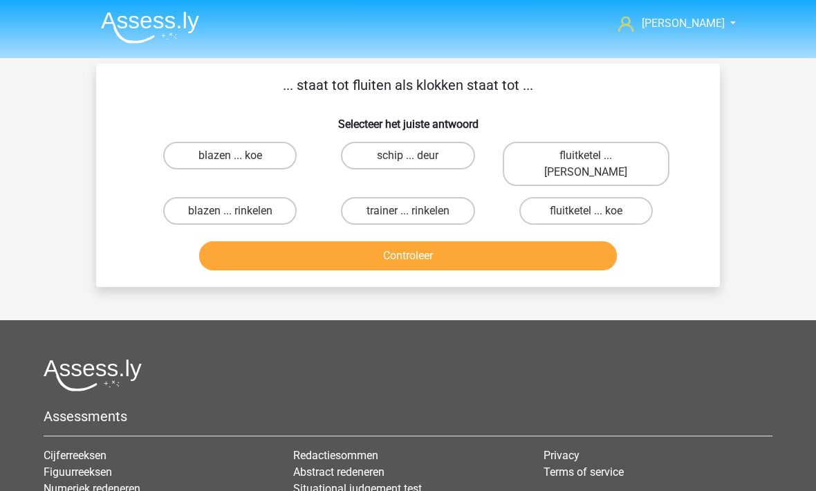
click at [608, 153] on label "fluitketel ... luiden" at bounding box center [586, 164] width 167 height 44
click at [594, 156] on input "fluitketel ... luiden" at bounding box center [589, 160] width 9 height 9
radio input "true"
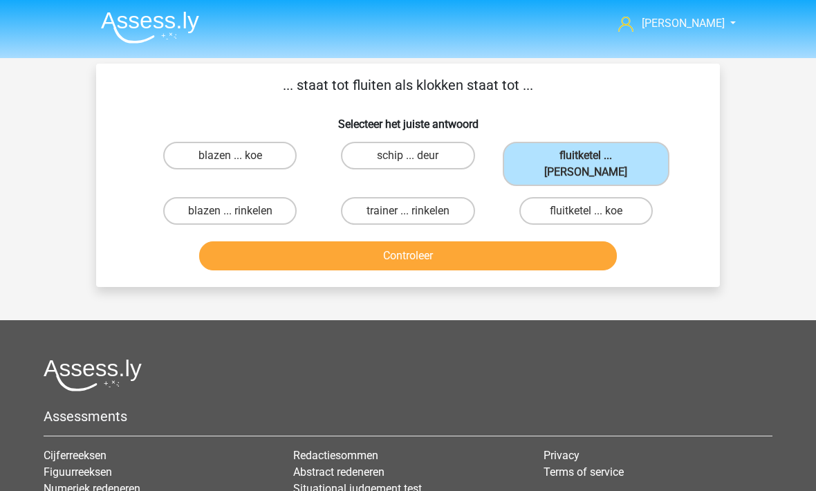
click at [570, 241] on button "Controleer" at bounding box center [408, 255] width 418 height 29
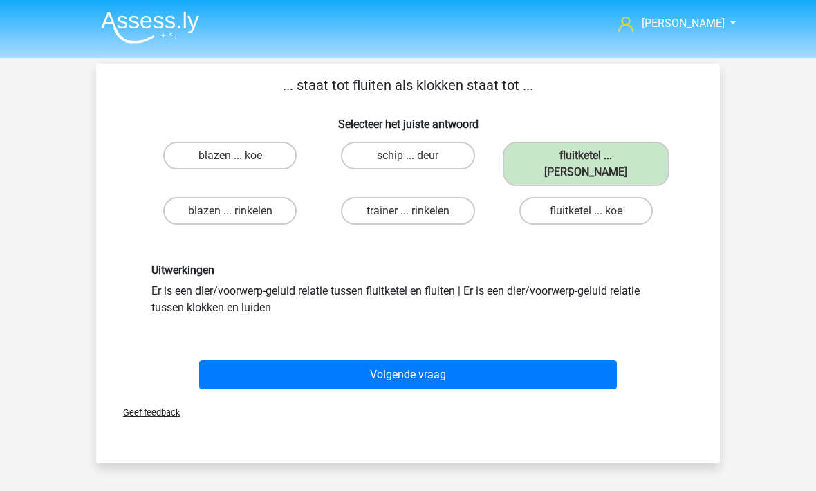
click at [284, 360] on button "Volgende vraag" at bounding box center [408, 374] width 418 height 29
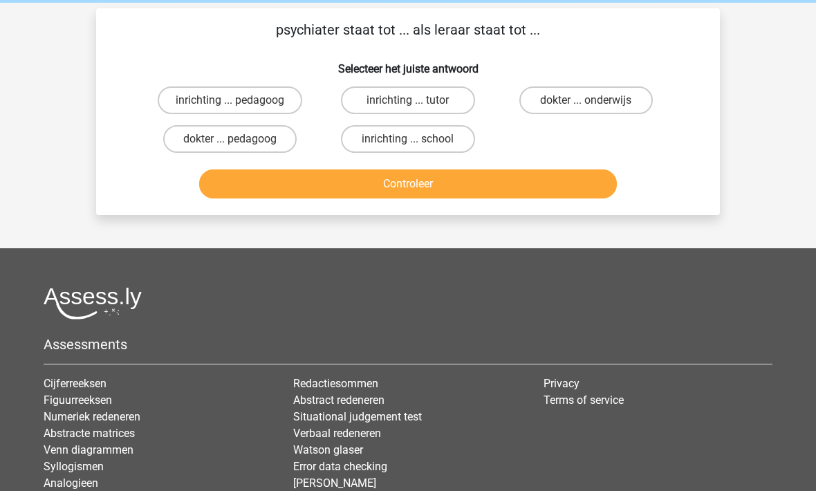
scroll to position [63, 0]
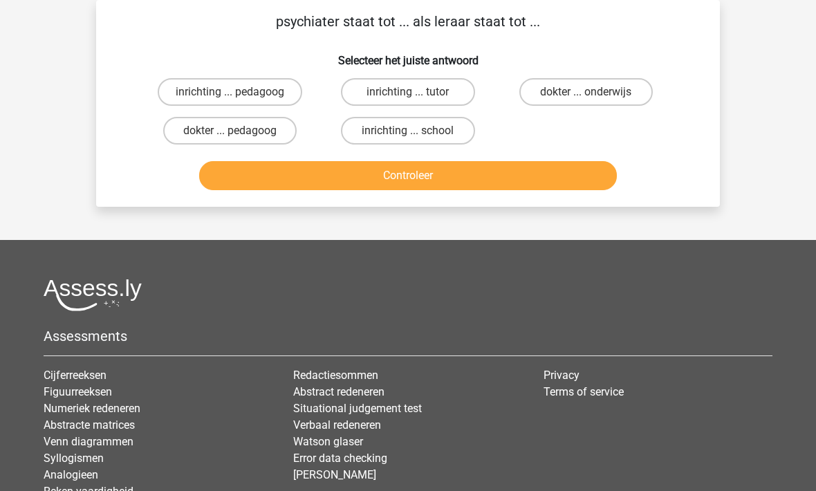
click at [214, 134] on label "dokter ... pedagoog" at bounding box center [229, 132] width 133 height 28
click at [230, 134] on input "dokter ... pedagoog" at bounding box center [234, 135] width 9 height 9
radio input "true"
click at [308, 180] on button "Controleer" at bounding box center [408, 175] width 418 height 29
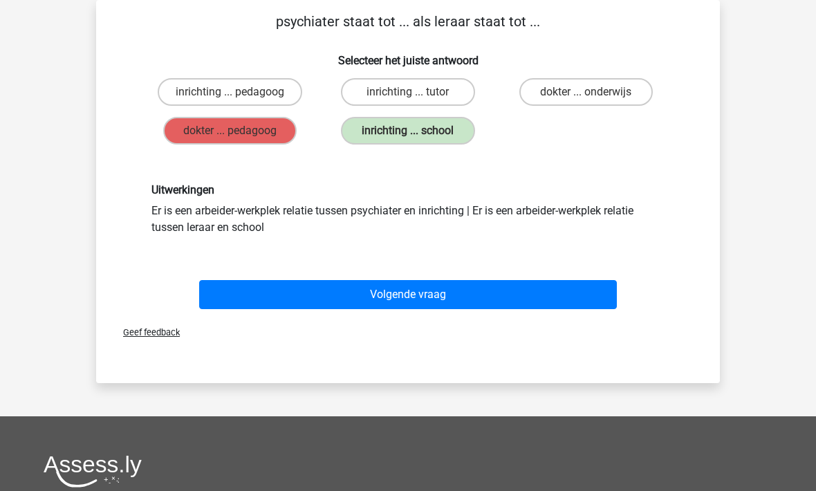
click at [342, 293] on button "Volgende vraag" at bounding box center [408, 295] width 418 height 29
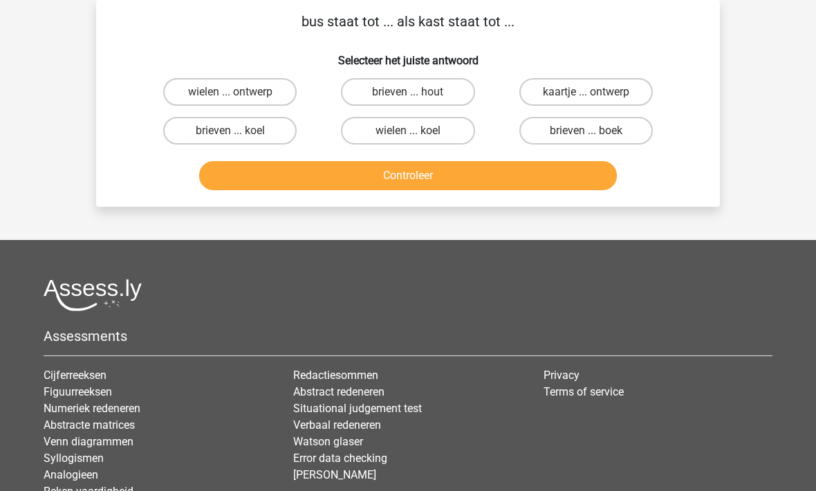
click at [239, 135] on input "brieven ... koel" at bounding box center [234, 135] width 9 height 9
radio input "true"
click at [354, 177] on button "Controleer" at bounding box center [408, 175] width 418 height 29
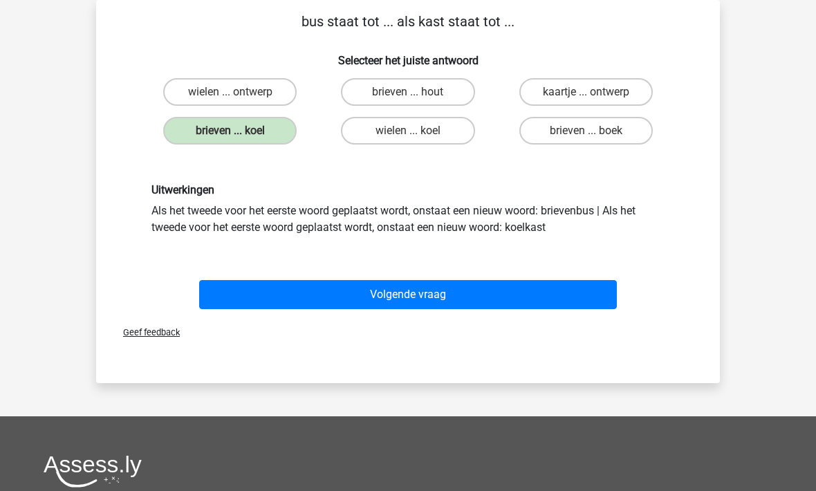
click at [377, 323] on div "Geef feedback" at bounding box center [408, 332] width 612 height 35
click at [369, 299] on button "Volgende vraag" at bounding box center [408, 294] width 418 height 29
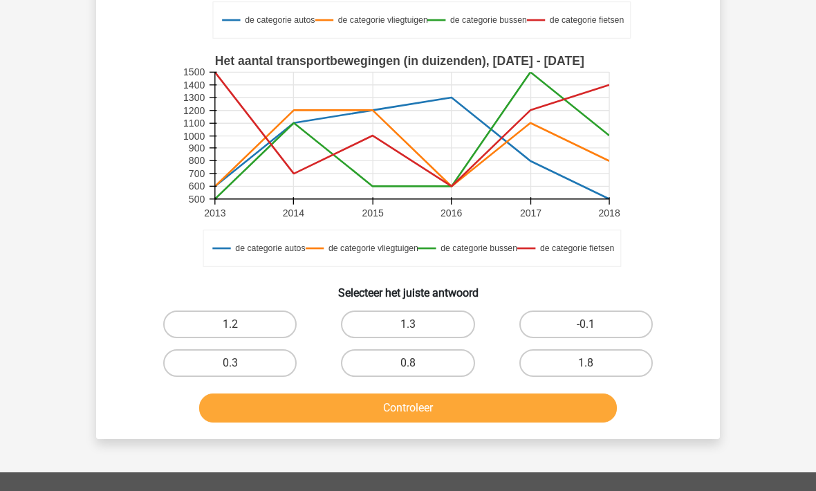
scroll to position [386, 0]
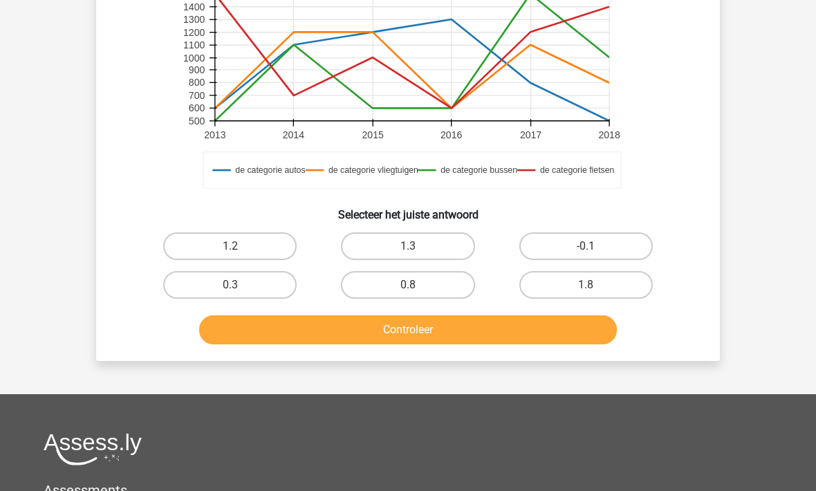
click at [541, 247] on label "-0.1" at bounding box center [585, 246] width 133 height 28
click at [585, 247] on input "-0.1" at bounding box center [589, 250] width 9 height 9
radio input "true"
click at [488, 339] on button "Controleer" at bounding box center [408, 329] width 418 height 29
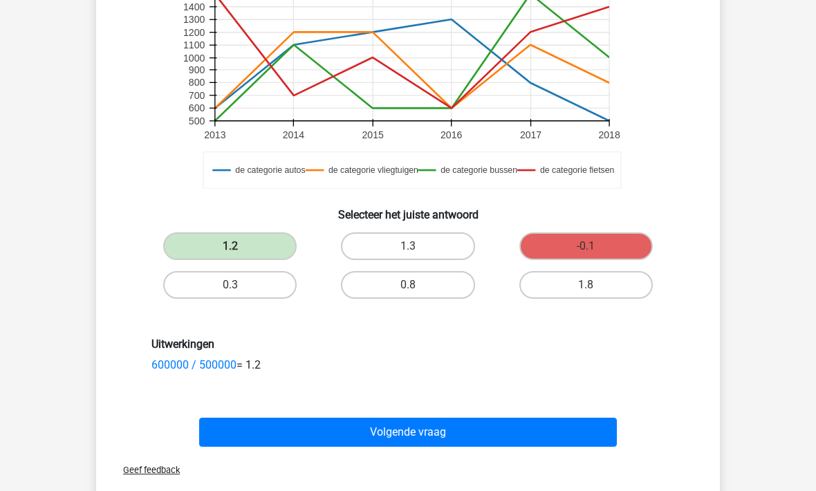
click at [500, 433] on button "Volgende vraag" at bounding box center [408, 431] width 418 height 29
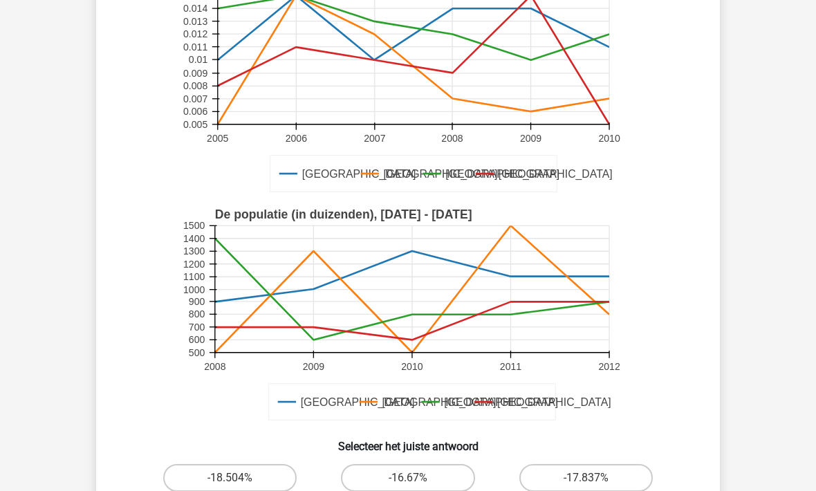
scroll to position [419, 0]
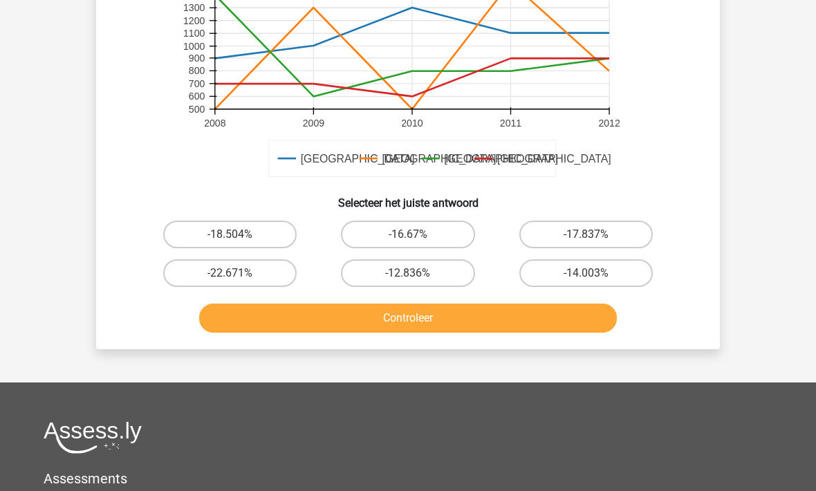
click at [614, 238] on label "-17.837%" at bounding box center [585, 234] width 133 height 28
click at [594, 238] on input "-17.837%" at bounding box center [589, 238] width 9 height 9
radio input "true"
click at [491, 310] on button "Controleer" at bounding box center [408, 317] width 418 height 29
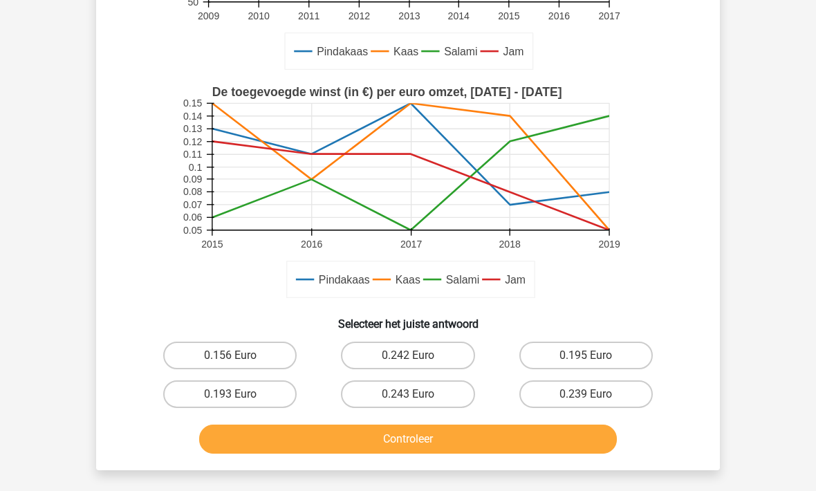
scroll to position [414, 0]
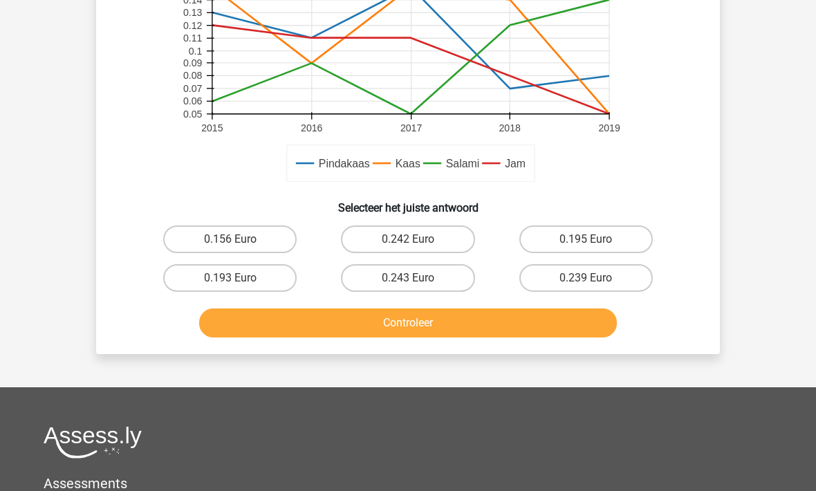
click at [626, 244] on label "0.195 Euro" at bounding box center [585, 239] width 133 height 28
click at [594, 244] on input "0.195 Euro" at bounding box center [589, 243] width 9 height 9
radio input "true"
click at [525, 333] on button "Controleer" at bounding box center [408, 322] width 418 height 29
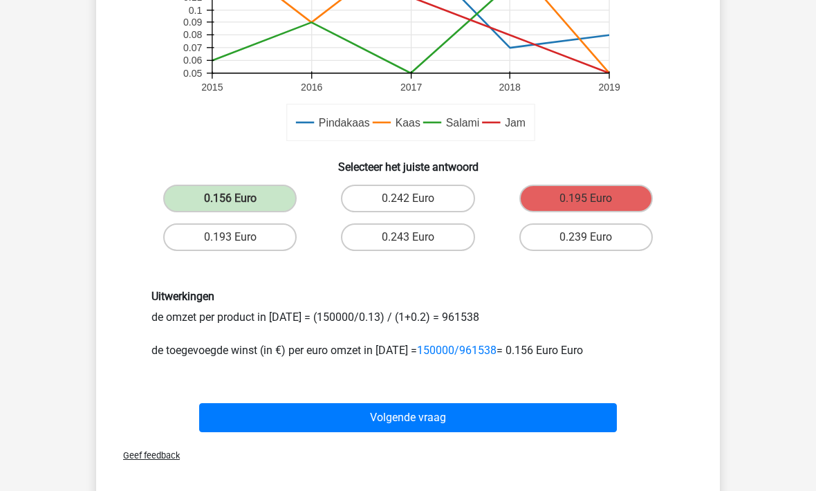
click at [496, 429] on button "Volgende vraag" at bounding box center [408, 417] width 418 height 29
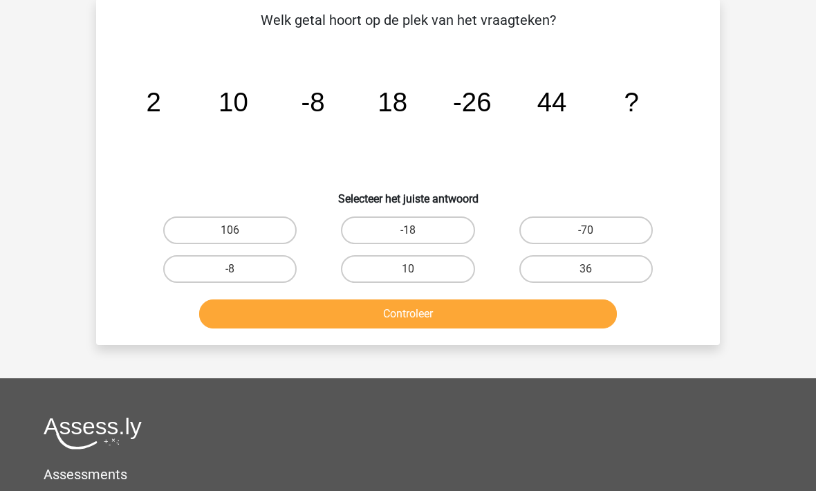
scroll to position [64, 0]
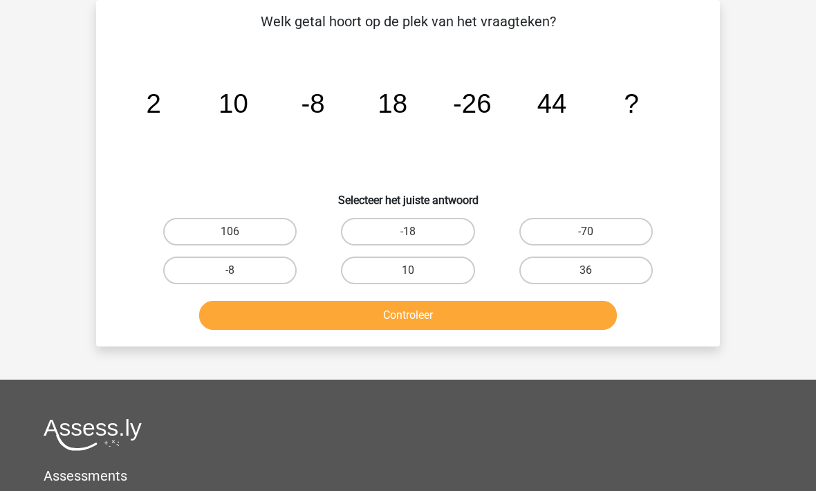
click at [574, 231] on label "-70" at bounding box center [585, 232] width 133 height 28
click at [585, 232] on input "-70" at bounding box center [589, 236] width 9 height 9
radio input "true"
click at [473, 327] on button "Controleer" at bounding box center [408, 315] width 418 height 29
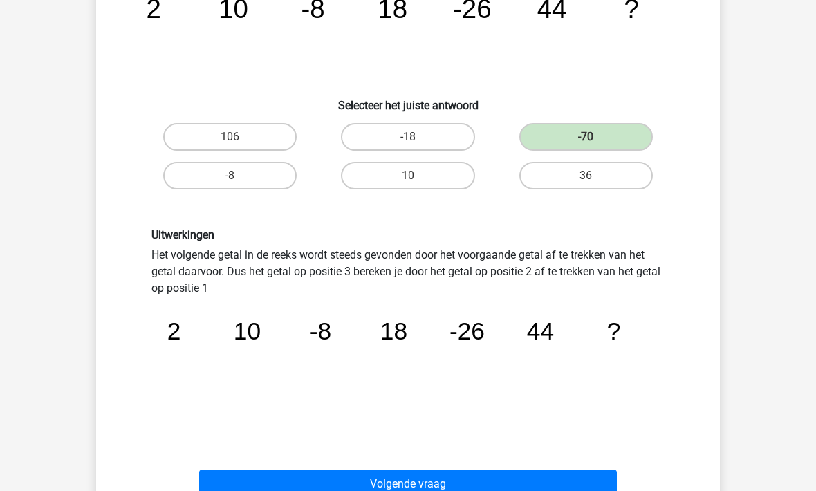
click at [457, 490] on button "Volgende vraag" at bounding box center [408, 483] width 418 height 29
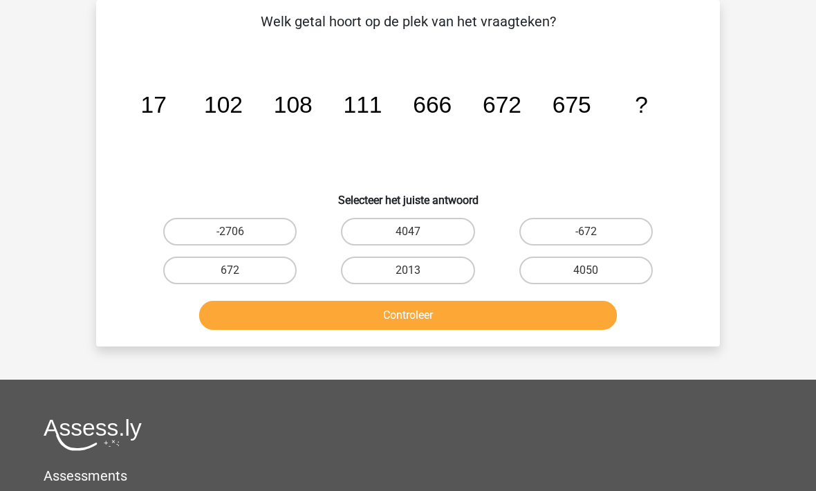
click at [564, 263] on label "4050" at bounding box center [585, 270] width 133 height 28
click at [585, 270] on input "4050" at bounding box center [589, 274] width 9 height 9
radio input "true"
click at [422, 323] on button "Controleer" at bounding box center [408, 315] width 418 height 29
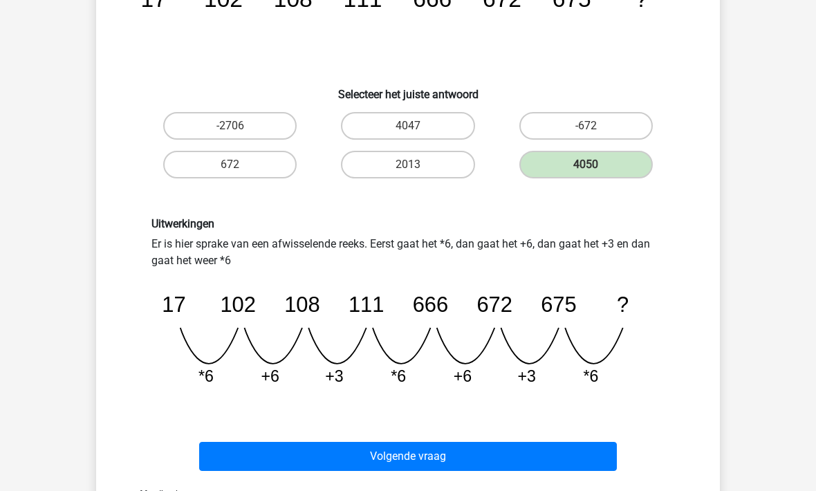
click at [335, 454] on button "Volgende vraag" at bounding box center [408, 456] width 418 height 29
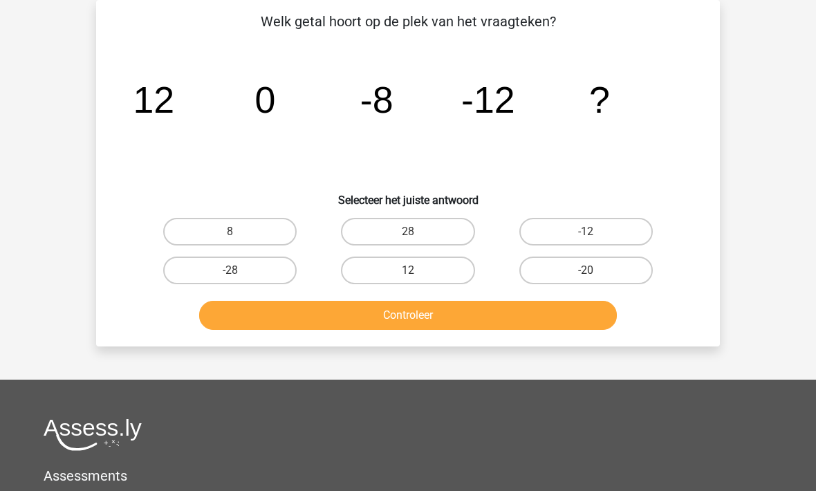
click at [563, 223] on label "-12" at bounding box center [585, 232] width 133 height 28
click at [585, 232] on input "-12" at bounding box center [589, 236] width 9 height 9
radio input "true"
click at [452, 329] on button "Controleer" at bounding box center [408, 315] width 418 height 29
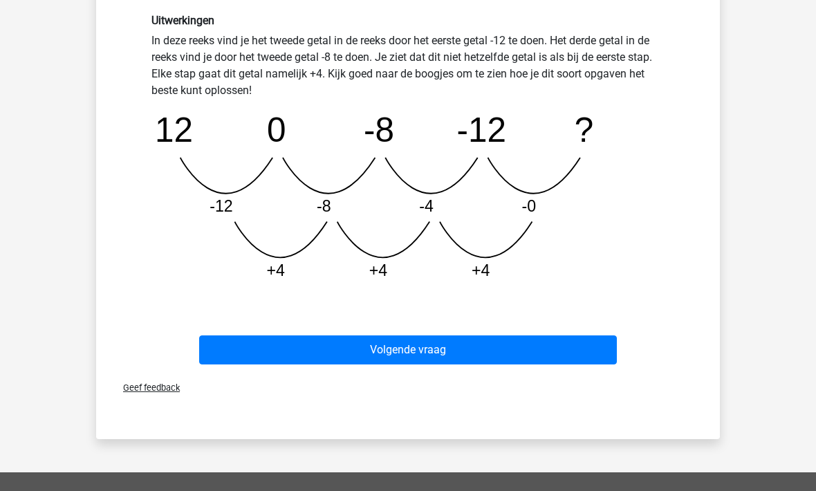
click at [409, 349] on button "Volgende vraag" at bounding box center [408, 349] width 418 height 29
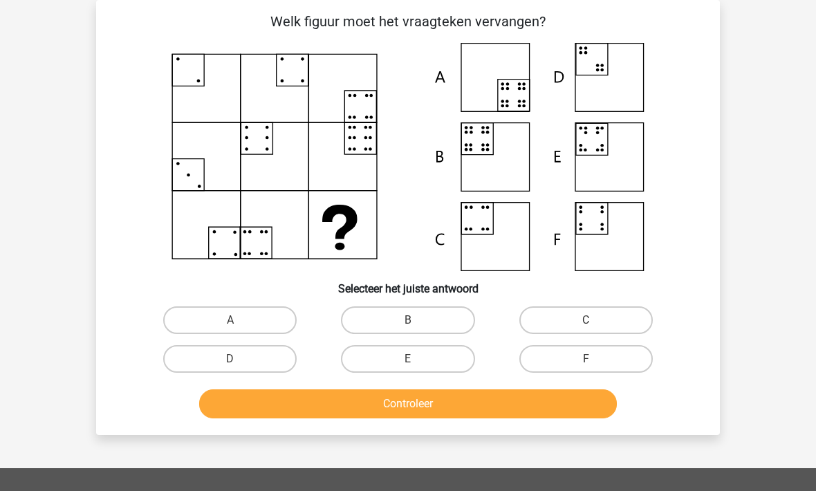
click at [379, 307] on label "B" at bounding box center [407, 320] width 133 height 28
click at [408, 320] on input "B" at bounding box center [412, 324] width 9 height 9
radio input "true"
click at [355, 418] on button "Controleer" at bounding box center [408, 403] width 418 height 29
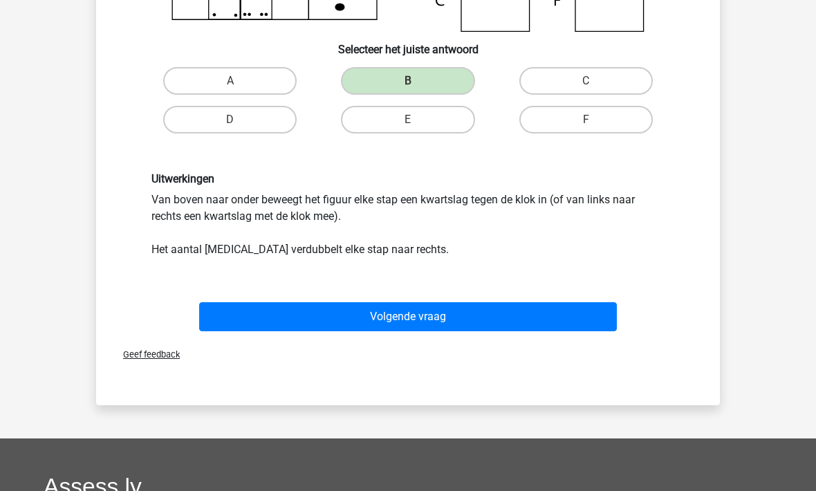
click at [306, 328] on button "Volgende vraag" at bounding box center [408, 316] width 418 height 29
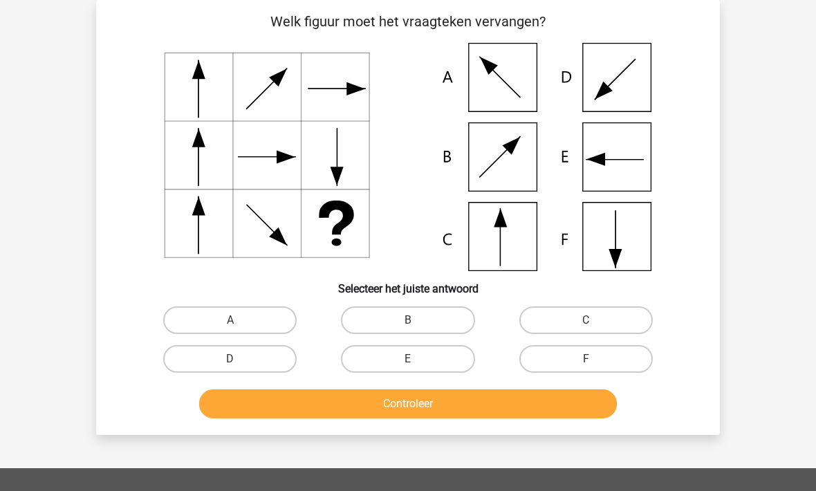
click at [224, 357] on label "D" at bounding box center [229, 359] width 133 height 28
click at [230, 359] on input "D" at bounding box center [234, 363] width 9 height 9
radio input "true"
click at [323, 406] on button "Controleer" at bounding box center [408, 403] width 418 height 29
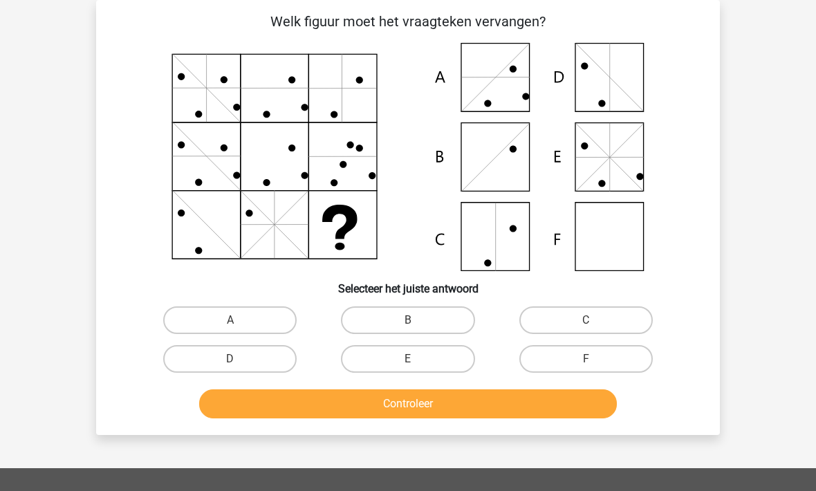
click at [562, 365] on label "F" at bounding box center [585, 359] width 133 height 28
click at [585, 365] on input "F" at bounding box center [589, 363] width 9 height 9
radio input "true"
click at [422, 407] on button "Controleer" at bounding box center [408, 403] width 418 height 29
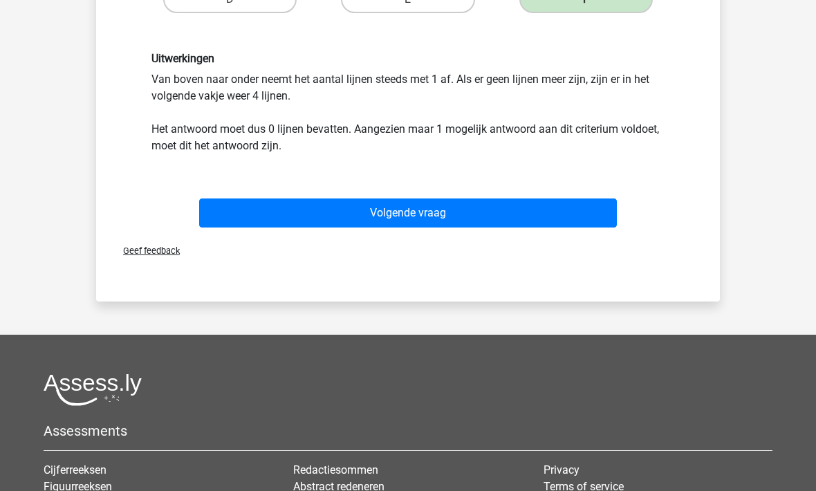
click at [342, 219] on button "Volgende vraag" at bounding box center [408, 212] width 418 height 29
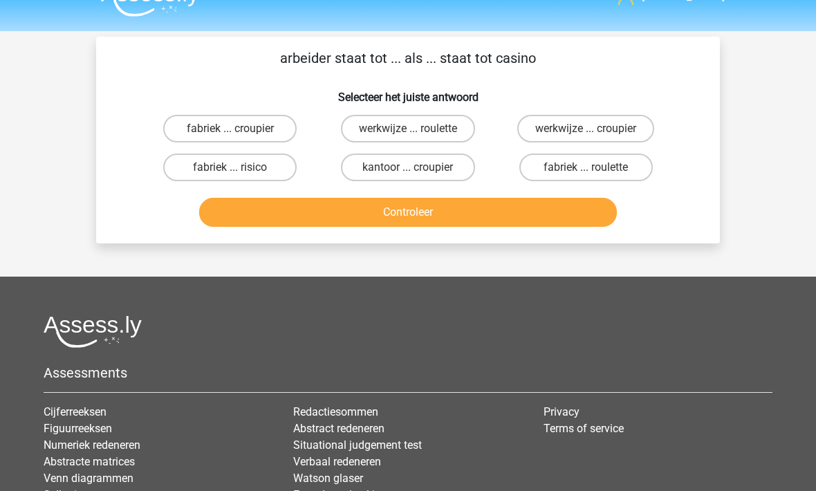
scroll to position [11, 0]
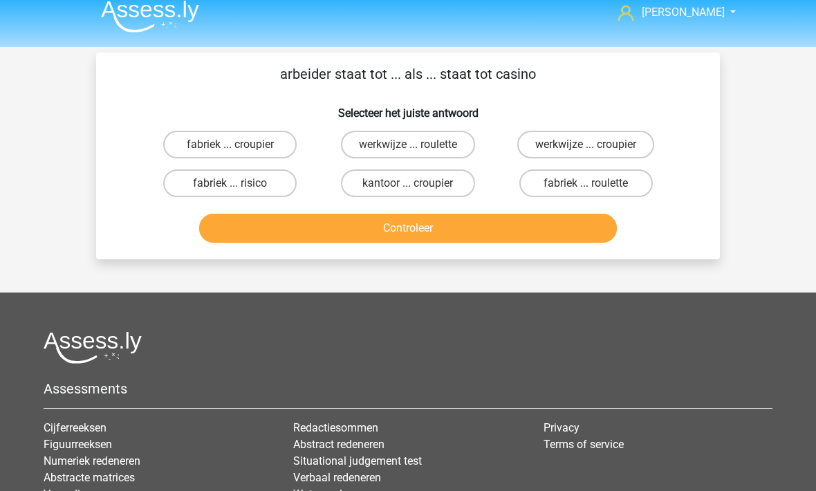
click at [190, 150] on label "fabriek ... croupier" at bounding box center [229, 145] width 133 height 28
click at [230, 150] on input "fabriek ... croupier" at bounding box center [234, 148] width 9 height 9
radio input "true"
click at [299, 242] on button "Controleer" at bounding box center [408, 228] width 418 height 29
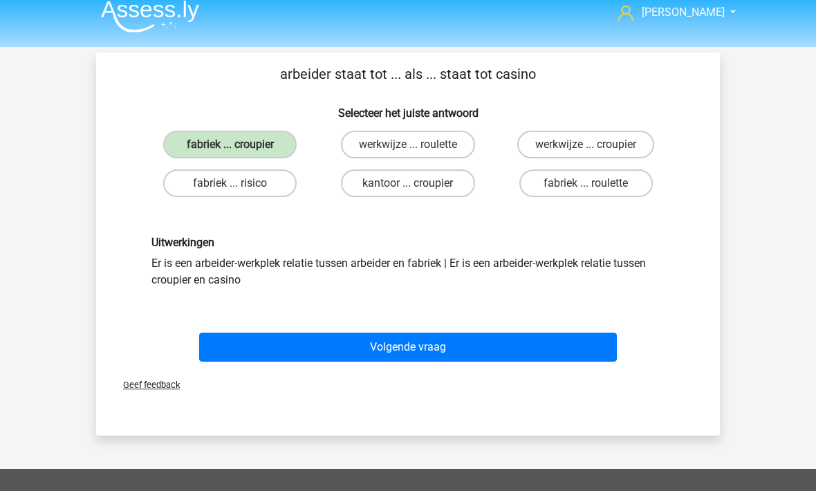
click at [346, 353] on button "Volgende vraag" at bounding box center [408, 346] width 418 height 29
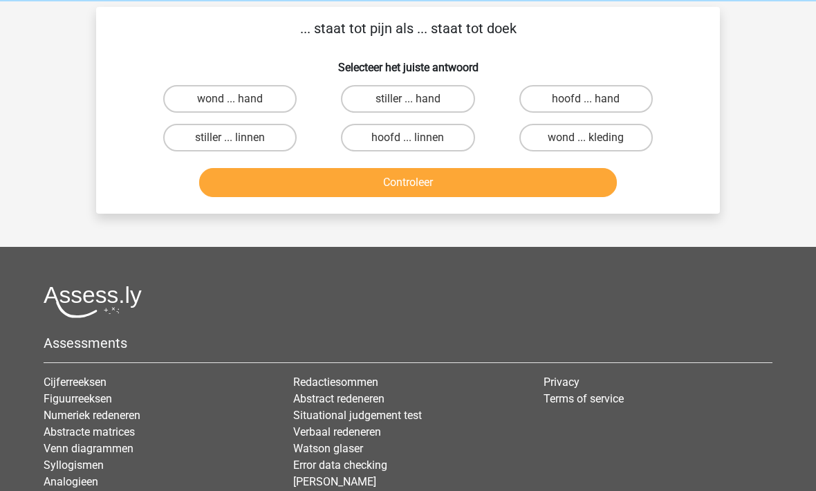
scroll to position [63, 0]
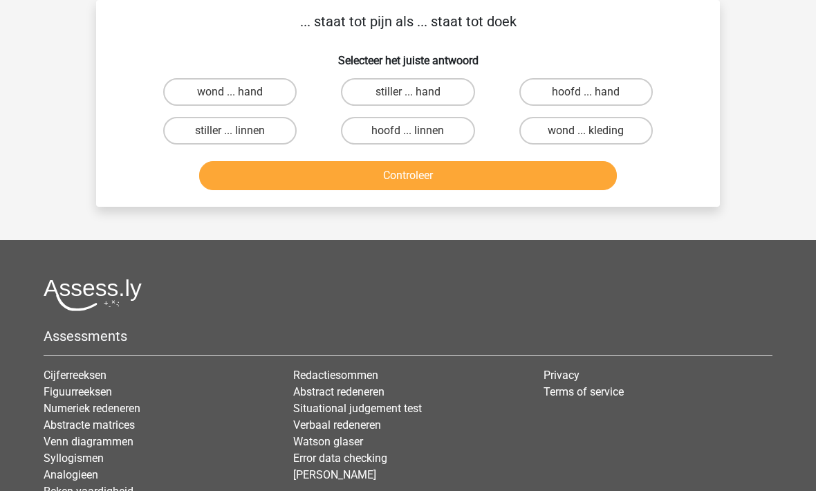
click at [384, 96] on label "stiller ... hand" at bounding box center [407, 93] width 133 height 28
click at [408, 96] on input "stiller ... hand" at bounding box center [412, 97] width 9 height 9
radio input "true"
click at [367, 171] on button "Controleer" at bounding box center [408, 175] width 418 height 29
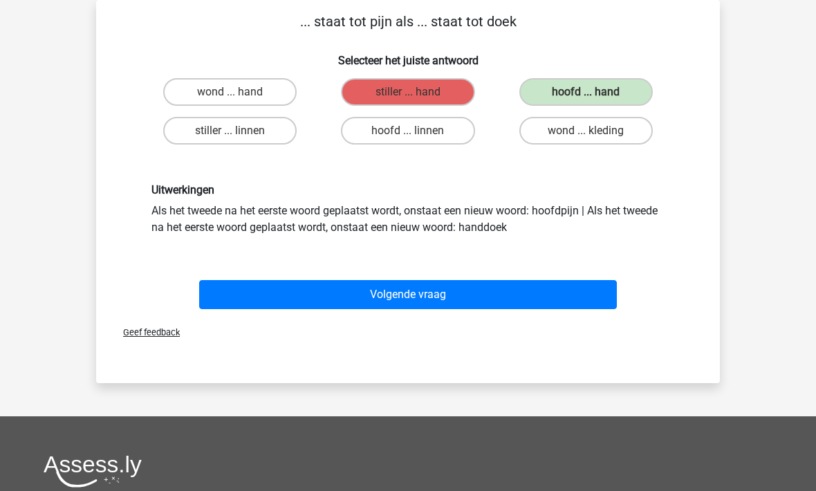
click at [355, 299] on button "Volgende vraag" at bounding box center [408, 295] width 418 height 29
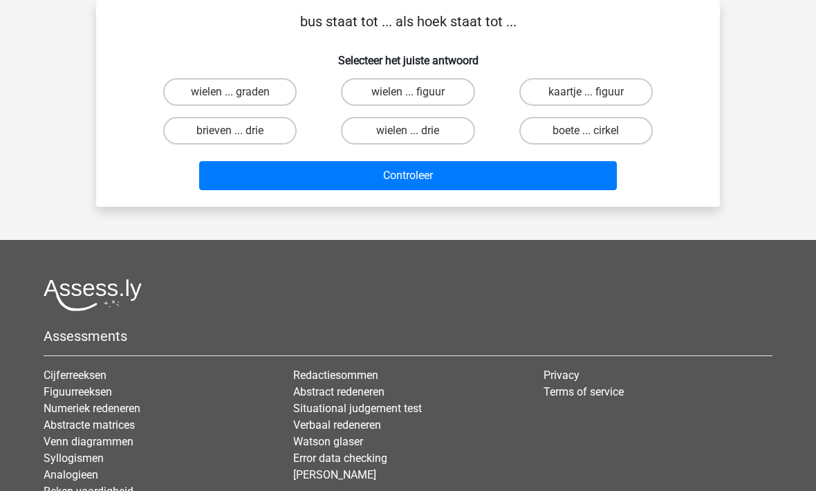
scroll to position [64, 0]
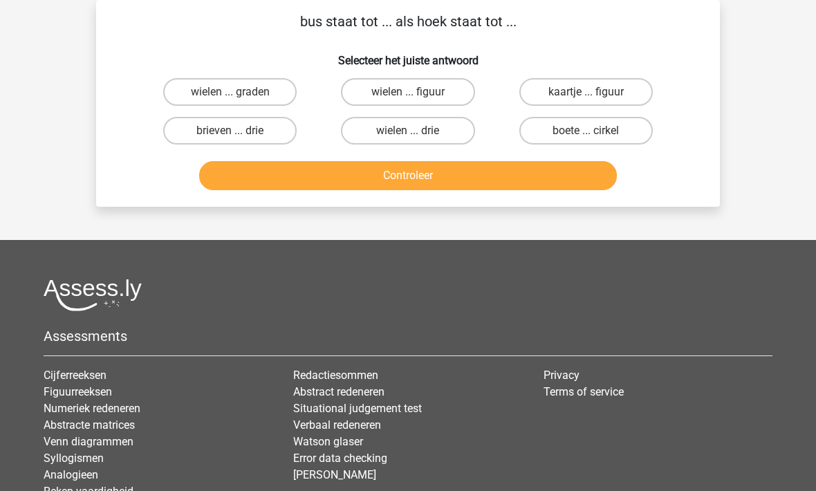
click at [249, 102] on label "wielen ... graden" at bounding box center [229, 92] width 133 height 28
click at [239, 101] on input "wielen ... graden" at bounding box center [234, 96] width 9 height 9
radio input "true"
click at [303, 181] on button "Controleer" at bounding box center [408, 175] width 418 height 29
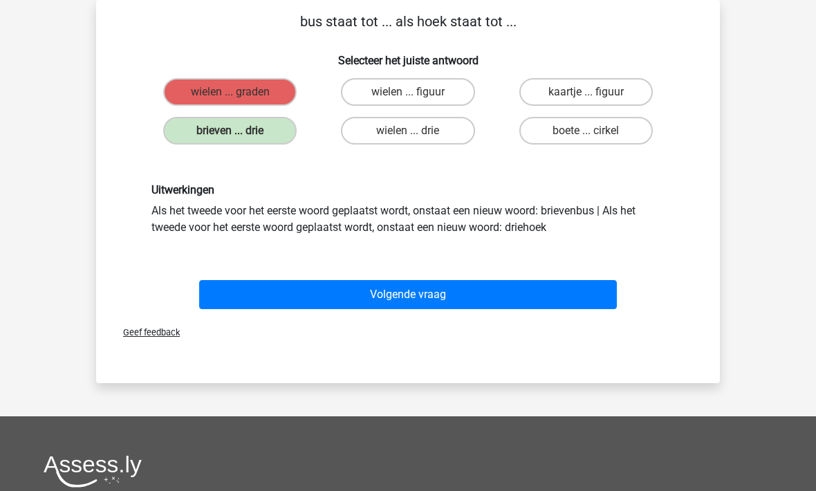
click at [356, 297] on button "Volgende vraag" at bounding box center [408, 294] width 418 height 29
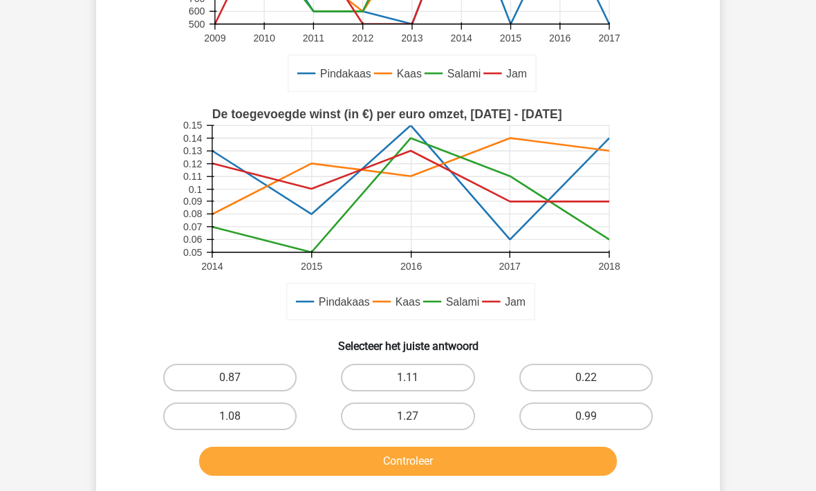
click at [543, 423] on label "0.99" at bounding box center [585, 417] width 133 height 28
click at [585, 423] on input "0.99" at bounding box center [589, 421] width 9 height 9
radio input "true"
click at [482, 462] on button "Controleer" at bounding box center [408, 461] width 418 height 29
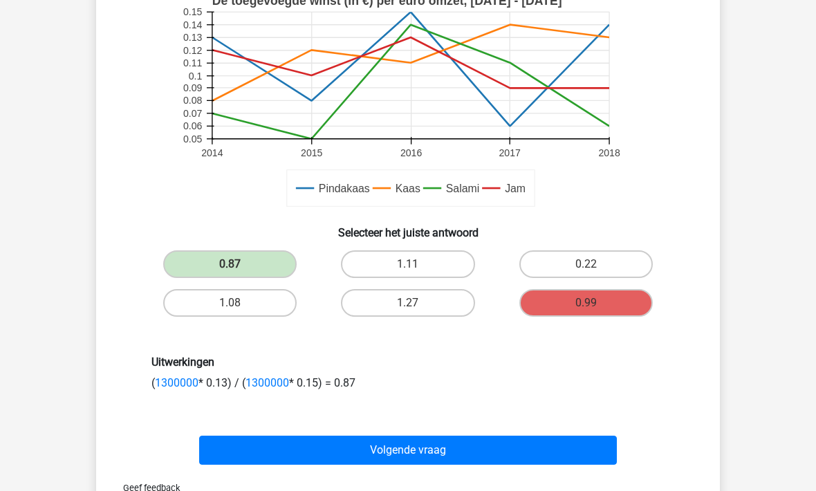
click at [439, 453] on button "Volgende vraag" at bounding box center [408, 449] width 418 height 29
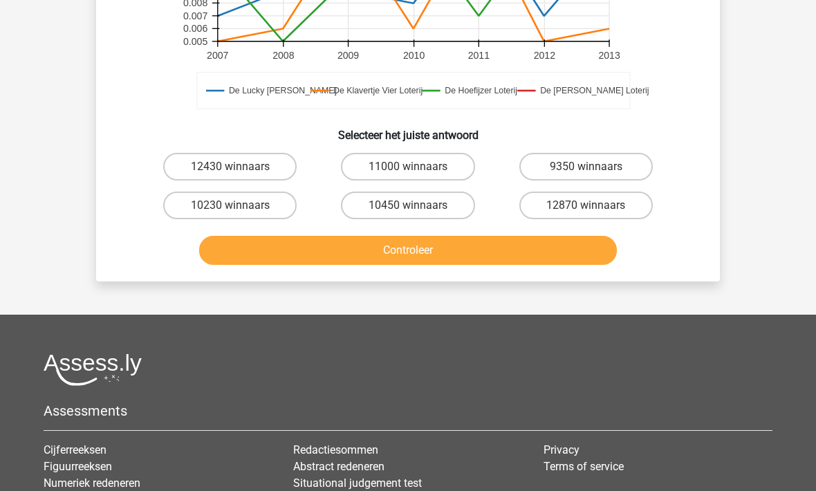
click at [536, 209] on label "12870 winnaars" at bounding box center [585, 206] width 133 height 28
click at [585, 209] on input "12870 winnaars" at bounding box center [589, 210] width 9 height 9
radio input "true"
click at [417, 257] on button "Controleer" at bounding box center [408, 250] width 418 height 29
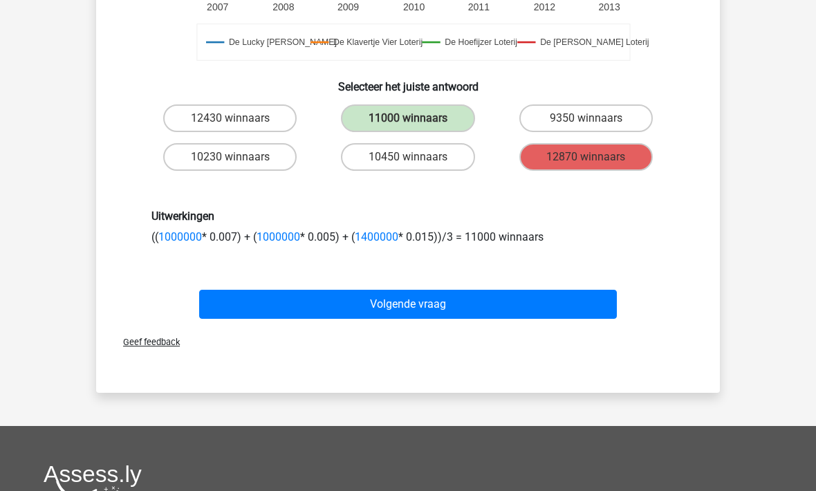
click at [403, 306] on button "Volgende vraag" at bounding box center [408, 304] width 418 height 29
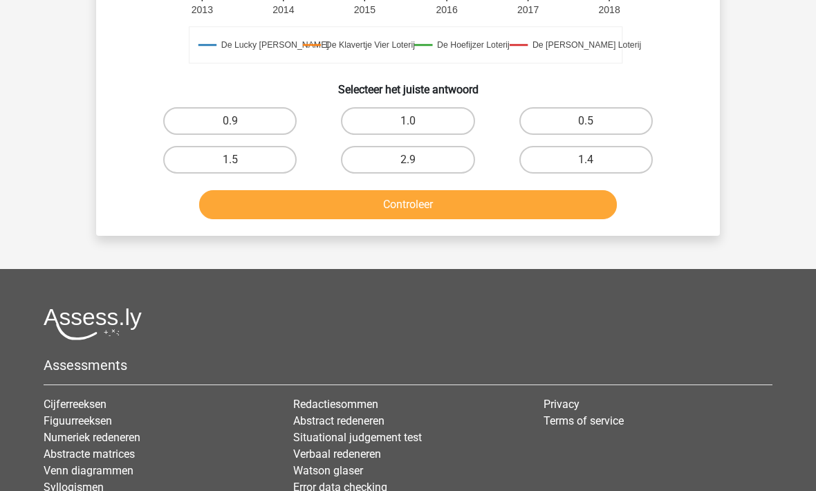
click at [370, 162] on label "2.9" at bounding box center [407, 161] width 133 height 28
click at [408, 162] on input "2.9" at bounding box center [412, 164] width 9 height 9
radio input "true"
click at [351, 212] on button "Controleer" at bounding box center [408, 204] width 418 height 29
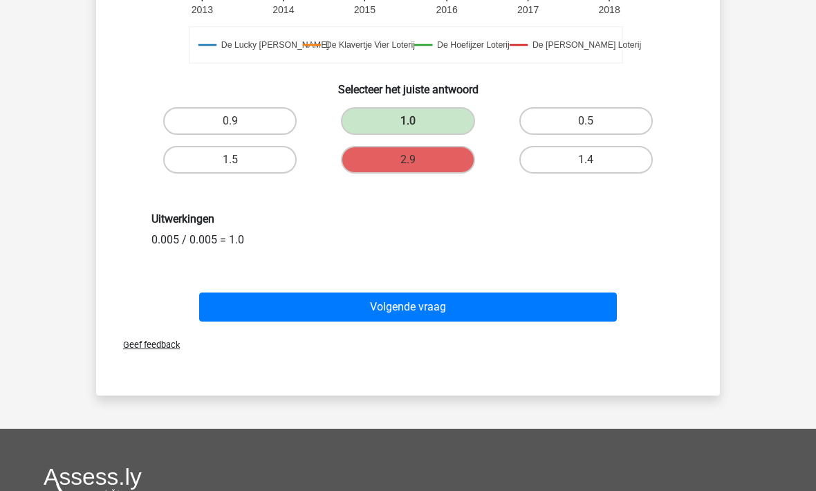
click at [386, 310] on button "Volgende vraag" at bounding box center [408, 306] width 418 height 29
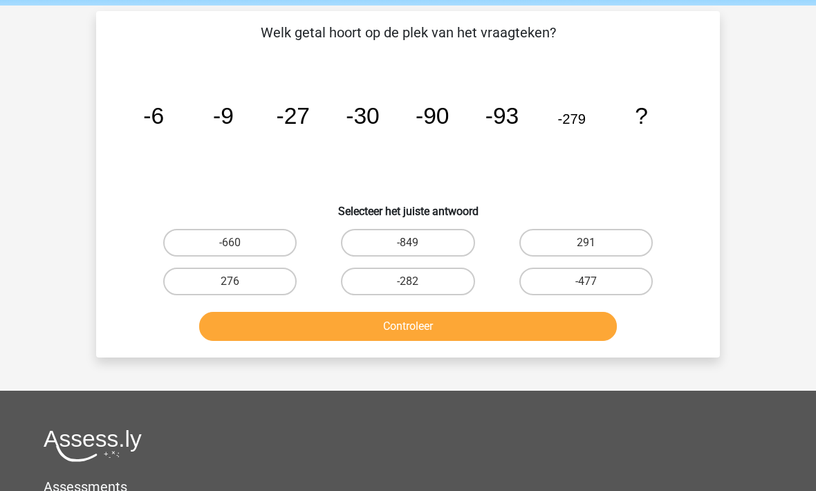
scroll to position [48, 0]
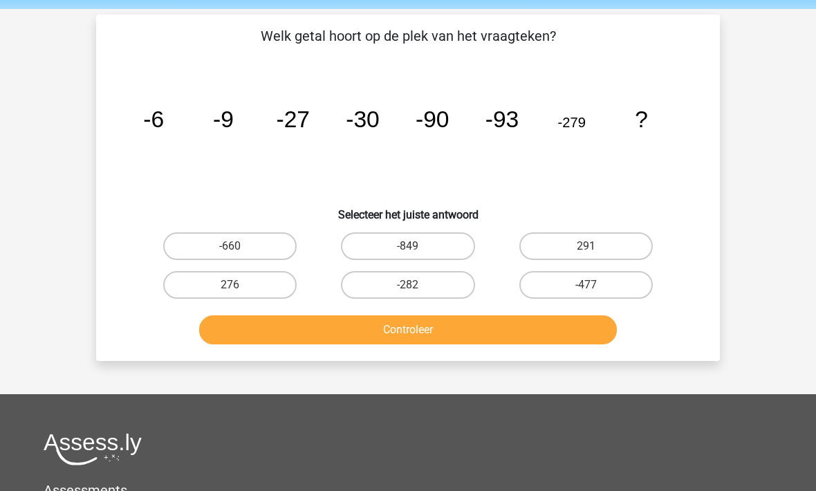
click at [357, 248] on label "-849" at bounding box center [407, 247] width 133 height 28
click at [408, 248] on input "-849" at bounding box center [412, 251] width 9 height 9
radio input "true"
click at [332, 322] on button "Controleer" at bounding box center [408, 329] width 418 height 29
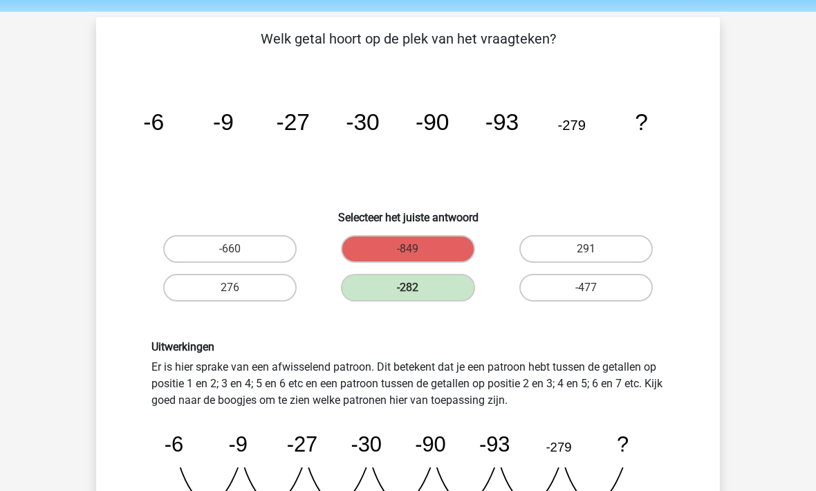
scroll to position [46, 0]
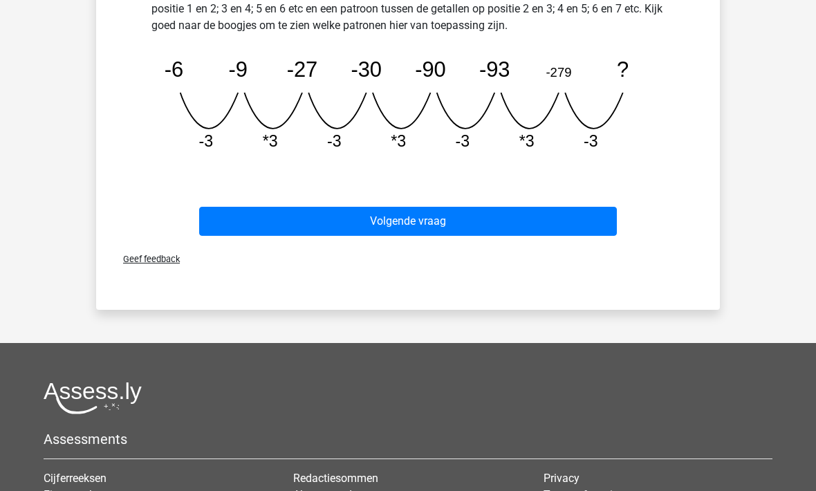
click at [274, 207] on button "Volgende vraag" at bounding box center [408, 221] width 418 height 29
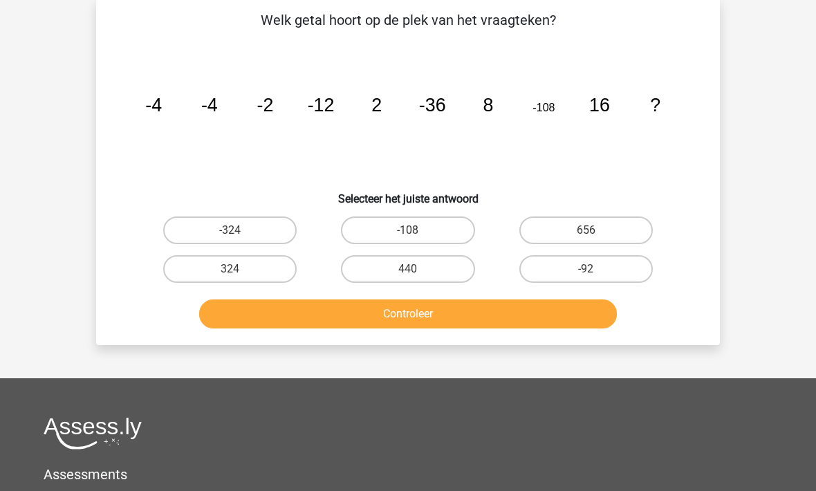
scroll to position [64, 0]
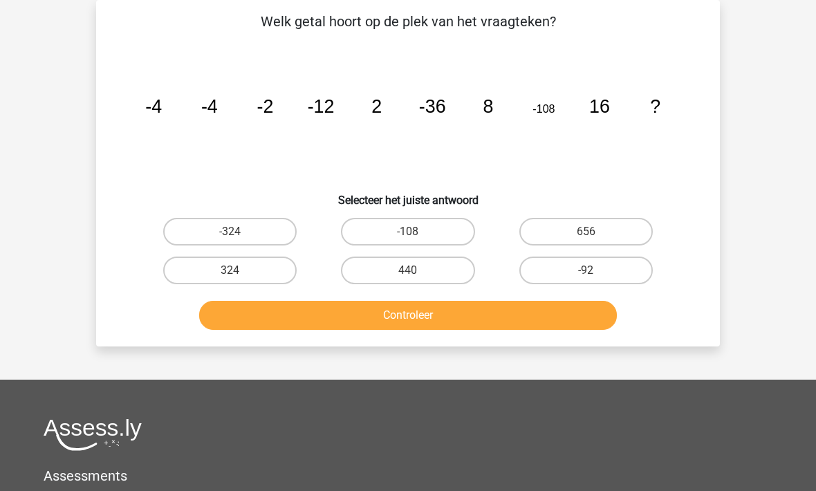
click at [204, 265] on label "324" at bounding box center [229, 270] width 133 height 28
click at [230, 270] on input "324" at bounding box center [234, 274] width 9 height 9
radio input "true"
click at [261, 311] on button "Controleer" at bounding box center [408, 315] width 418 height 29
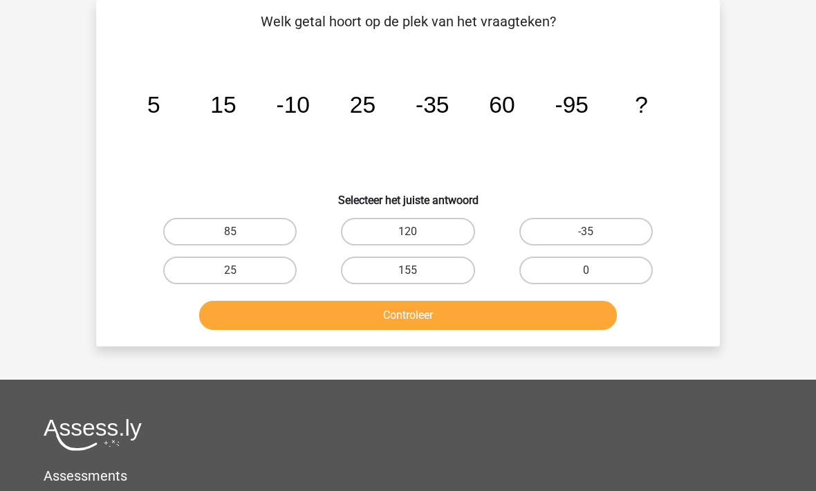
click at [366, 274] on label "155" at bounding box center [407, 270] width 133 height 28
click at [408, 274] on input "155" at bounding box center [412, 274] width 9 height 9
radio input "true"
click at [362, 321] on button "Controleer" at bounding box center [408, 315] width 418 height 29
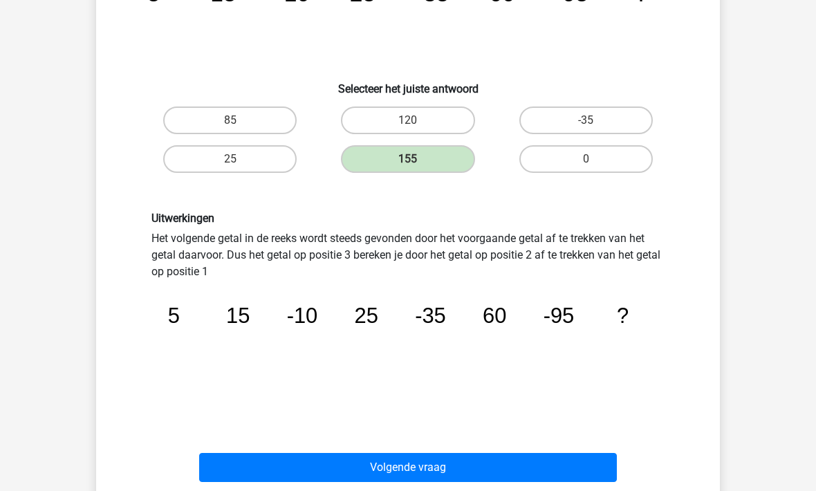
click at [283, 466] on button "Volgende vraag" at bounding box center [408, 467] width 418 height 29
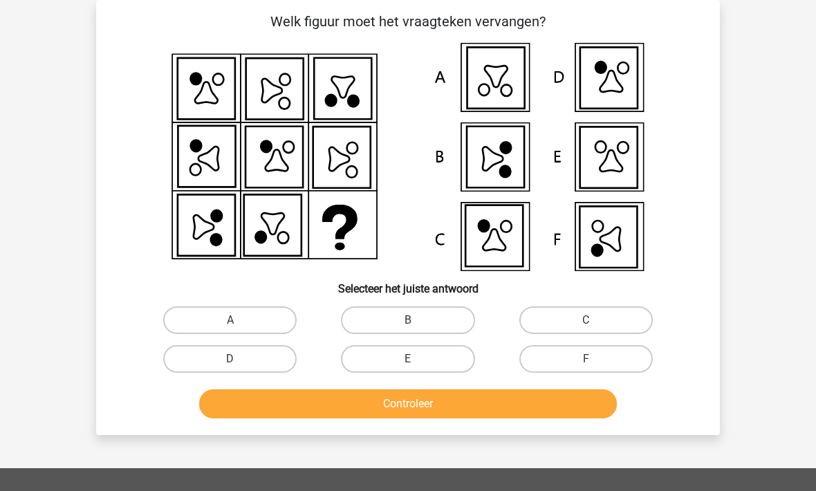
click at [576, 391] on button "Controleer" at bounding box center [408, 403] width 418 height 29
click at [556, 356] on label "F" at bounding box center [585, 359] width 133 height 28
click at [585, 359] on input "F" at bounding box center [589, 363] width 9 height 9
radio input "true"
click at [378, 411] on button "Controleer" at bounding box center [408, 403] width 418 height 29
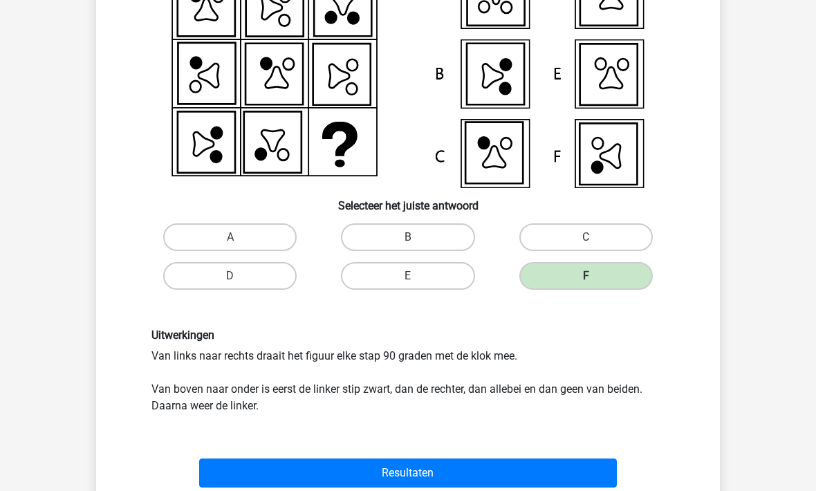
scroll to position [169, 0]
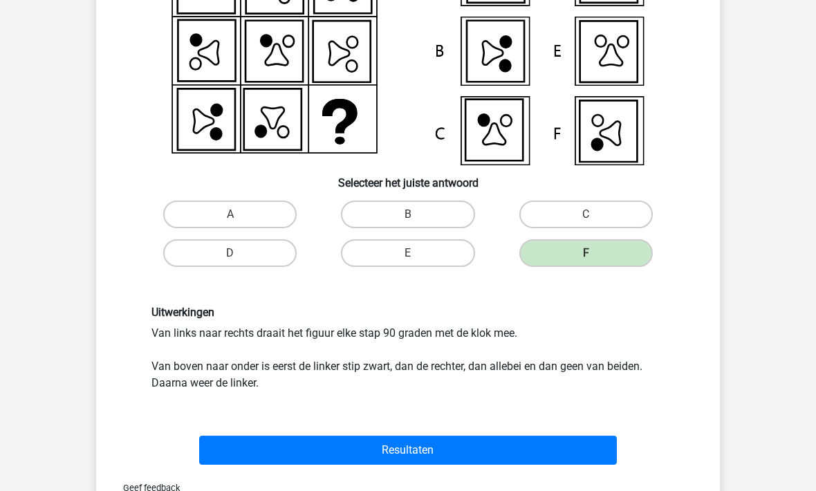
click at [336, 464] on button "Resultaten" at bounding box center [408, 450] width 418 height 29
click at [332, 436] on button "Resultaten" at bounding box center [408, 450] width 418 height 29
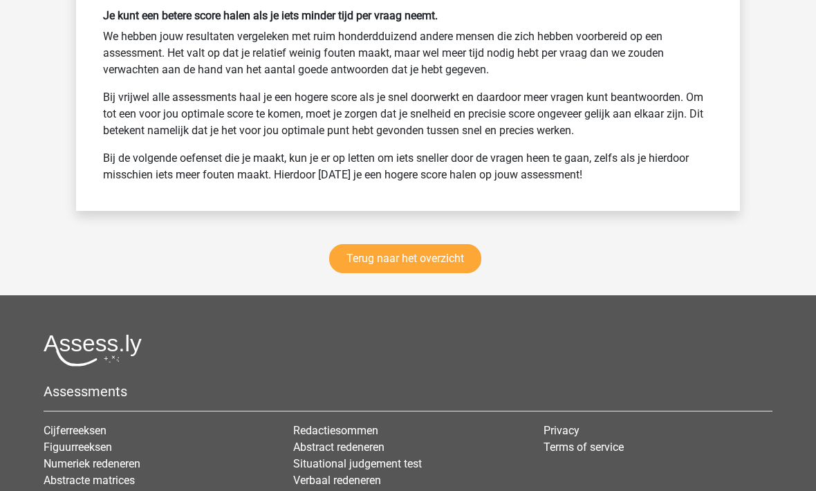
scroll to position [3986, 0]
click at [361, 258] on link "Terug naar het overzicht" at bounding box center [405, 258] width 152 height 29
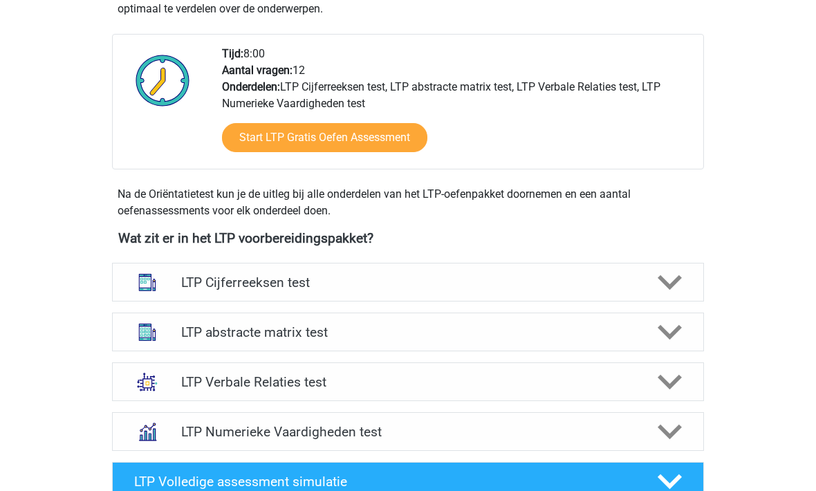
scroll to position [327, 0]
click at [212, 286] on h4 "LTP Cijferreeksen test" at bounding box center [407, 282] width 453 height 16
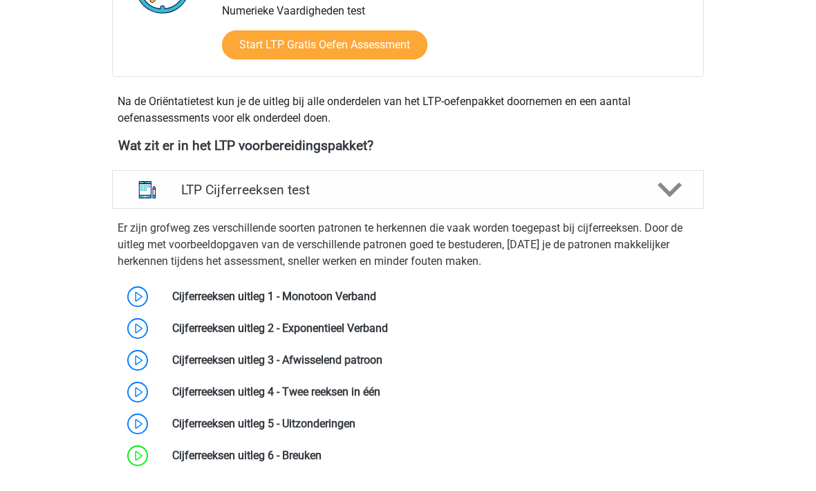
scroll to position [420, 0]
click at [382, 359] on link at bounding box center [382, 359] width 0 height 13
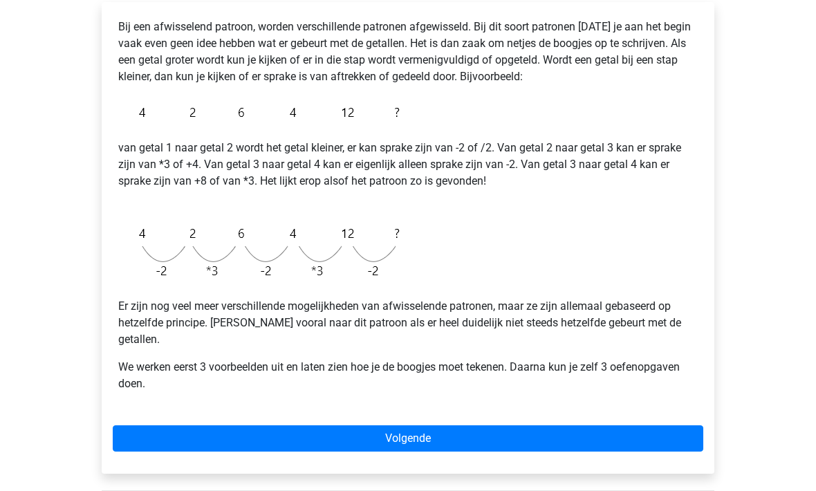
scroll to position [269, 0]
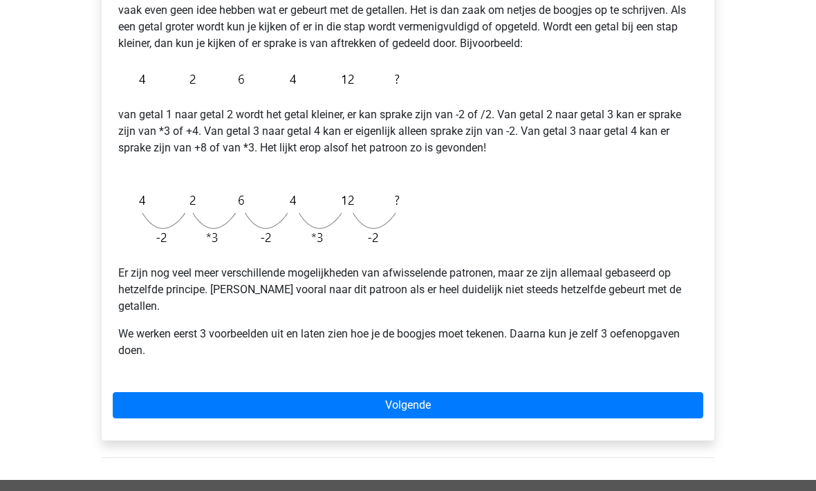
click at [161, 392] on link "Volgende" at bounding box center [408, 405] width 590 height 26
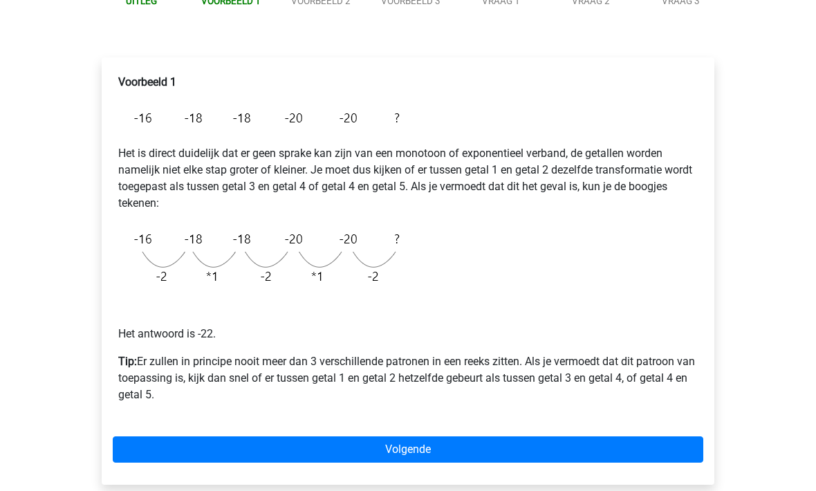
scroll to position [199, 0]
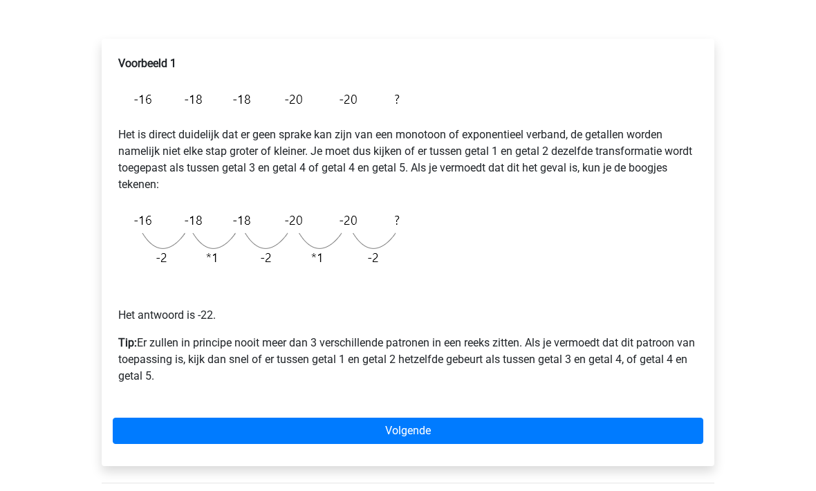
click at [167, 431] on link "Volgende" at bounding box center [408, 430] width 590 height 26
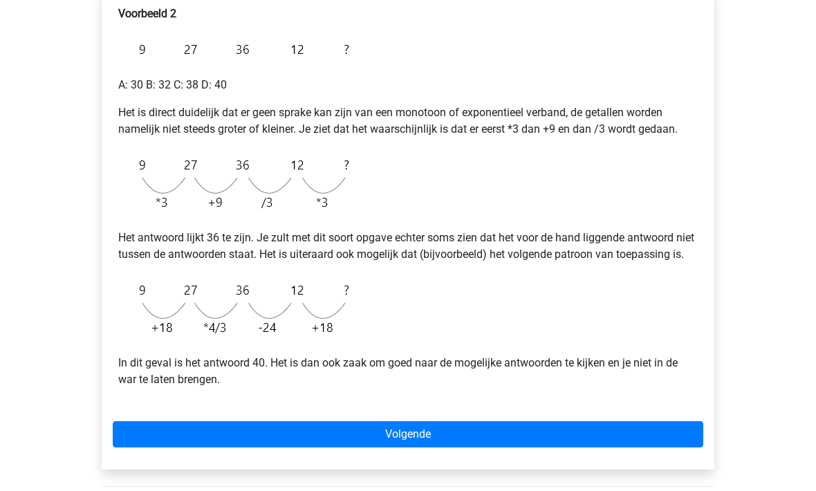
scroll to position [243, 0]
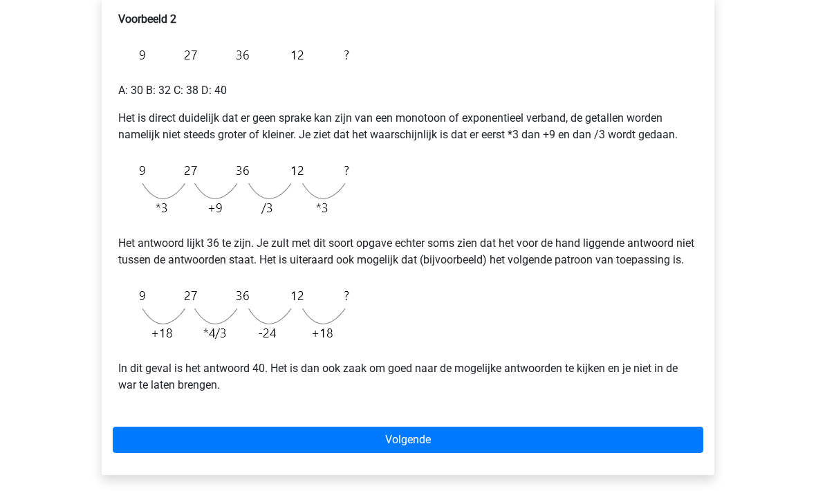
click at [211, 453] on link "Volgende" at bounding box center [408, 440] width 590 height 26
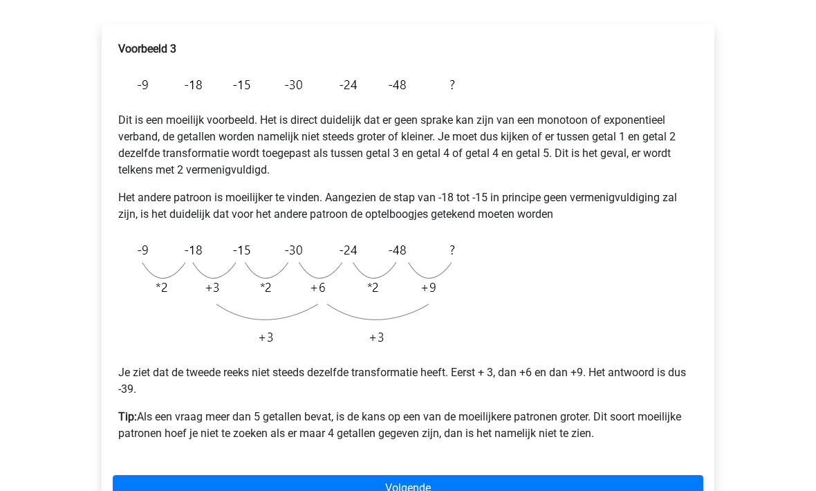
scroll to position [214, 0]
click at [161, 490] on link "Volgende" at bounding box center [408, 488] width 590 height 26
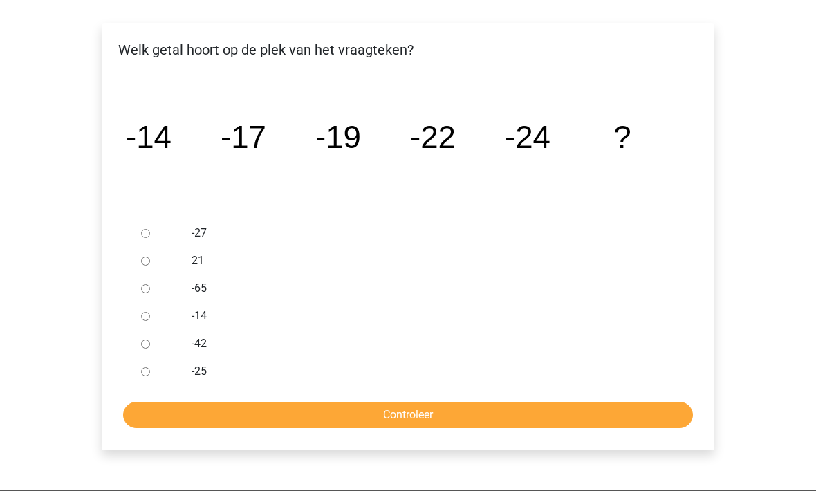
scroll to position [237, 0]
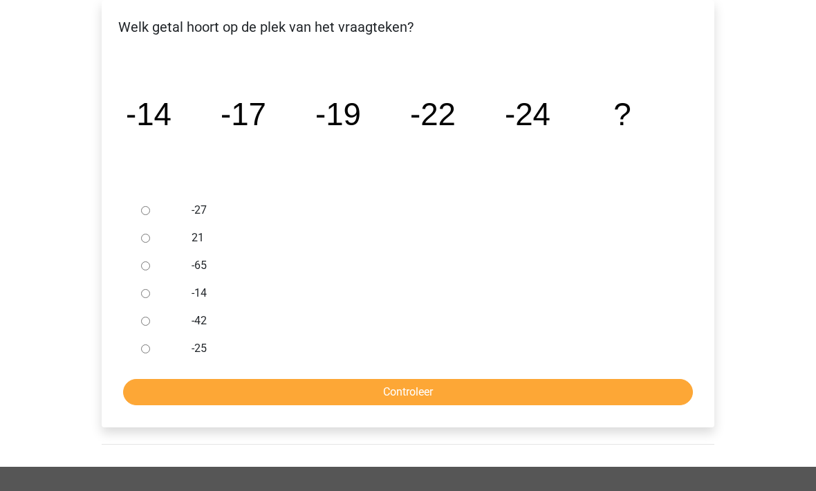
click at [150, 214] on input "-27" at bounding box center [145, 211] width 9 height 9
radio input "true"
click at [187, 392] on input "Controleer" at bounding box center [408, 392] width 570 height 26
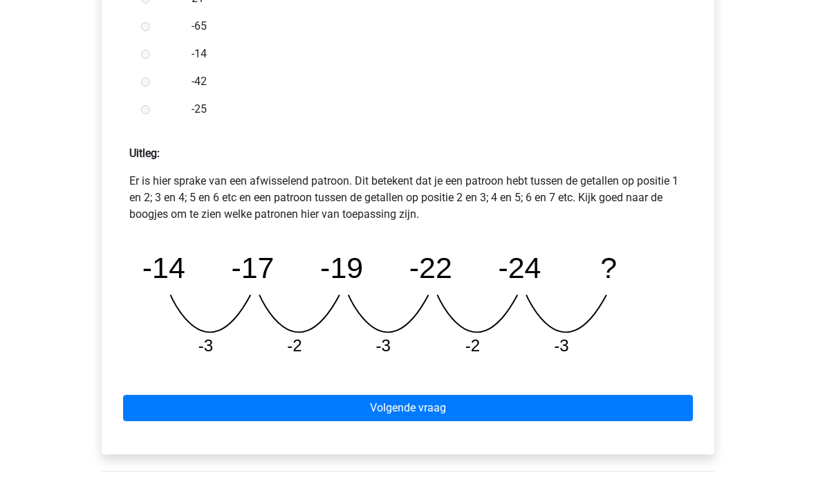
scroll to position [505, 0]
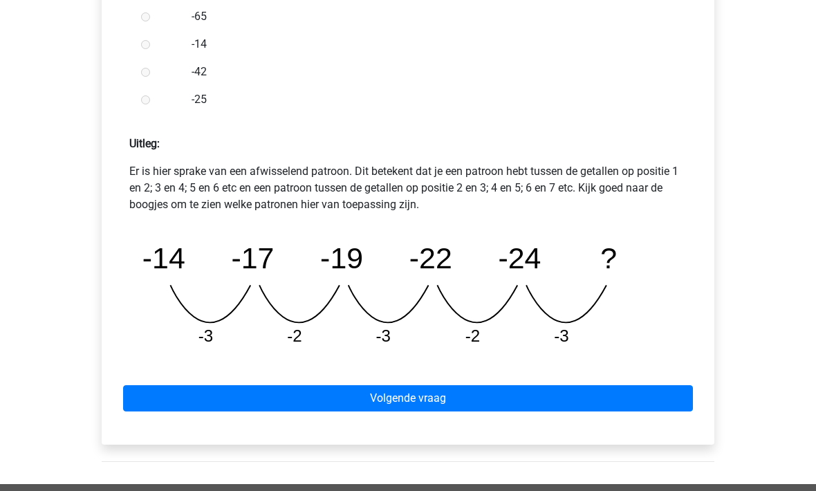
click at [171, 395] on link "Volgende vraag" at bounding box center [408, 398] width 570 height 26
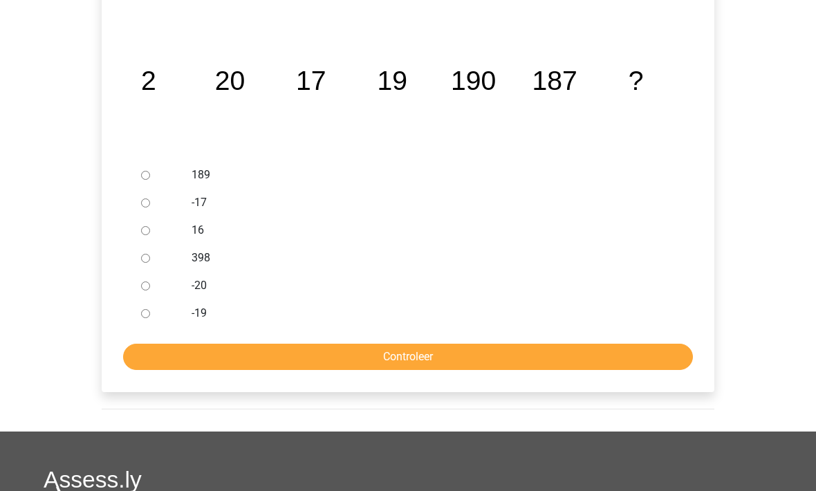
scroll to position [276, 0]
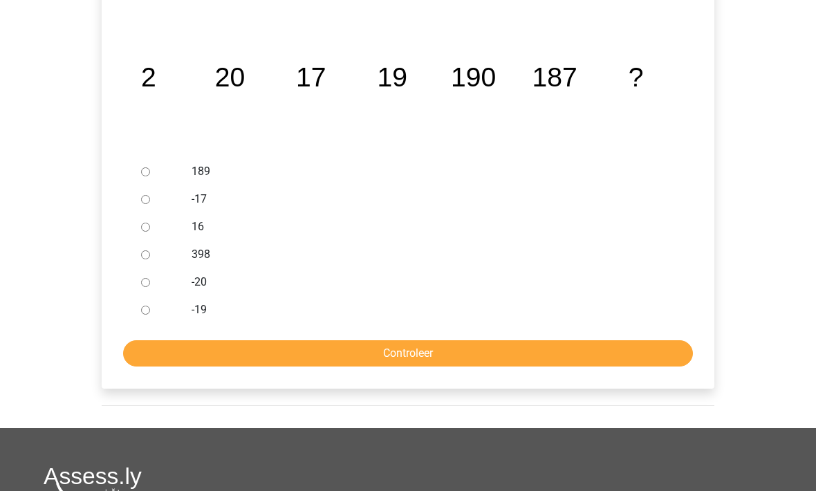
click at [149, 171] on input "189" at bounding box center [145, 171] width 9 height 9
radio input "true"
click at [193, 353] on input "Controleer" at bounding box center [408, 353] width 570 height 26
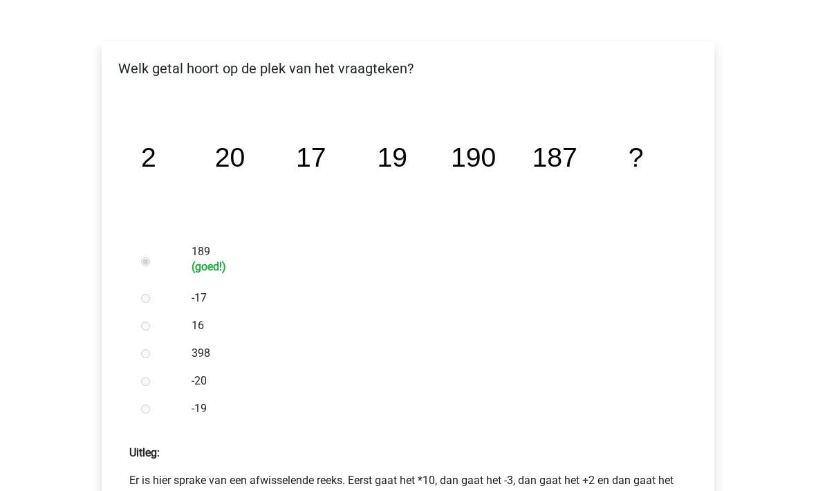
scroll to position [418, 0]
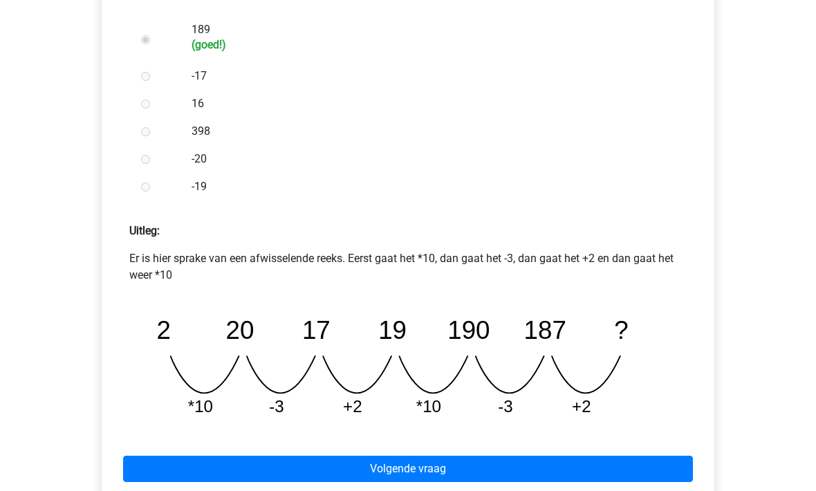
click at [206, 460] on link "Volgende vraag" at bounding box center [408, 469] width 570 height 26
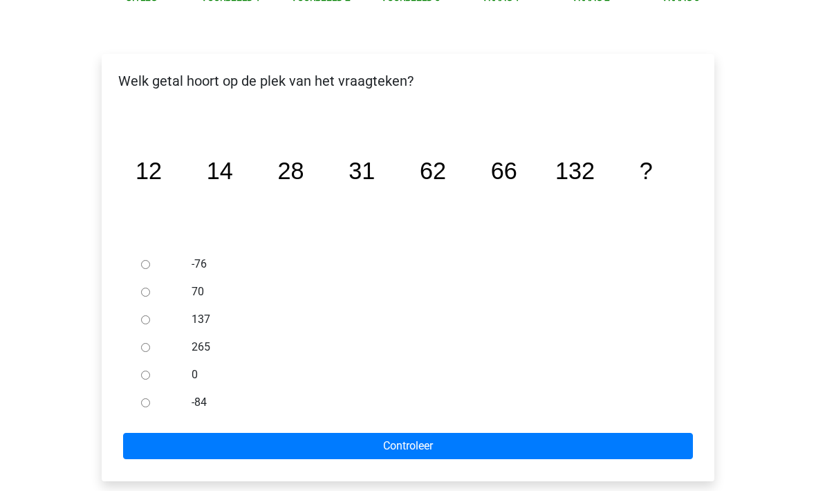
scroll to position [191, 0]
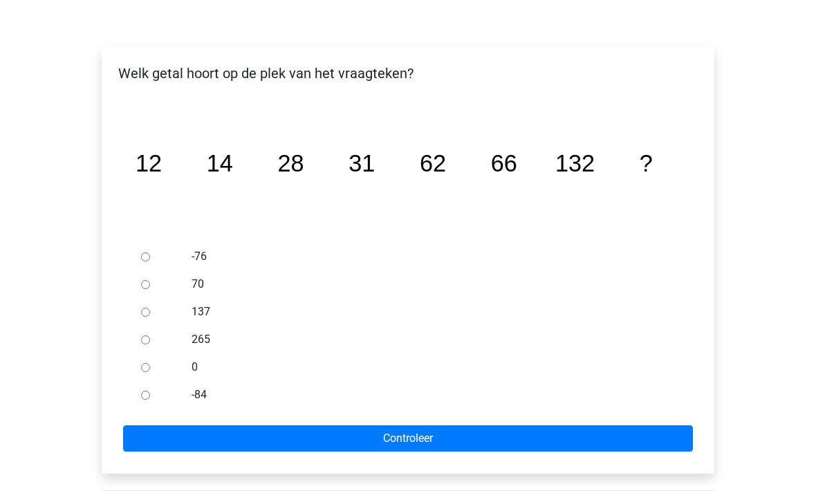
click at [150, 314] on input "137" at bounding box center [145, 312] width 9 height 9
radio input "true"
click at [185, 440] on input "Controleer" at bounding box center [408, 438] width 570 height 26
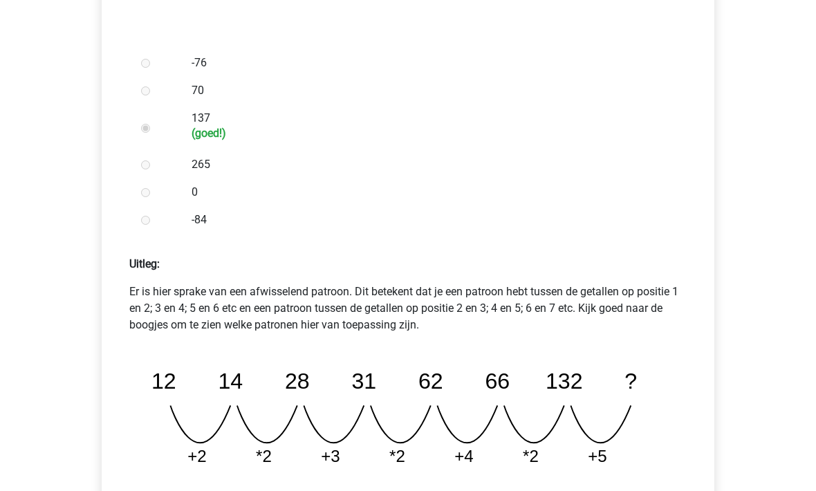
scroll to position [386, 0]
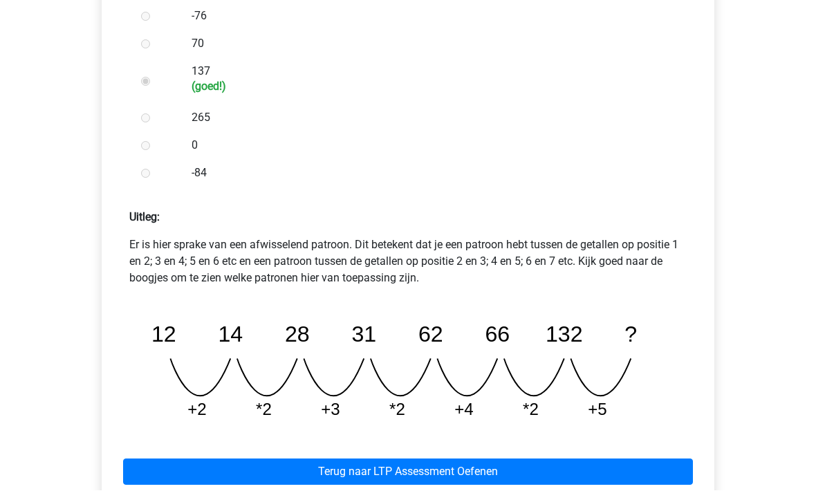
click at [95, 147] on div "Welk getal hoort op de plek van het vraagteken? image/svg+xml 12 14 28 31 62 66…" at bounding box center [408, 168] width 635 height 779
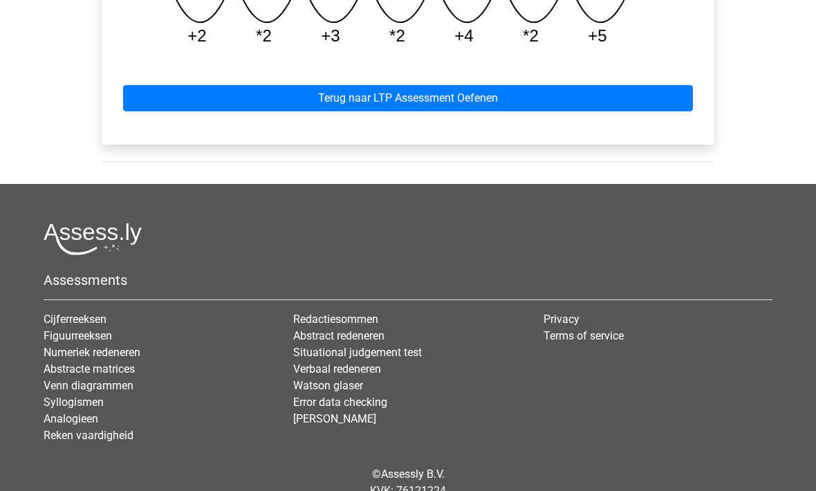
scroll to position [796, 0]
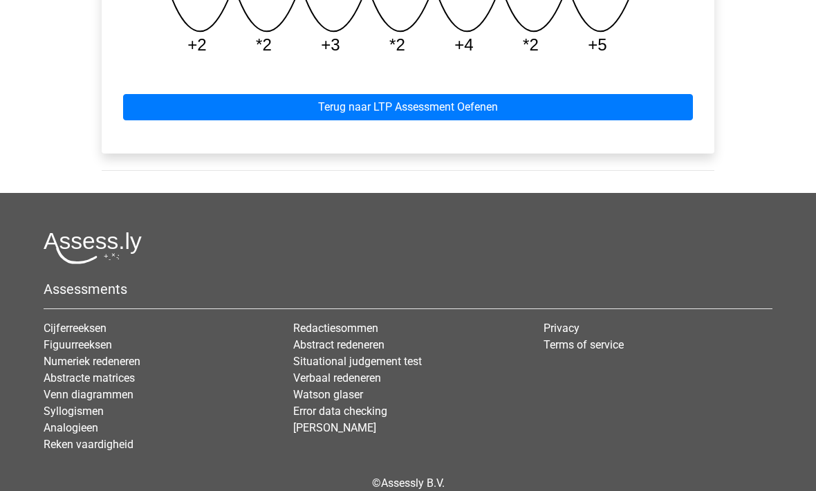
click at [201, 109] on link "Terug naar LTP Assessment Oefenen" at bounding box center [408, 107] width 570 height 26
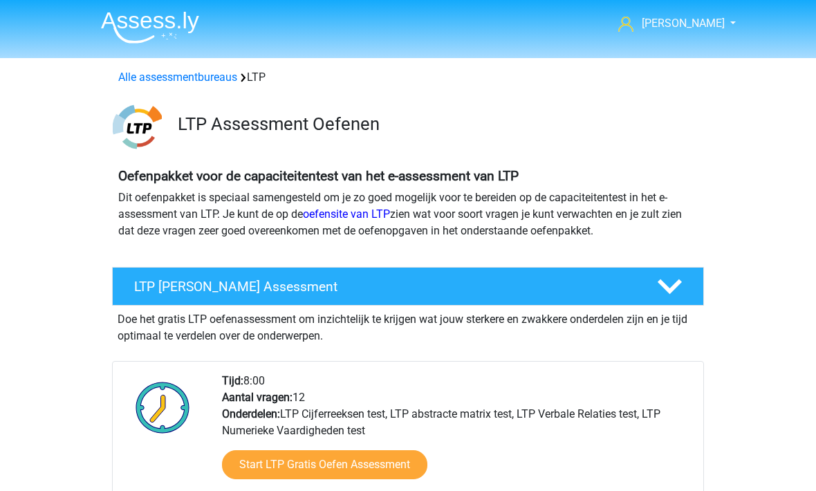
click at [155, 79] on link "Alle assessmentbureaus" at bounding box center [177, 77] width 119 height 13
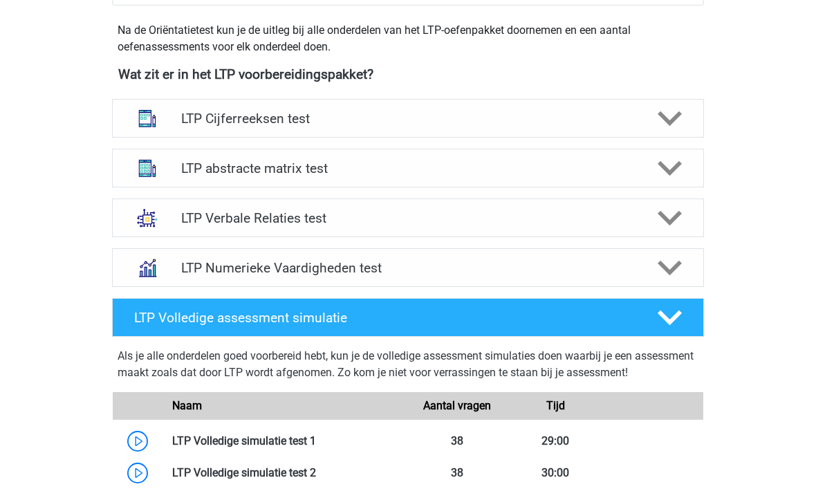
scroll to position [490, 0]
click at [164, 117] on img at bounding box center [147, 119] width 36 height 36
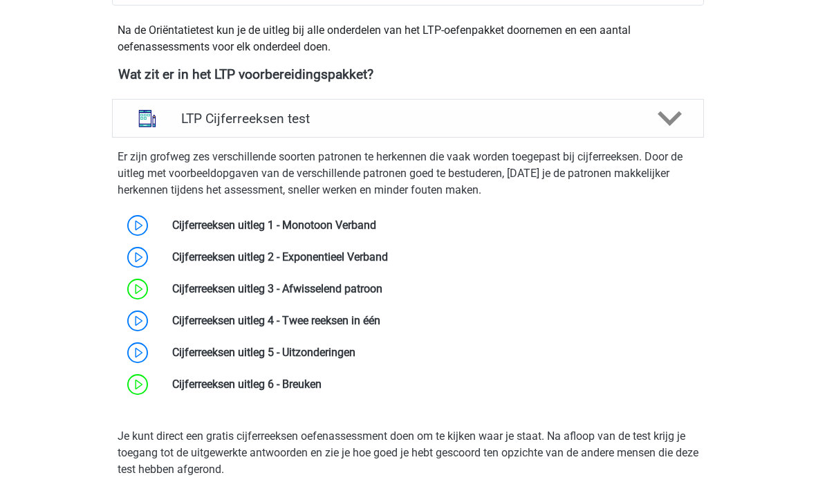
click at [321, 380] on link at bounding box center [321, 383] width 0 height 13
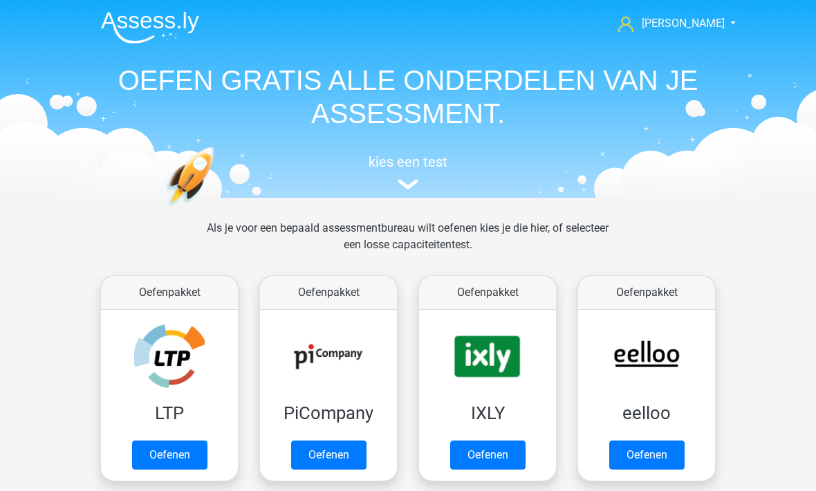
scroll to position [220, 0]
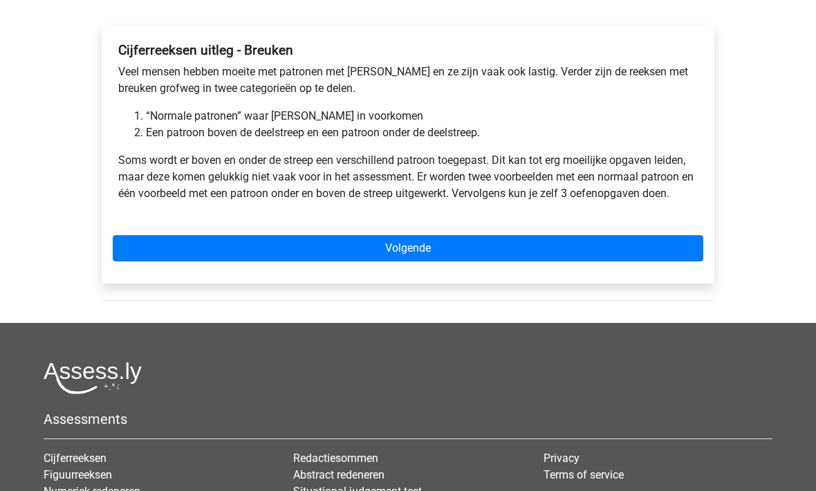
scroll to position [214, 0]
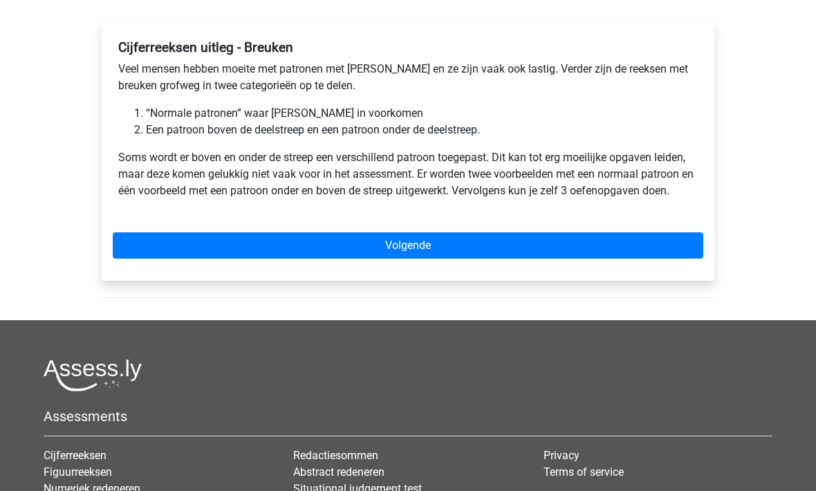
click at [198, 254] on link "Volgende" at bounding box center [408, 246] width 590 height 26
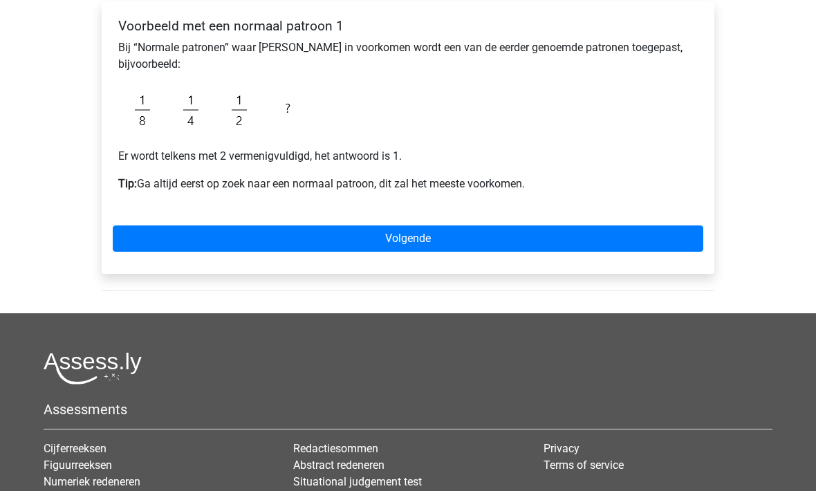
scroll to position [250, 0]
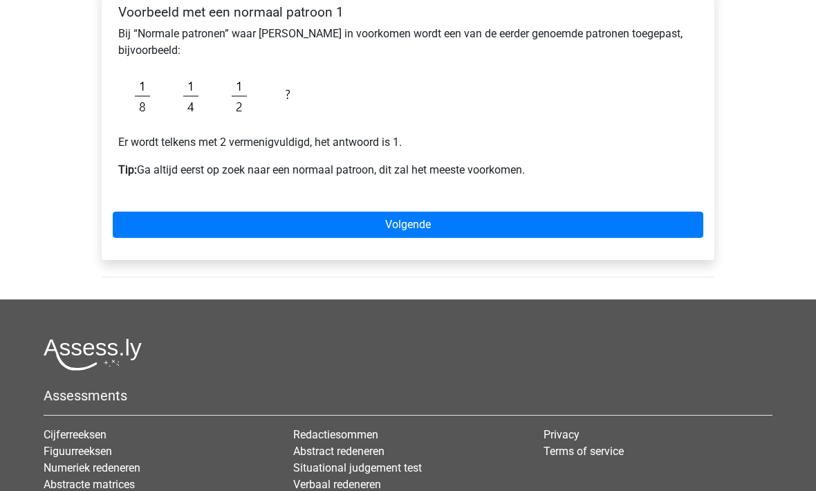
click at [173, 207] on div "Voorbeeld met een normaal patroon 1 Bij “Normale patronen” waar breuken in voor…" at bounding box center [408, 124] width 612 height 272
click at [146, 231] on link "Volgende" at bounding box center [408, 225] width 590 height 26
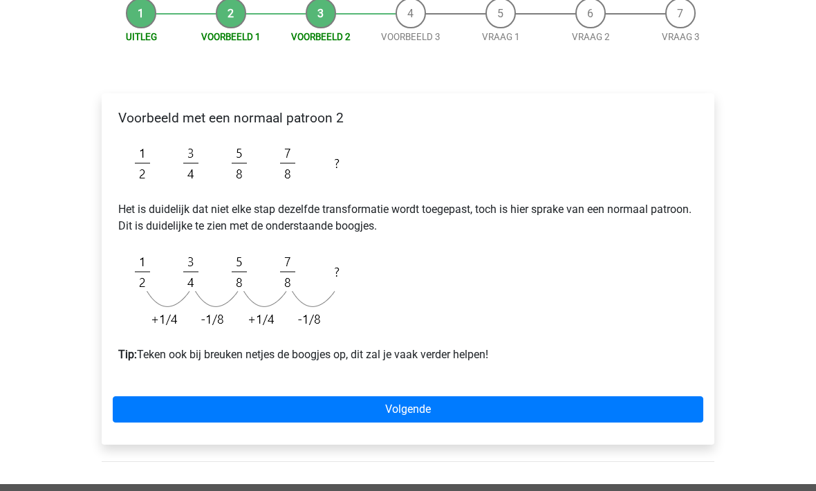
scroll to position [143, 0]
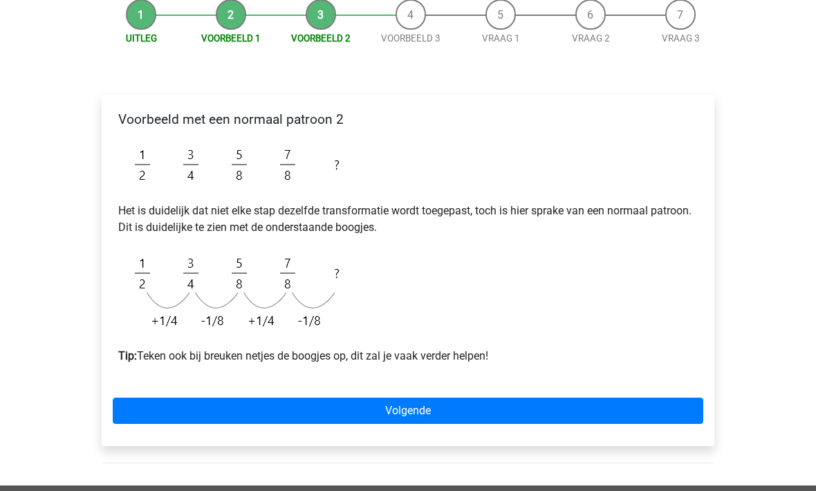
click at [205, 397] on link "Volgende" at bounding box center [408, 410] width 590 height 26
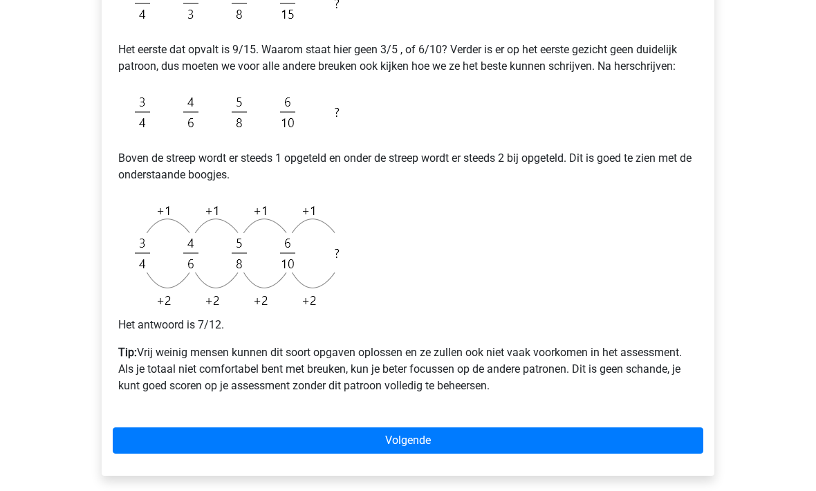
scroll to position [381, 0]
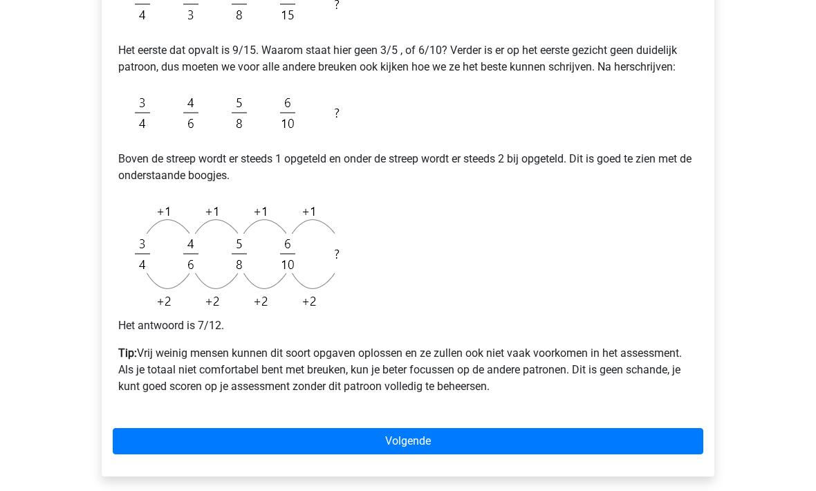
click at [194, 435] on link "Volgende" at bounding box center [408, 442] width 590 height 26
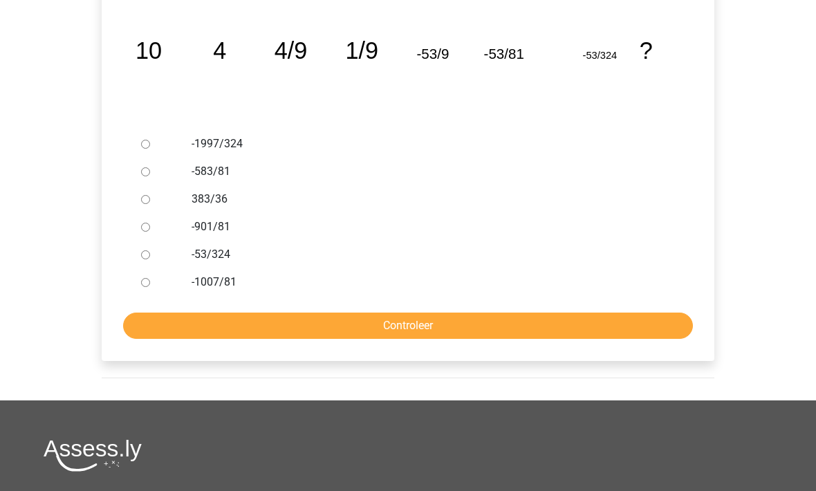
scroll to position [307, 0]
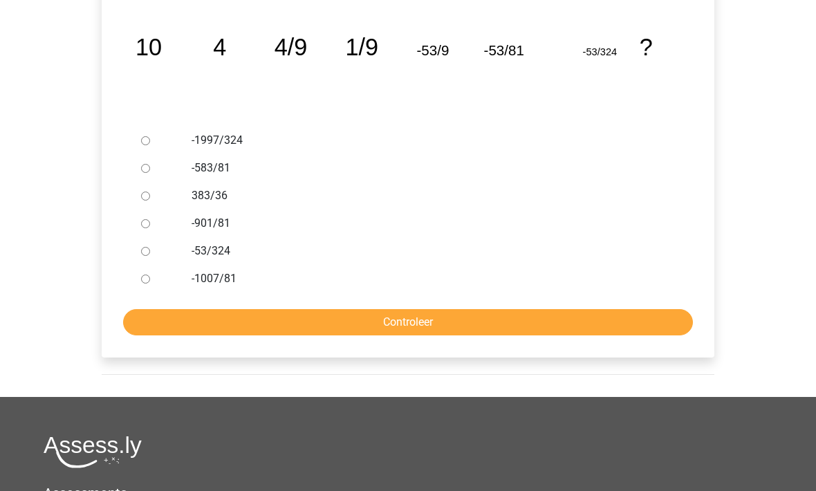
click at [151, 293] on form "-1997/324 -583/81 383/36 -901/81 -53/324 -1007/81 Controleer" at bounding box center [408, 231] width 590 height 209
click at [142, 287] on div at bounding box center [158, 279] width 46 height 28
click at [142, 282] on input "-1007/81" at bounding box center [145, 279] width 9 height 9
radio input "true"
click at [167, 329] on input "Controleer" at bounding box center [408, 323] width 570 height 26
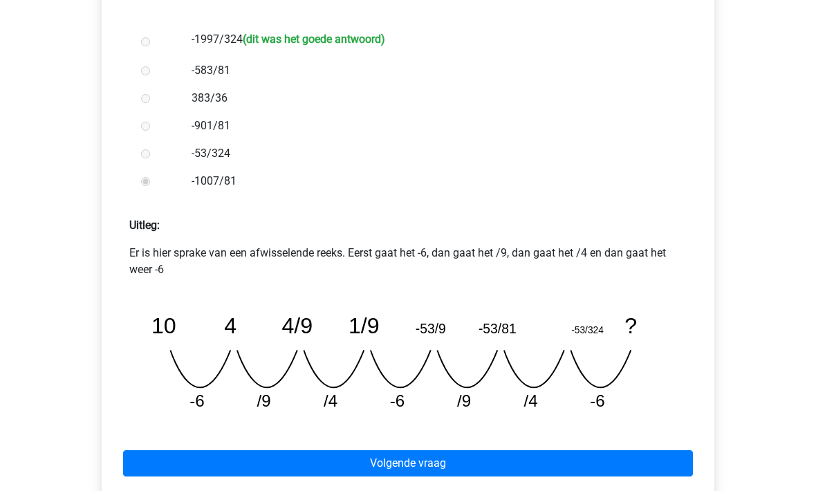
scroll to position [409, 0]
click at [257, 468] on link "Volgende vraag" at bounding box center [408, 463] width 570 height 26
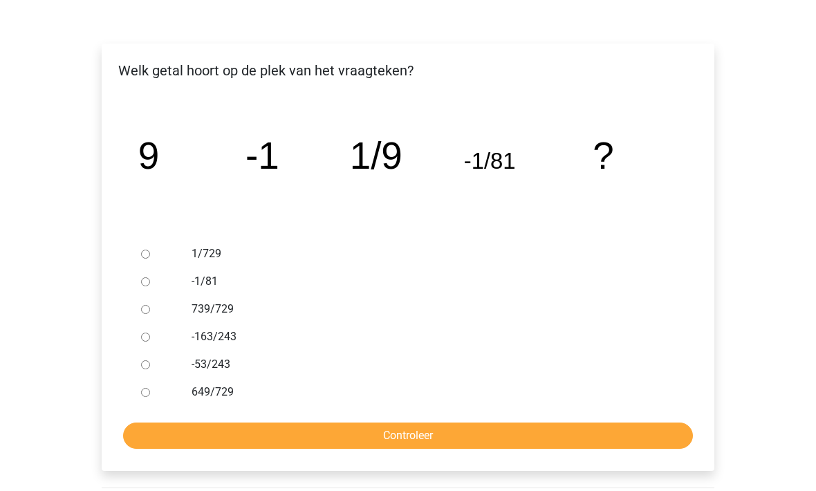
scroll to position [194, 0]
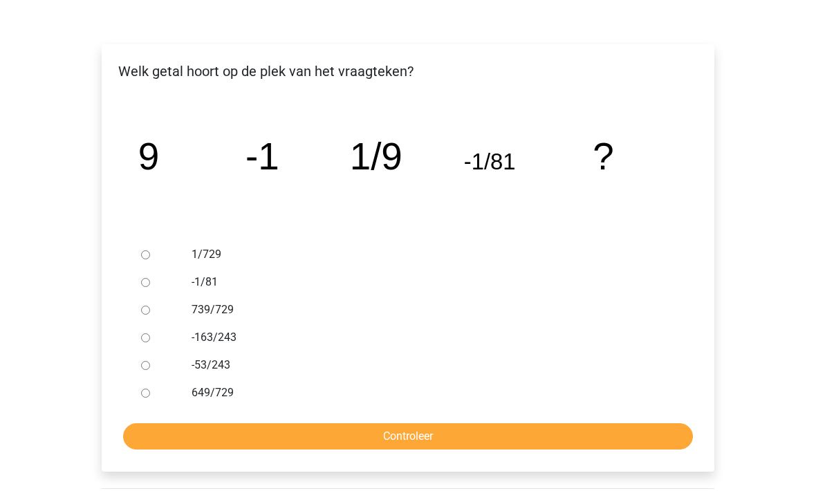
click at [148, 389] on input "649/729" at bounding box center [145, 392] width 9 height 9
radio input "true"
click at [145, 251] on input "1/729" at bounding box center [145, 254] width 9 height 9
radio input "true"
click at [209, 441] on input "Controleer" at bounding box center [408, 436] width 570 height 26
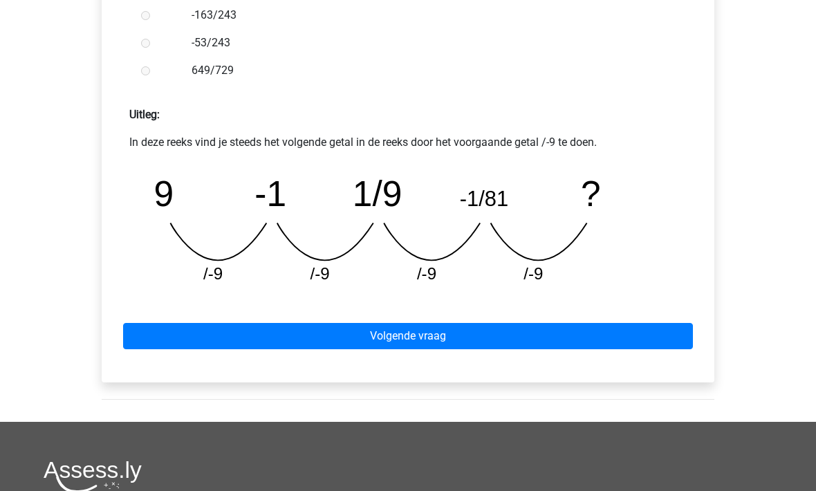
scroll to position [552, 0]
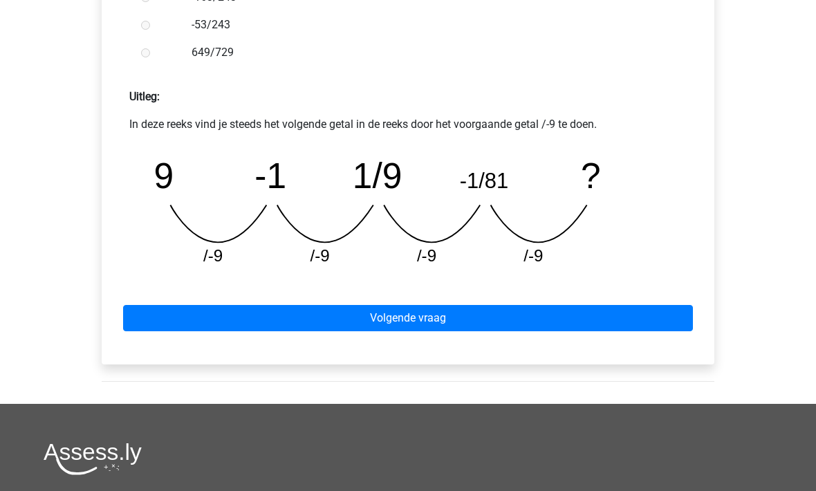
click at [194, 308] on link "Volgende vraag" at bounding box center [408, 318] width 570 height 26
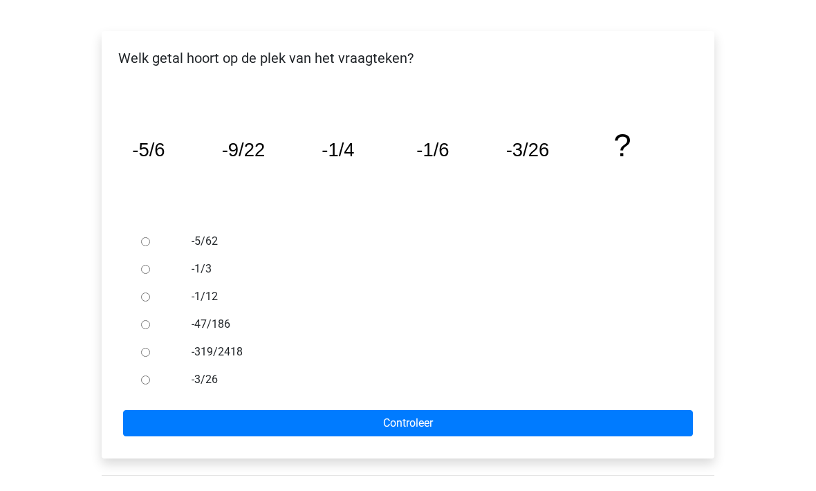
scroll to position [207, 0]
click at [142, 270] on input "-1/3" at bounding box center [145, 269] width 9 height 9
radio input "true"
click at [173, 424] on input "Controleer" at bounding box center [408, 423] width 570 height 26
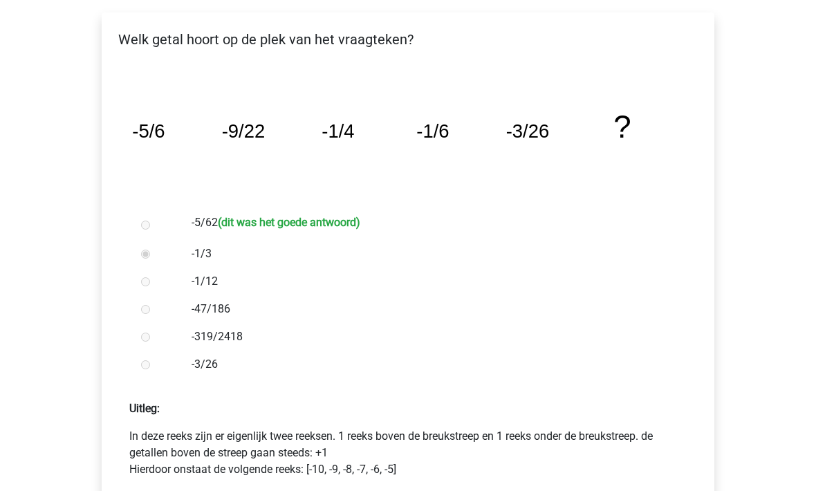
scroll to position [225, 0]
